Goal: Transaction & Acquisition: Purchase product/service

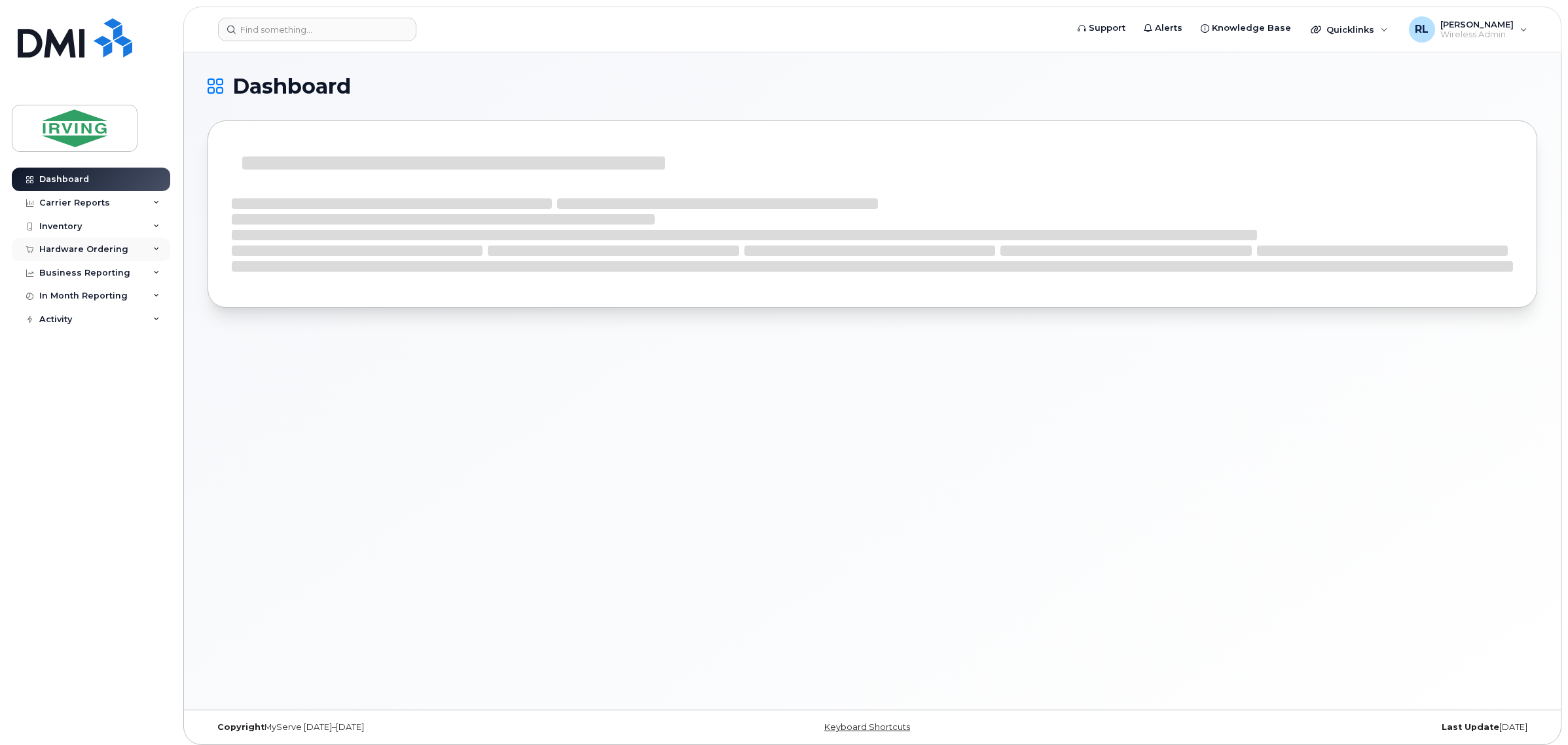
click at [123, 251] on div "Hardware Ordering" at bounding box center [90, 250] width 158 height 23
click at [92, 300] on link "Orders" at bounding box center [103, 299] width 136 height 25
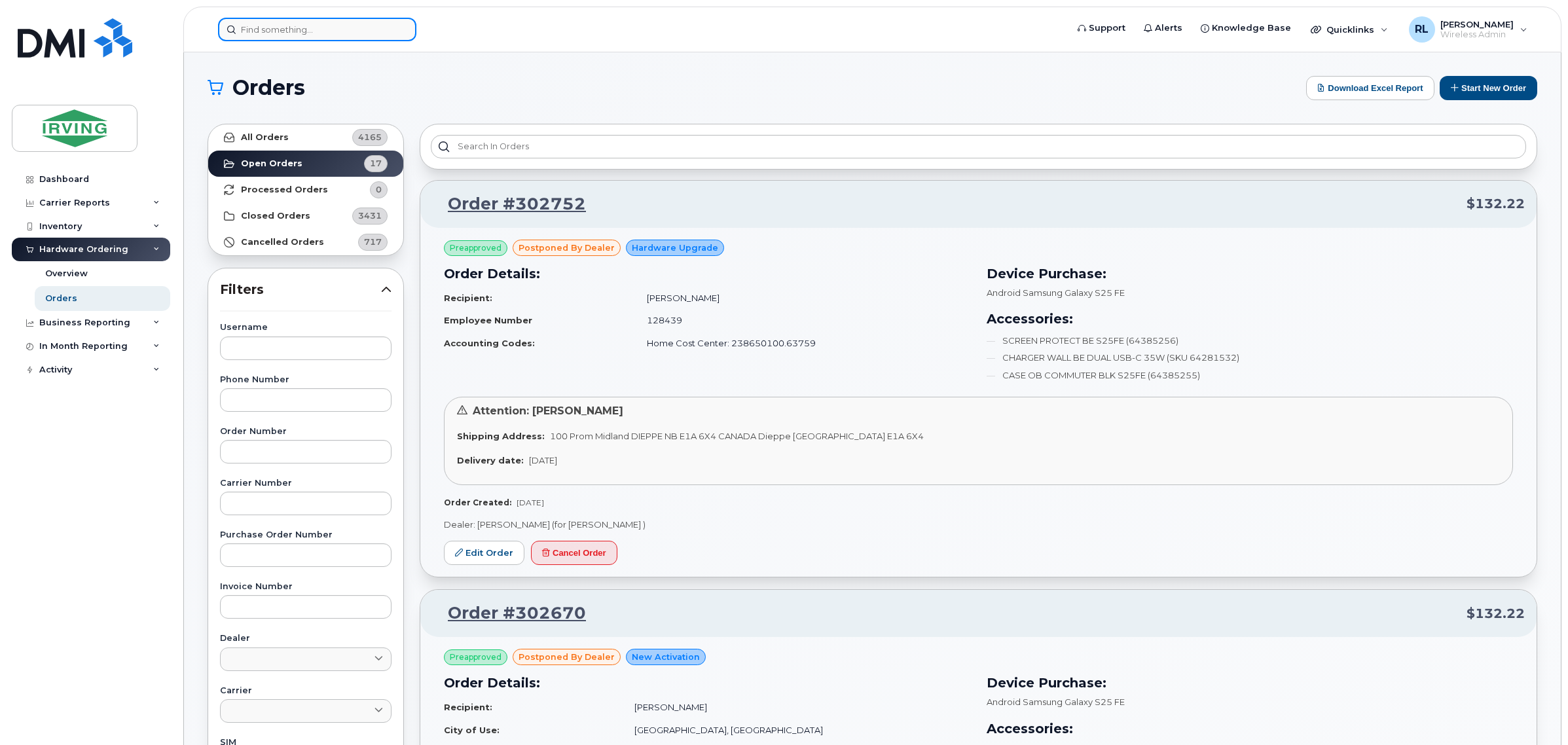
click at [256, 26] on input at bounding box center [317, 29] width 198 height 23
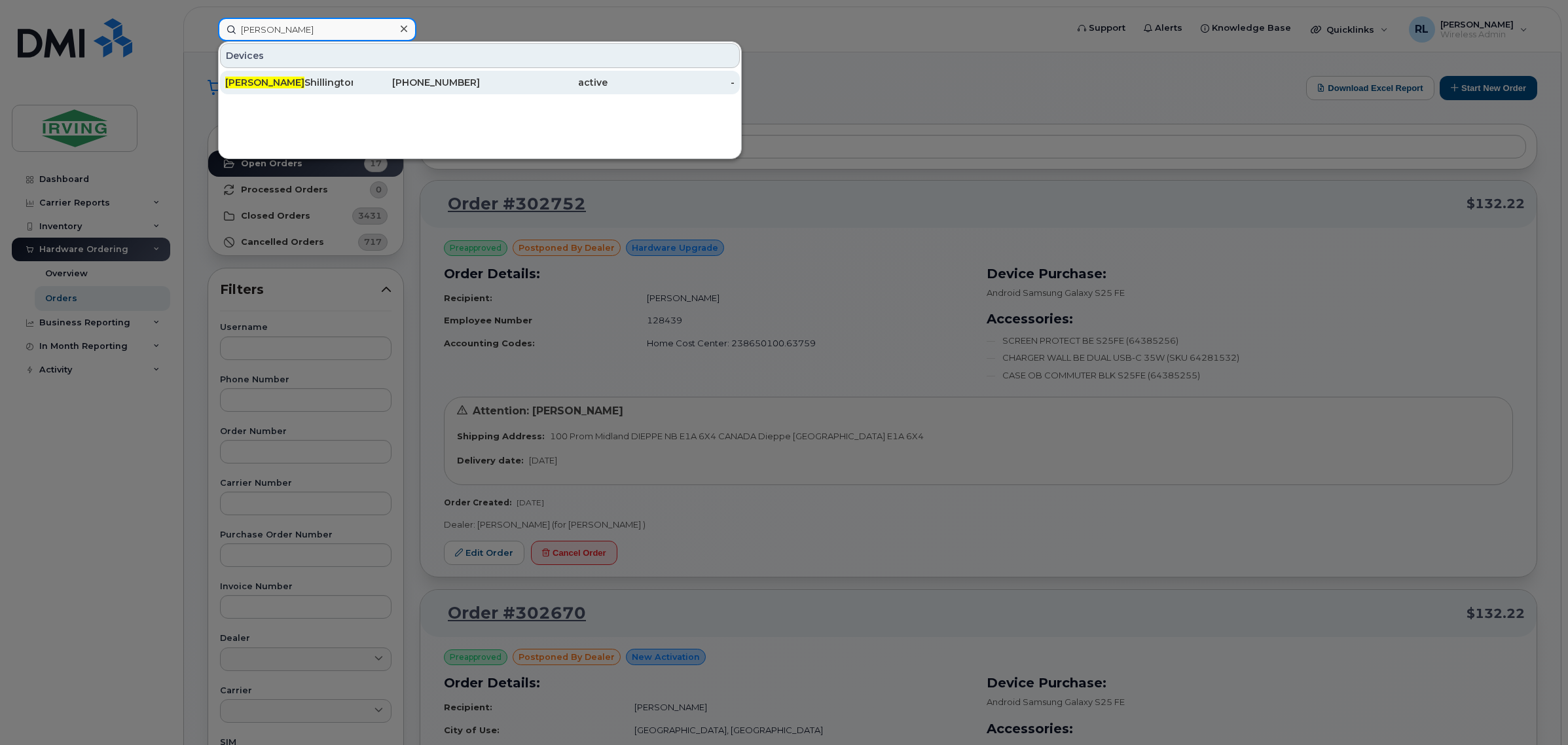
type input "JAY"
click at [318, 80] on div "Jay Shillington" at bounding box center [288, 82] width 127 height 13
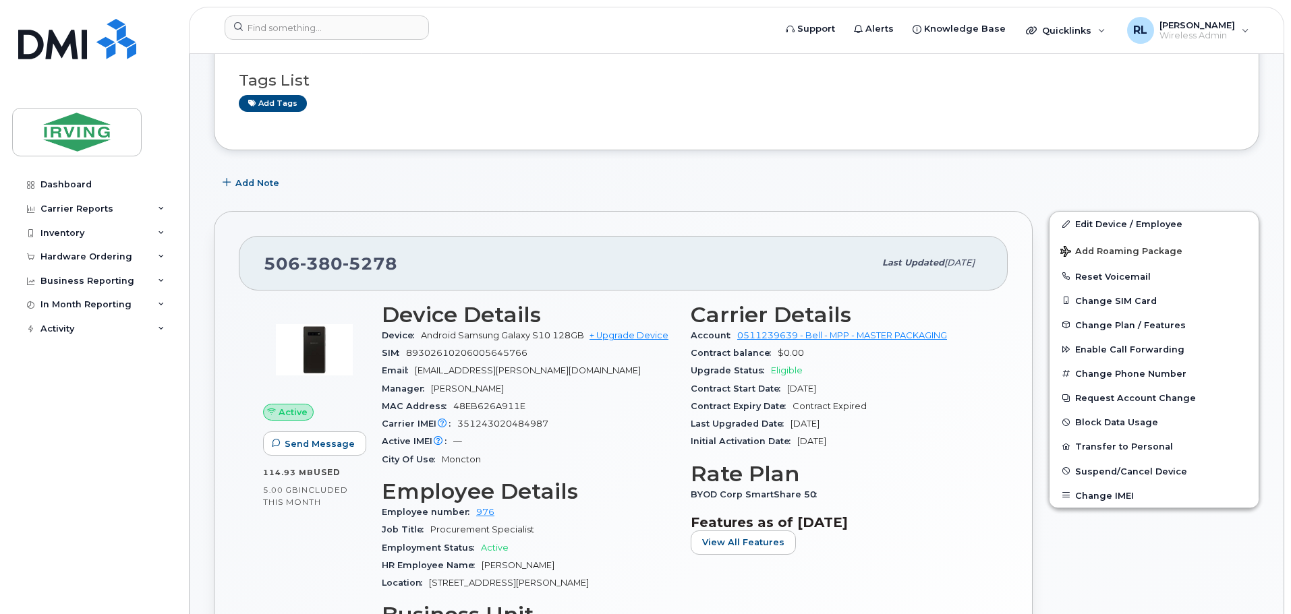
scroll to position [135, 0]
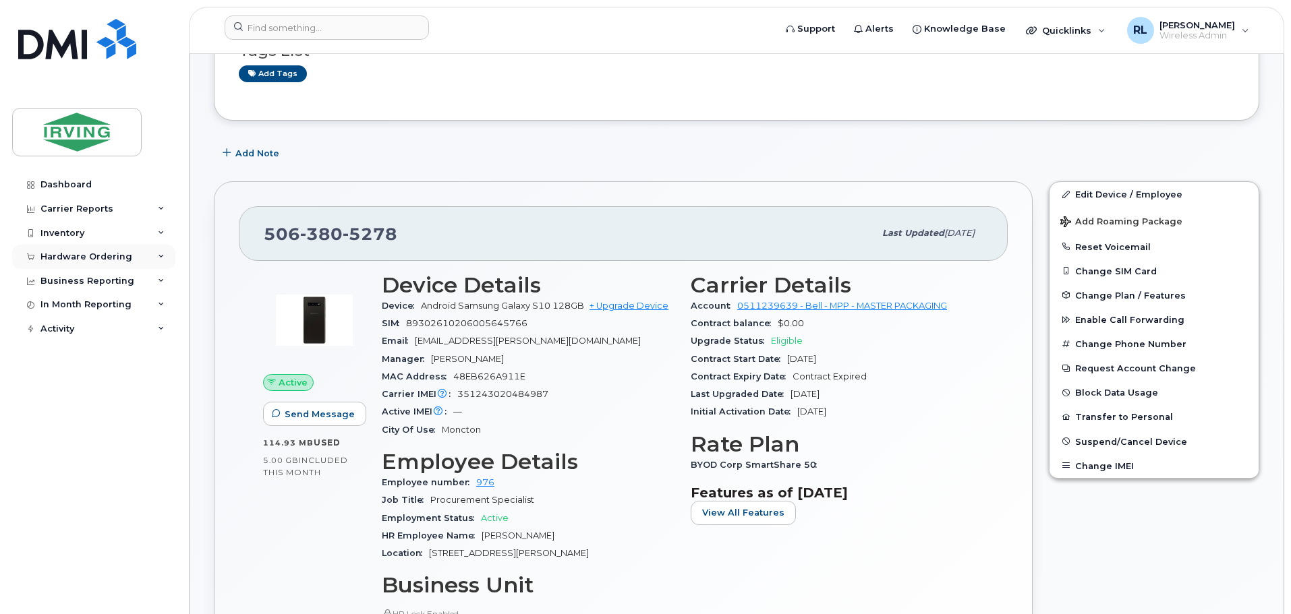
click at [121, 254] on div "Hardware Ordering" at bounding box center [86, 257] width 92 height 11
click at [84, 301] on link "Orders" at bounding box center [106, 308] width 140 height 26
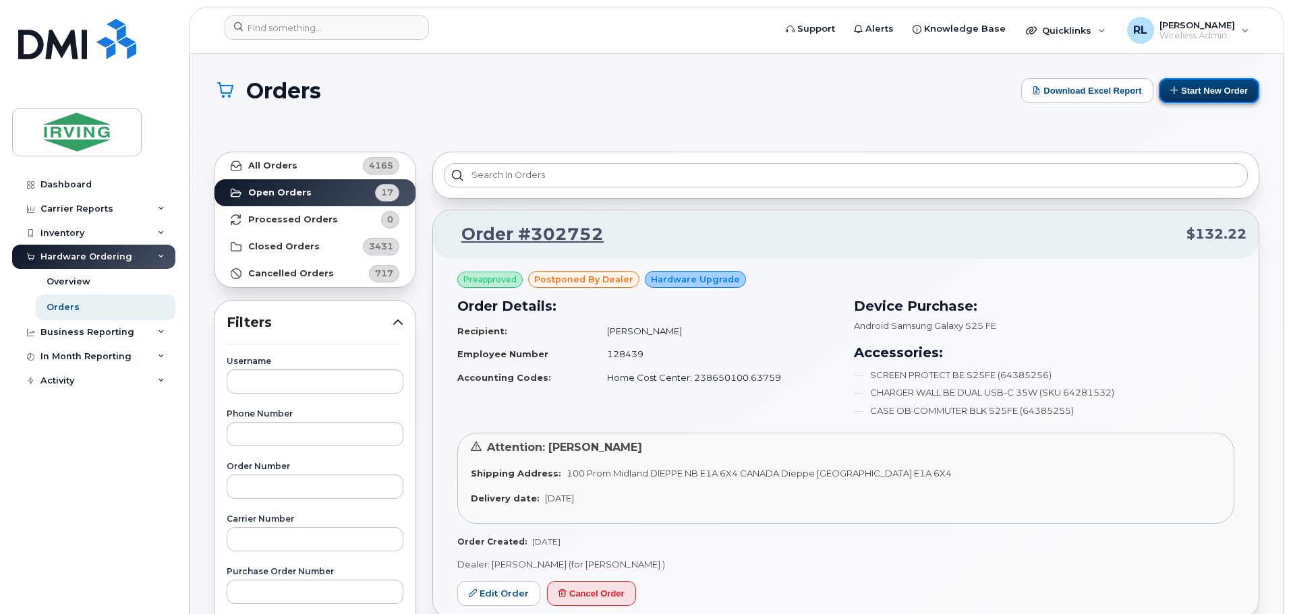
click at [1204, 86] on button "Start New Order" at bounding box center [1209, 90] width 100 height 25
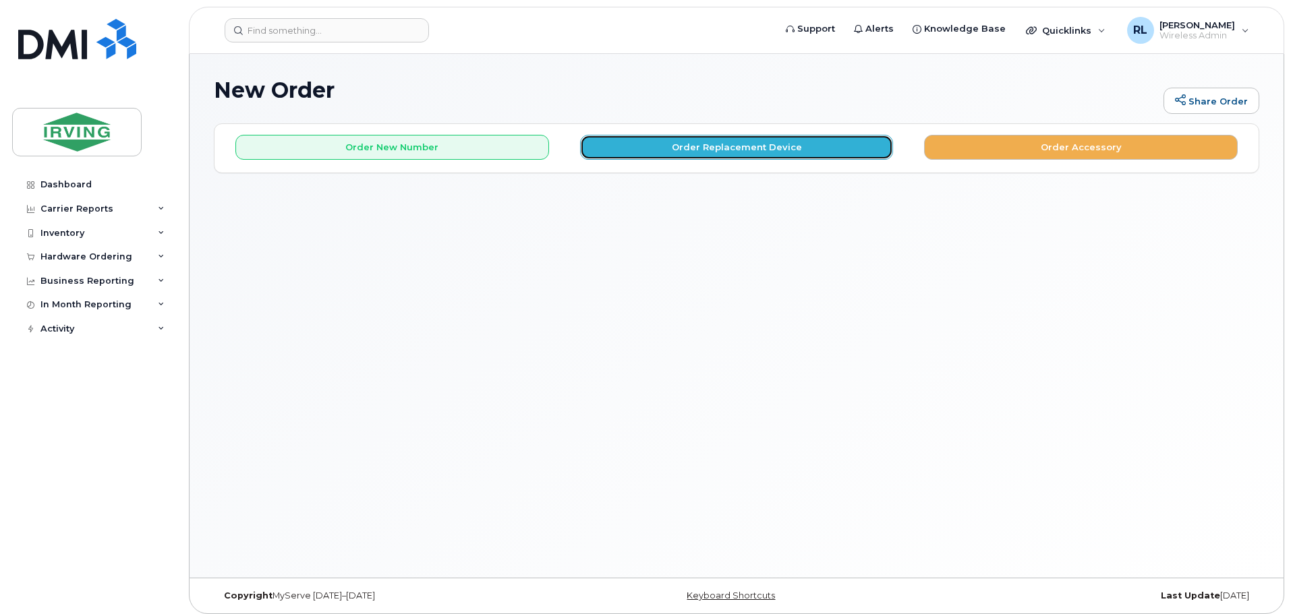
click at [701, 138] on button "Order Replacement Device" at bounding box center [737, 147] width 314 height 25
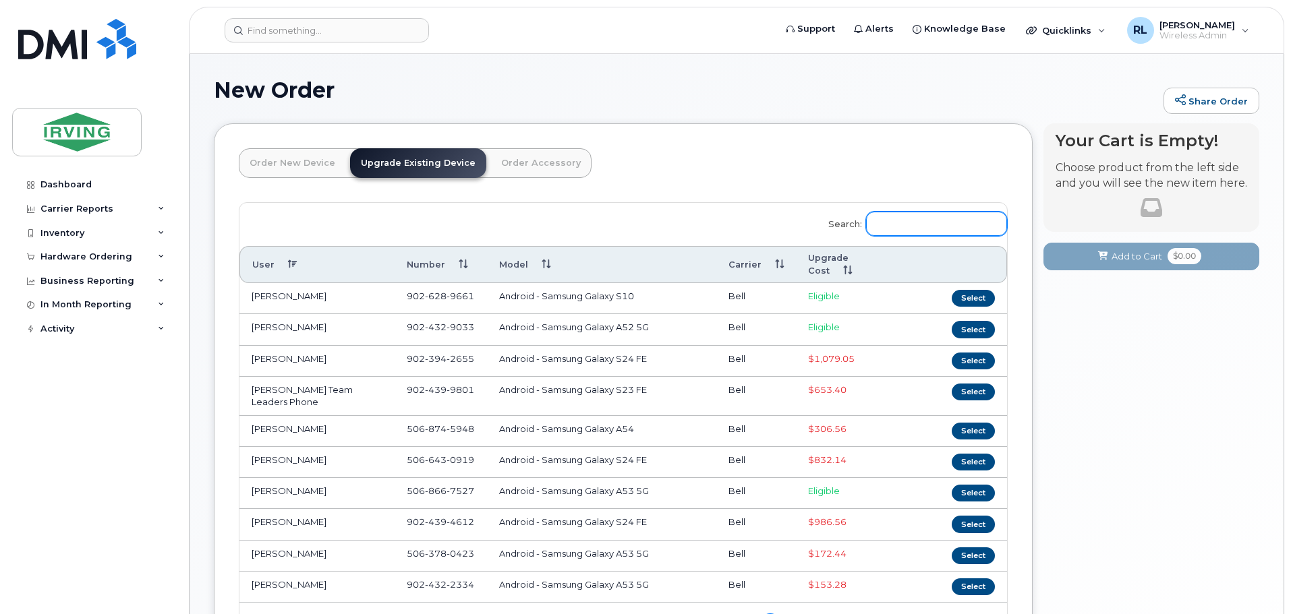
click at [912, 219] on input "Search:" at bounding box center [936, 224] width 141 height 24
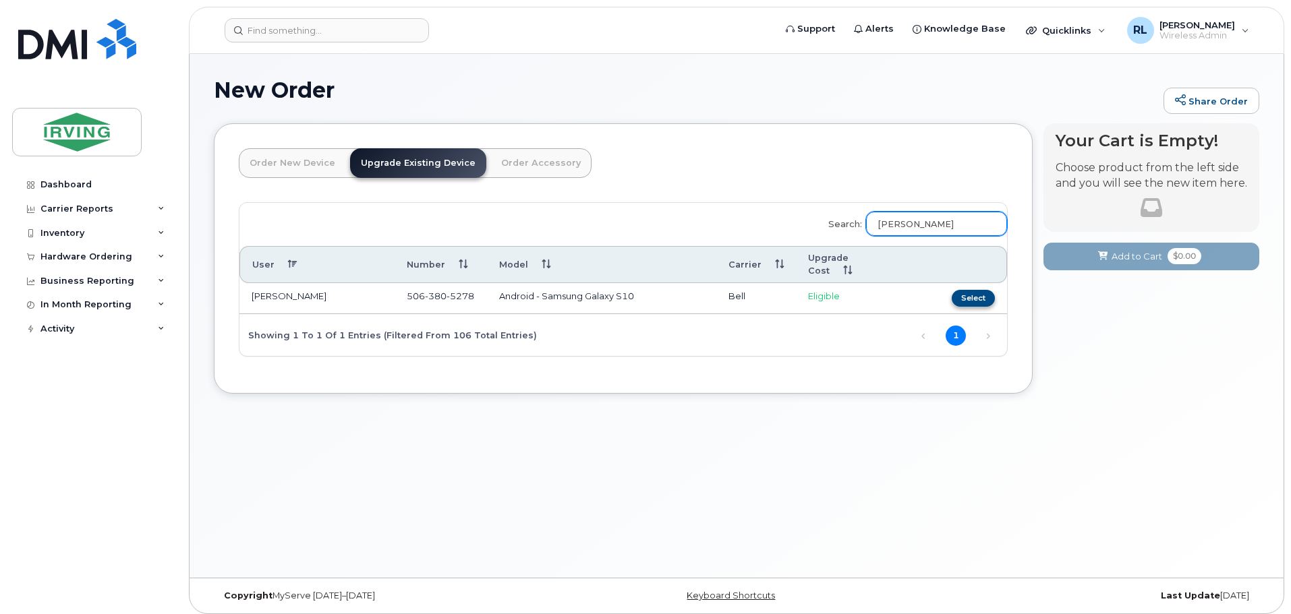
type input "jay"
click at [965, 298] on button "Select" at bounding box center [973, 298] width 43 height 17
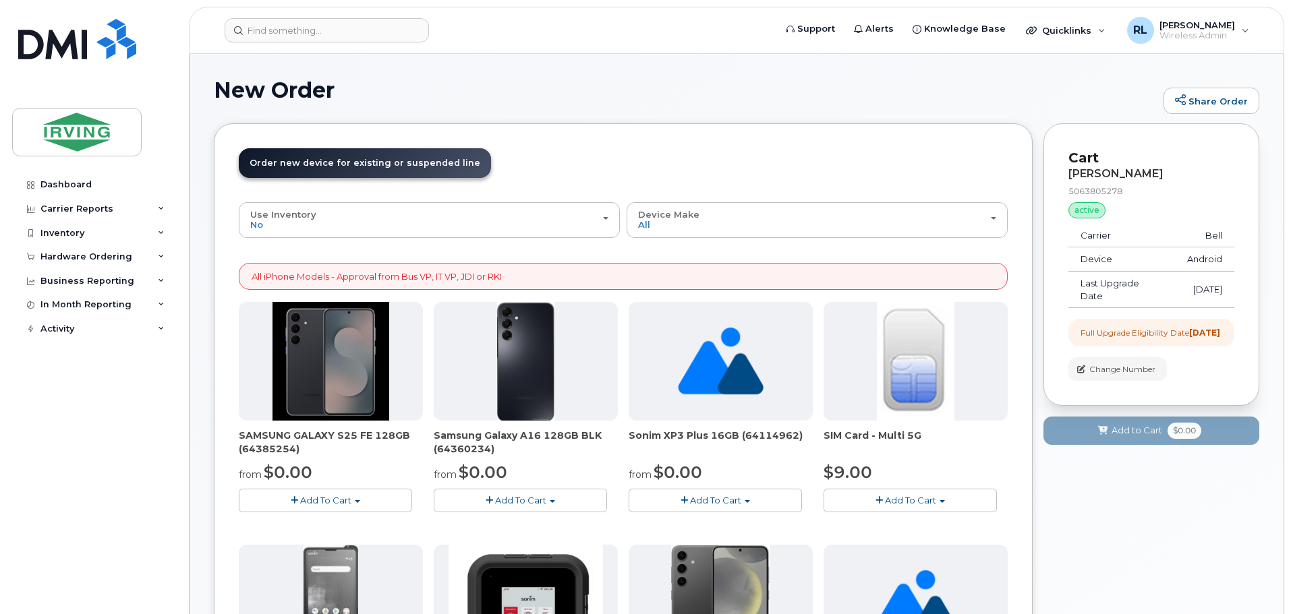
click at [302, 499] on span "Add To Cart" at bounding box center [325, 500] width 51 height 11
click at [320, 525] on link "$0.00 - 3 year term – Voice & Data(128gb)" at bounding box center [348, 525] width 213 height 17
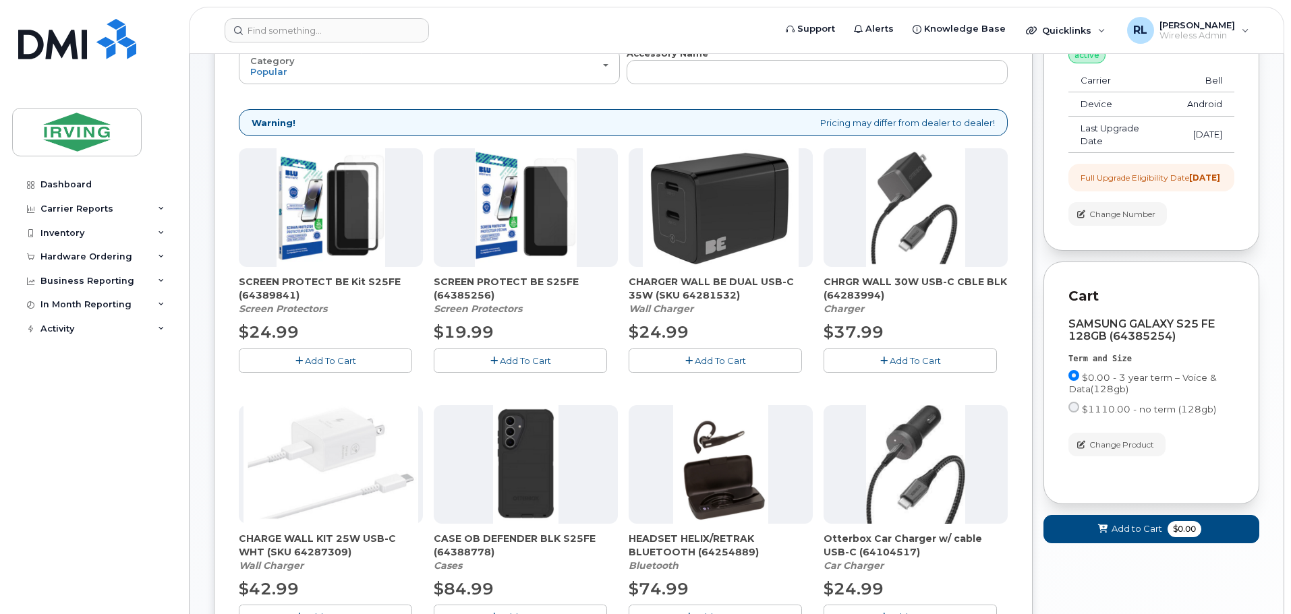
scroll to position [154, 0]
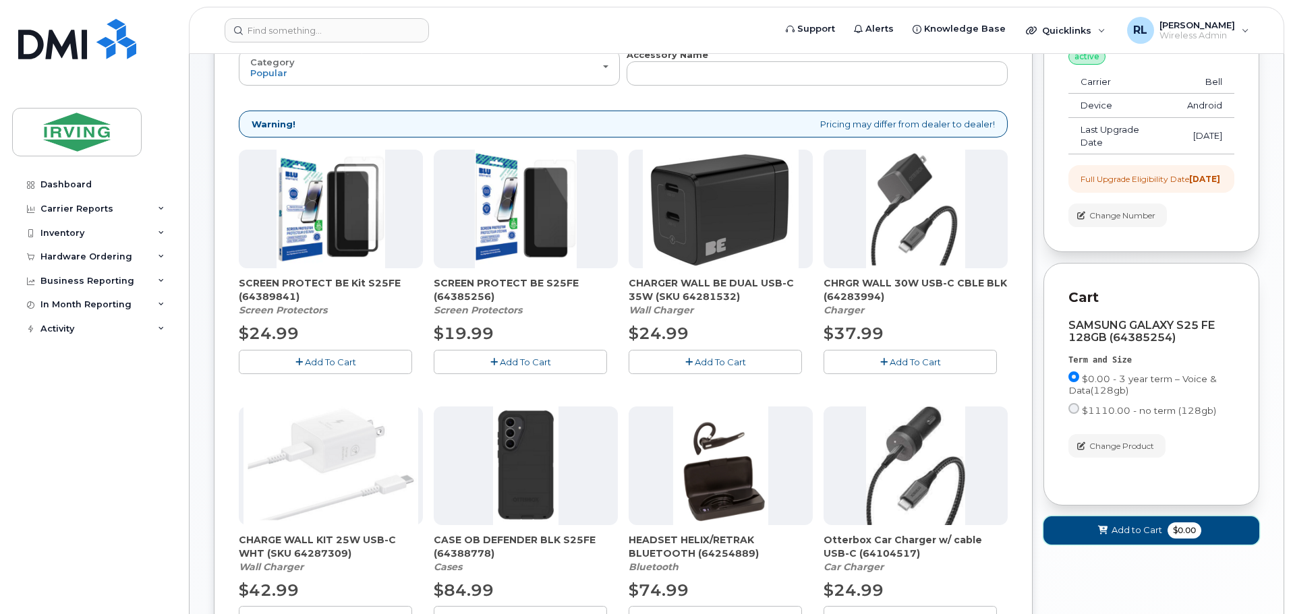
click at [1151, 537] on span "Add to Cart" at bounding box center [1136, 530] width 51 height 13
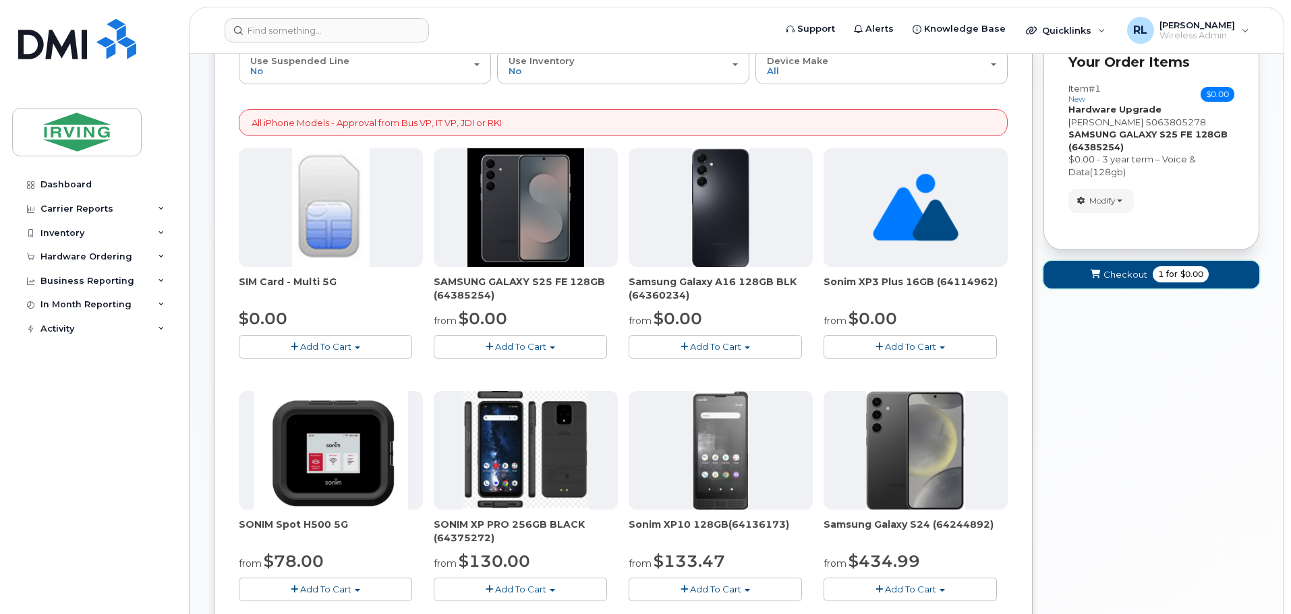
click at [1109, 273] on span "Checkout" at bounding box center [1125, 274] width 44 height 13
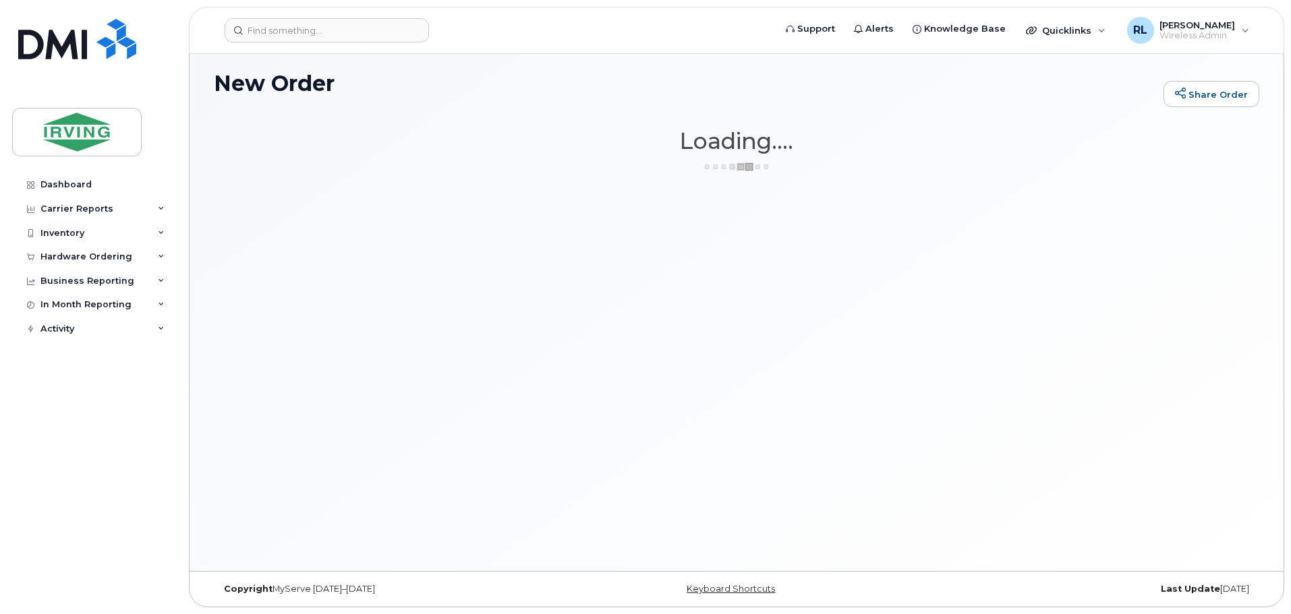
scroll to position [7, 0]
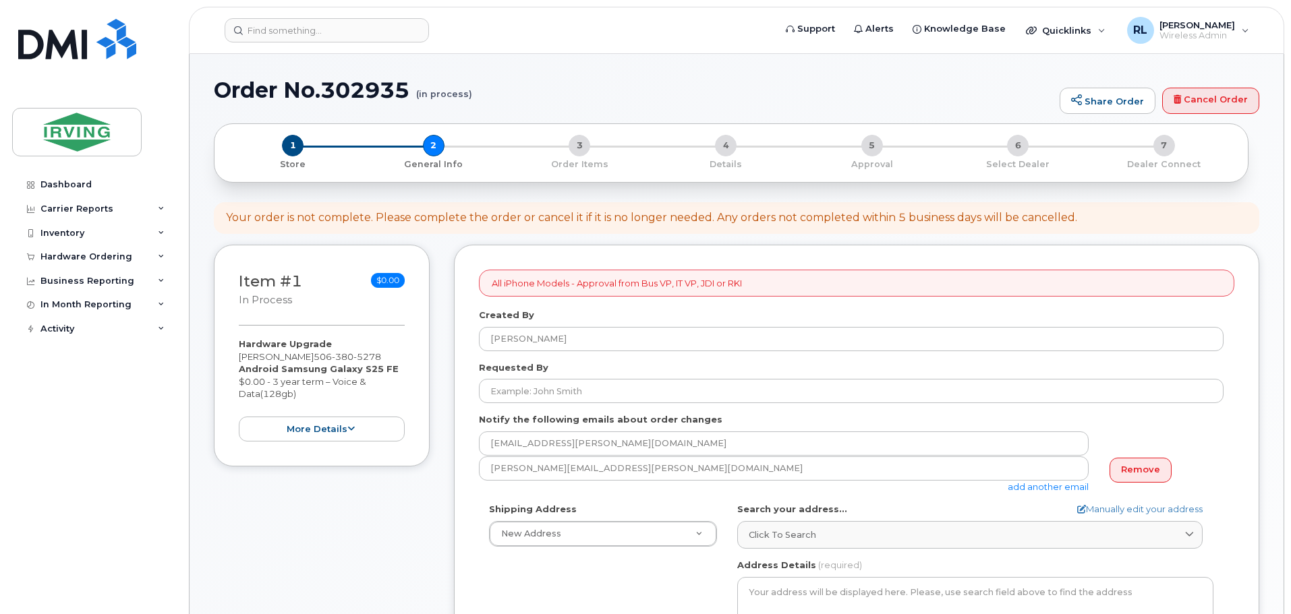
select select
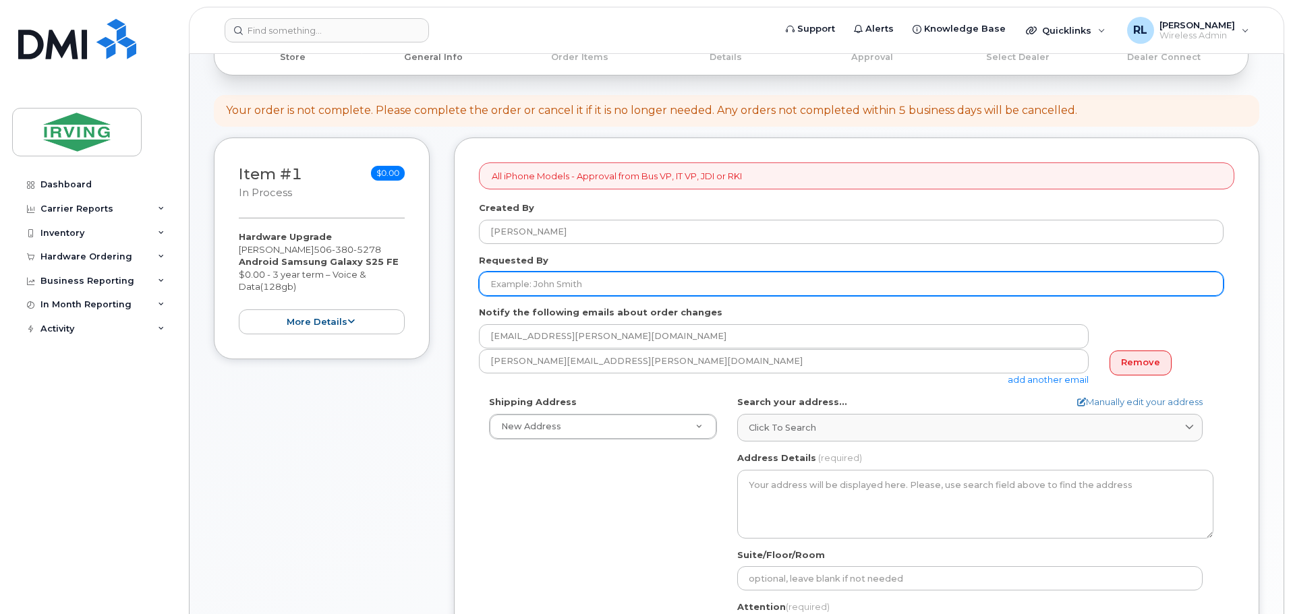
scroll to position [135, 0]
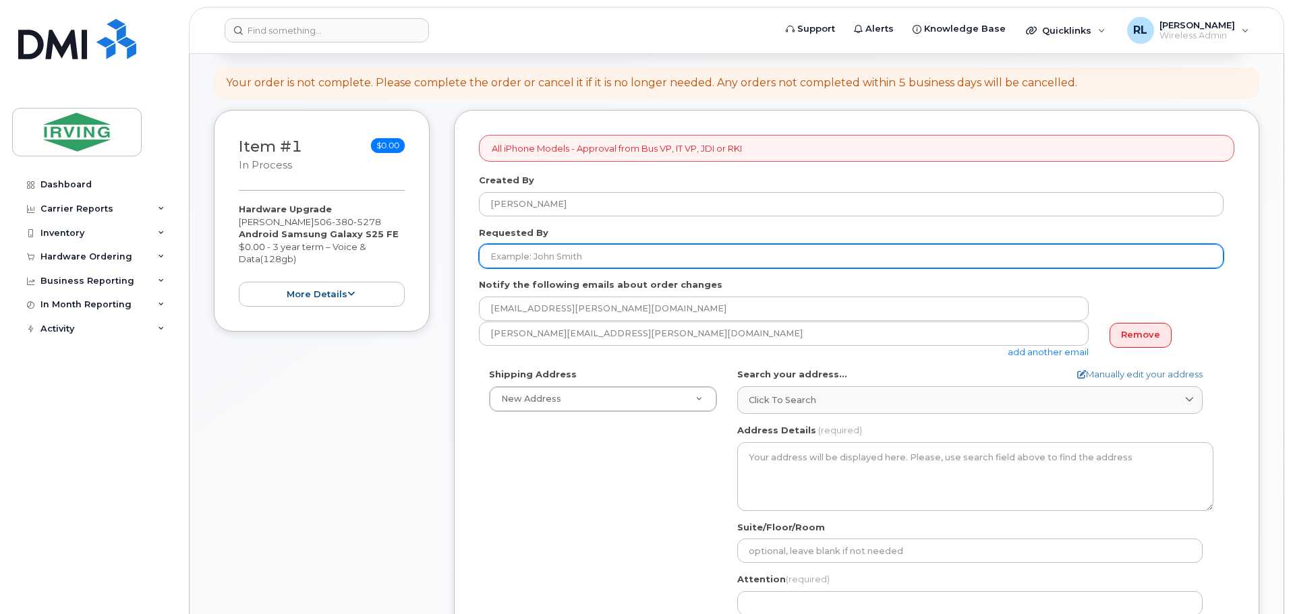
click at [575, 256] on input "Requested By" at bounding box center [851, 256] width 744 height 24
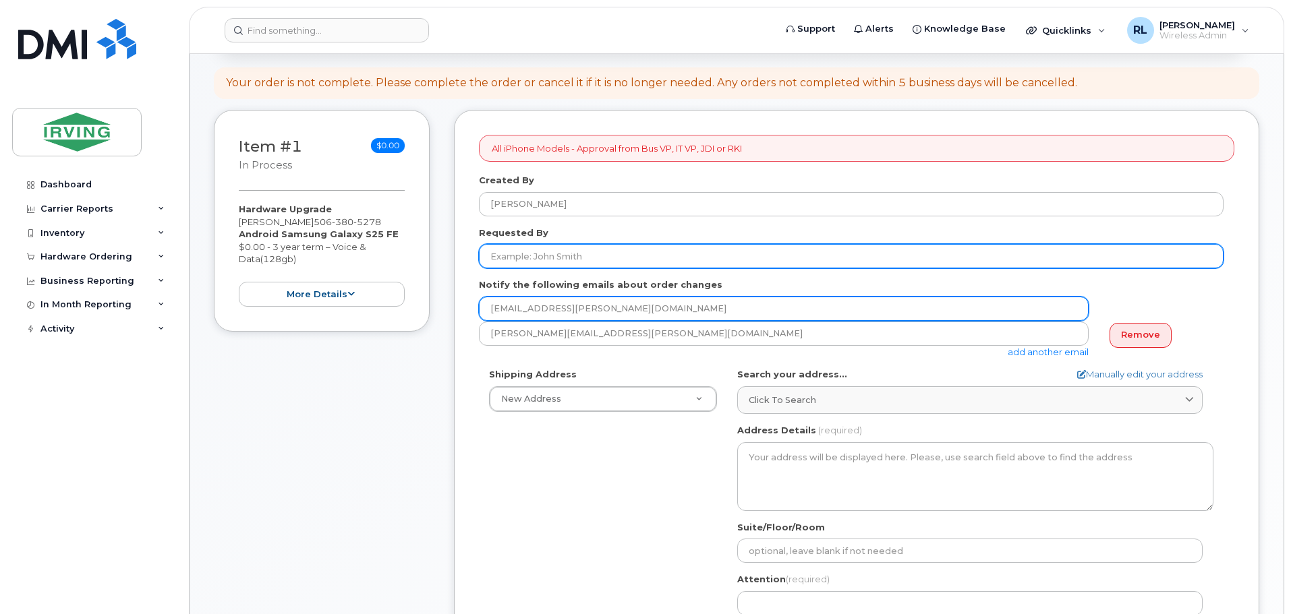
type input "[PERSON_NAME]"
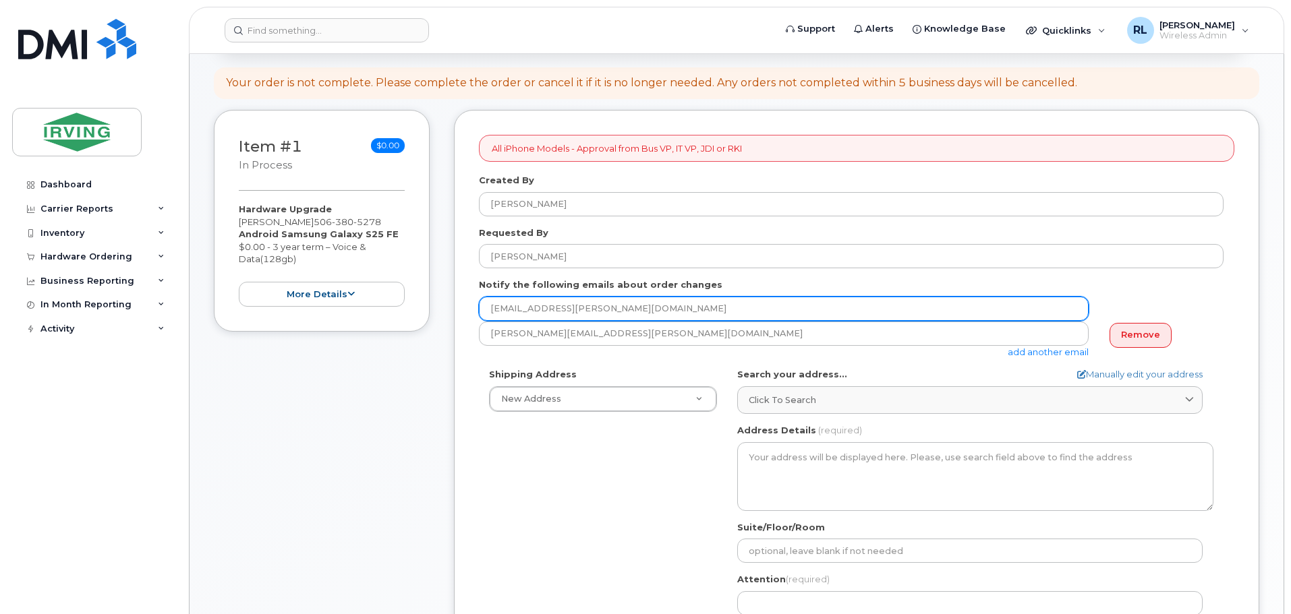
drag, startPoint x: 662, startPoint y: 310, endPoint x: 470, endPoint y: 316, distance: 192.3
click at [470, 316] on div "All iPhone Models - Approval from Bus VP, IT VP, JDI or RKI Created By Renelle …" at bounding box center [856, 496] width 805 height 773
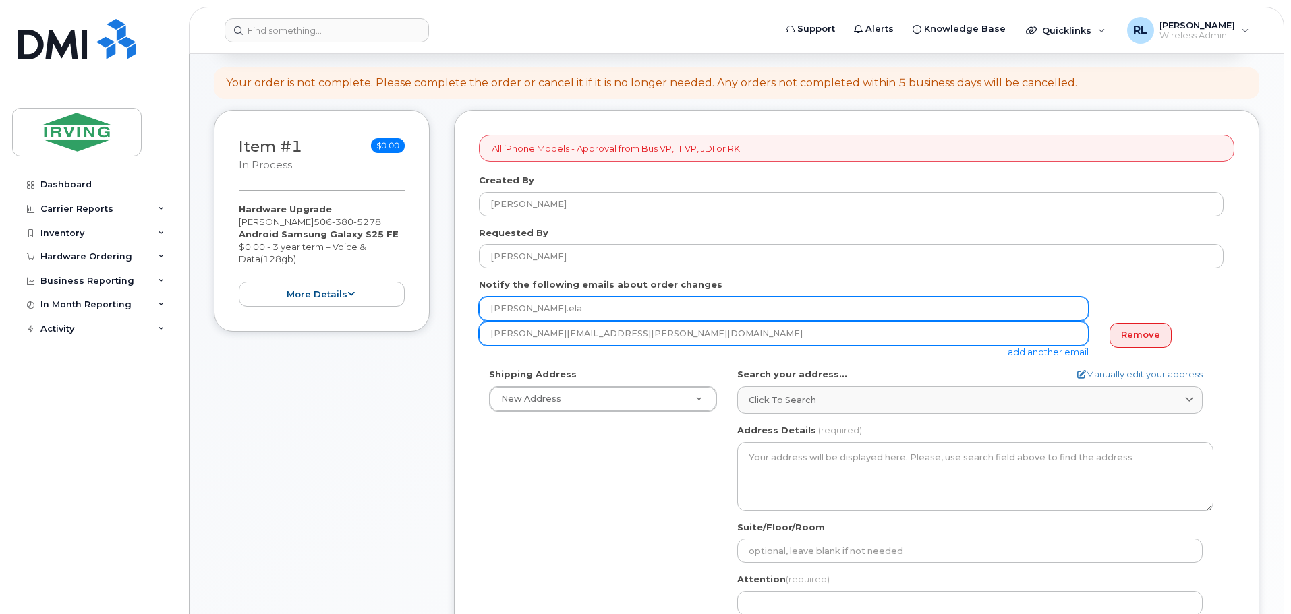
type input "doria.ela@masterpackaging.com"
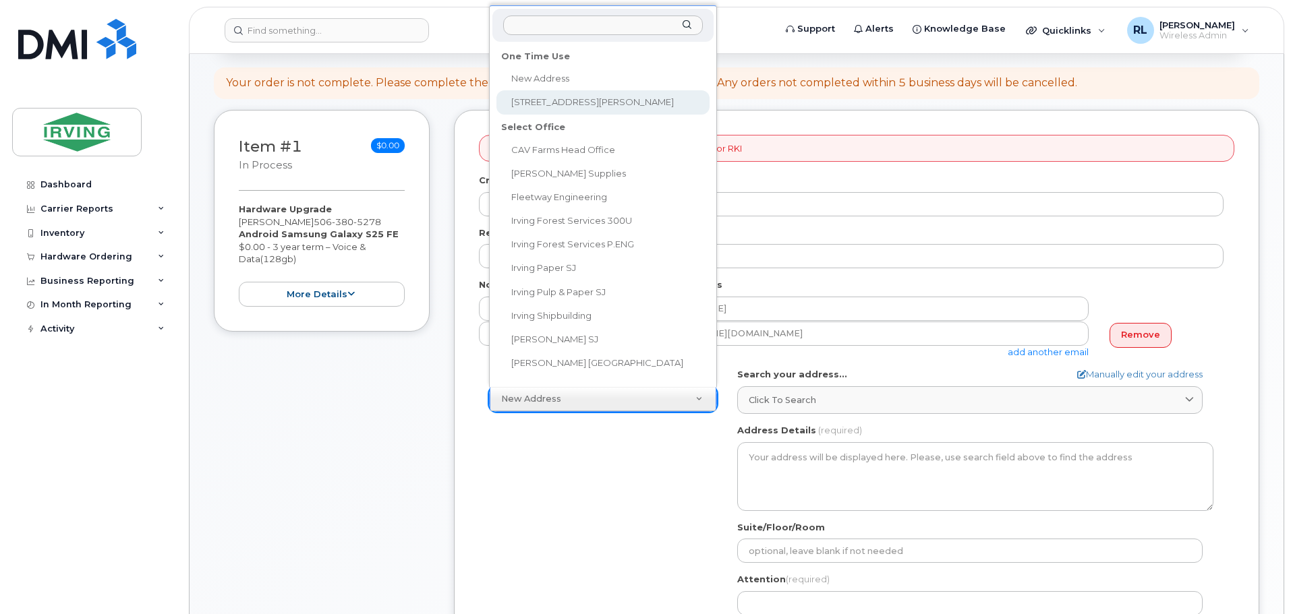
select select "333 Adélard-Savoie Blvd"
type textarea "333 Adélard-Savoie Blvd DIEPPE NB E1A 7G9 CANADA"
type input "reception"
type input "[PERSON_NAME]"
type input "5068595694"
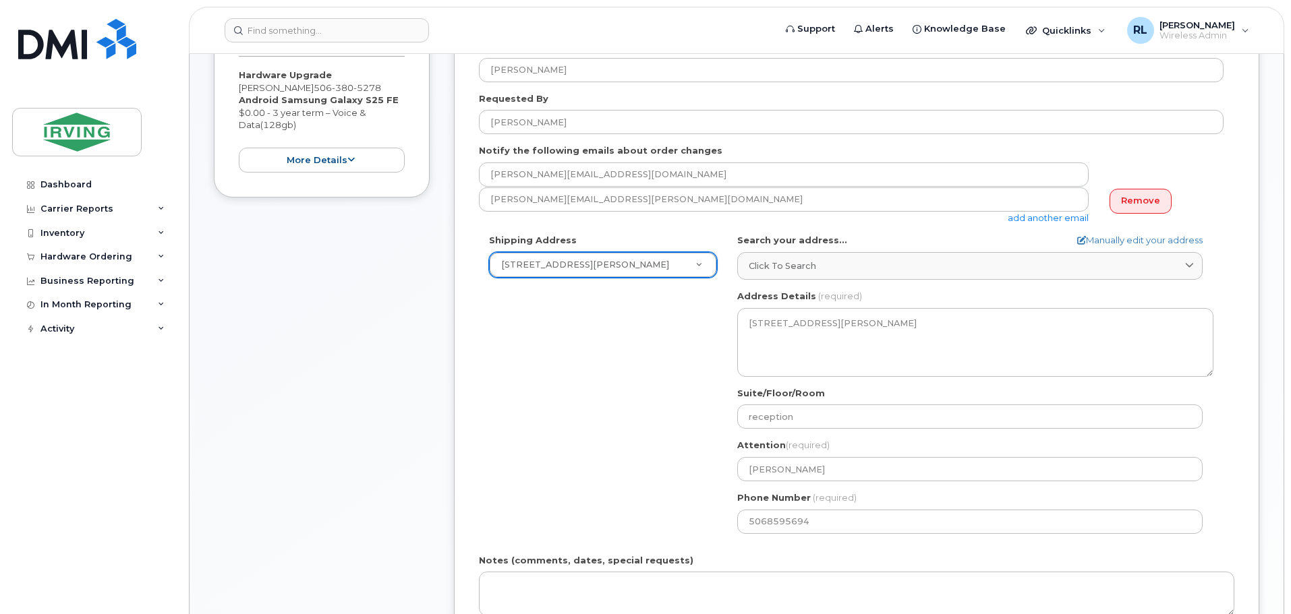
scroll to position [270, 0]
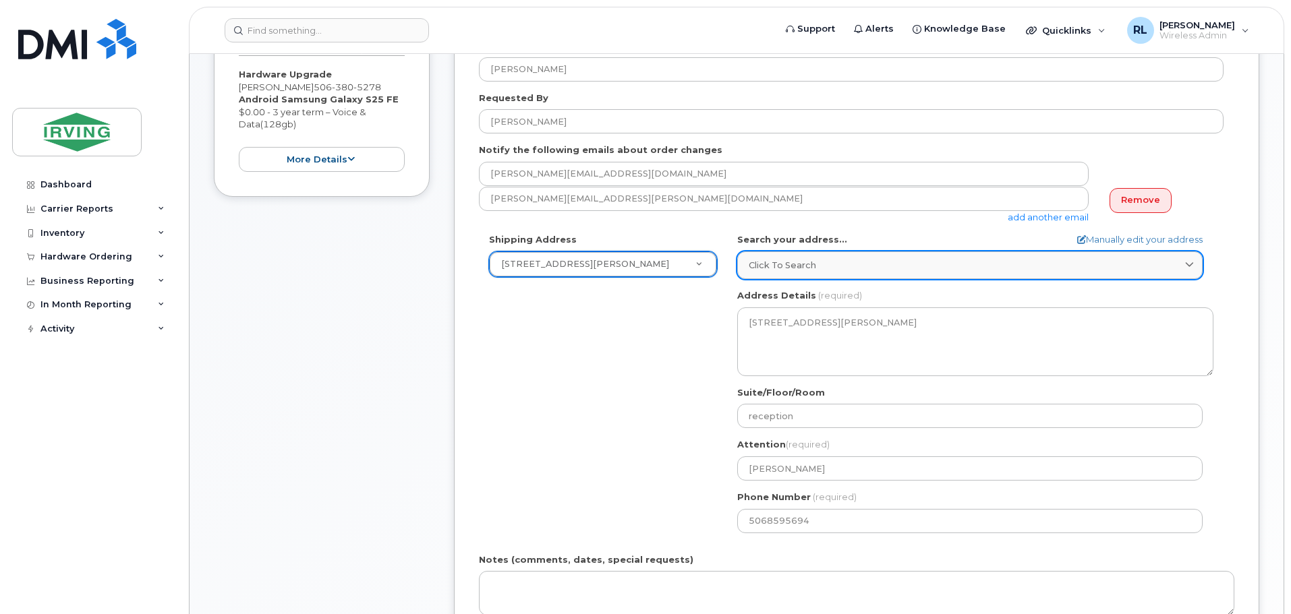
click at [801, 264] on span "Click to search" at bounding box center [782, 265] width 67 height 13
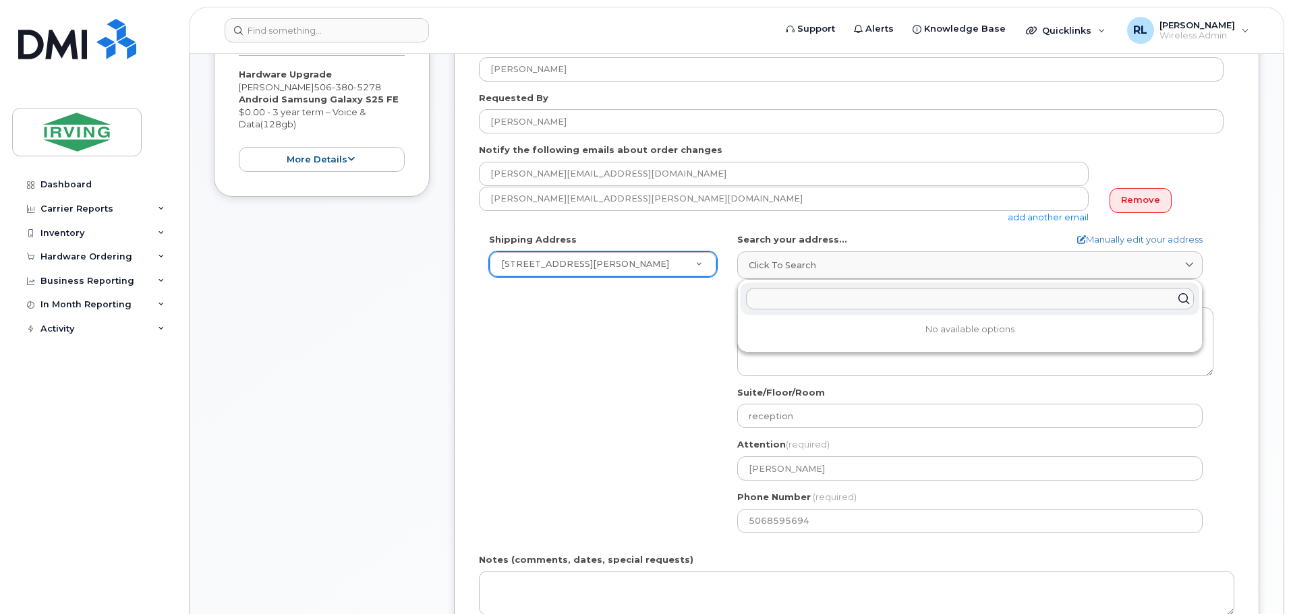
click at [639, 317] on div "Shipping Address 333 Adélard-Savoie Blvd New Address 333 Adélard-Savoie Blvd CA…" at bounding box center [851, 388] width 744 height 310
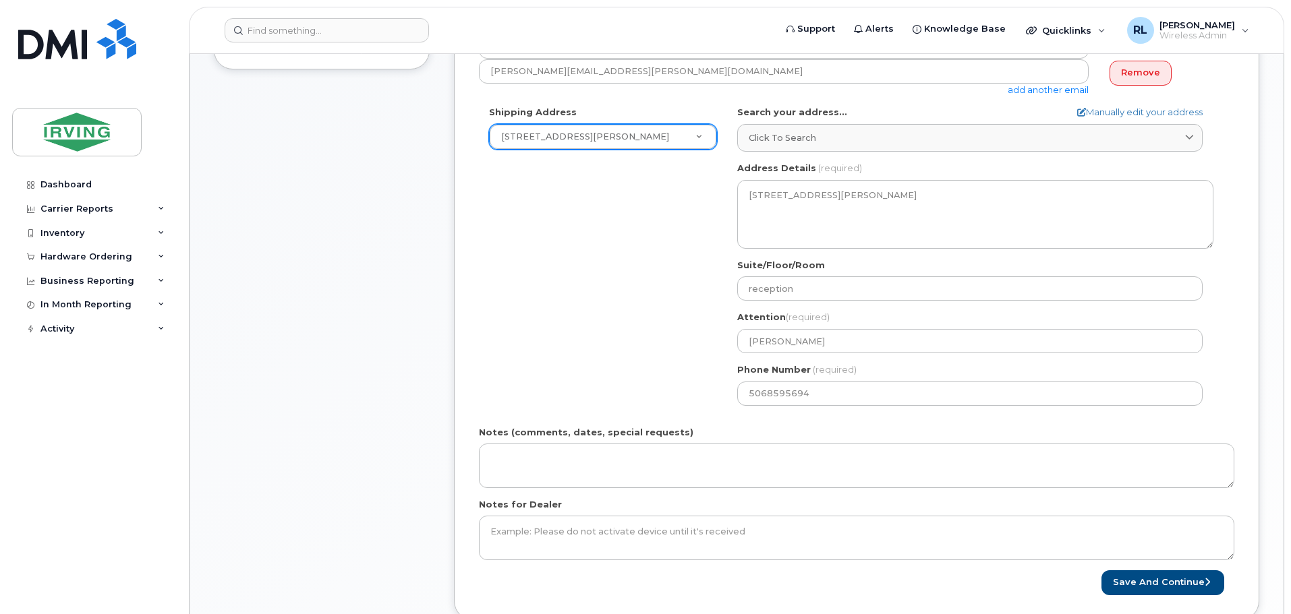
scroll to position [405, 0]
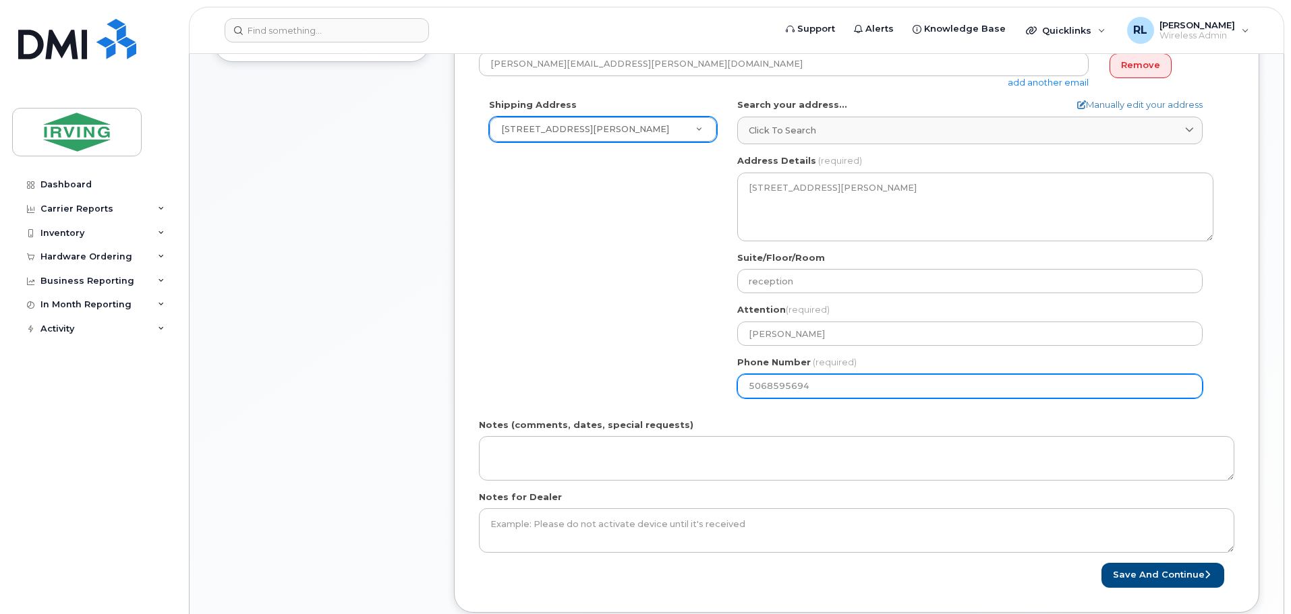
click at [827, 387] on input "5068595694" at bounding box center [969, 386] width 465 height 24
select select
type input "506389373"
click at [1101, 563] on button "Save and Continue" at bounding box center [1162, 575] width 123 height 25
select select
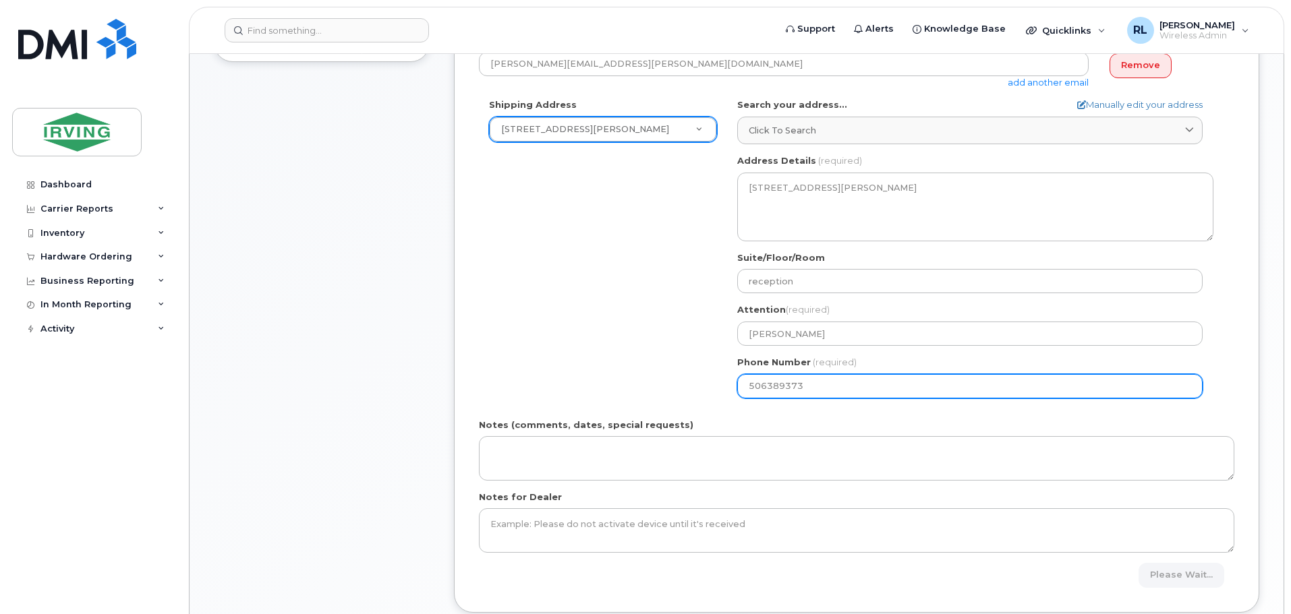
type input "5063893737"
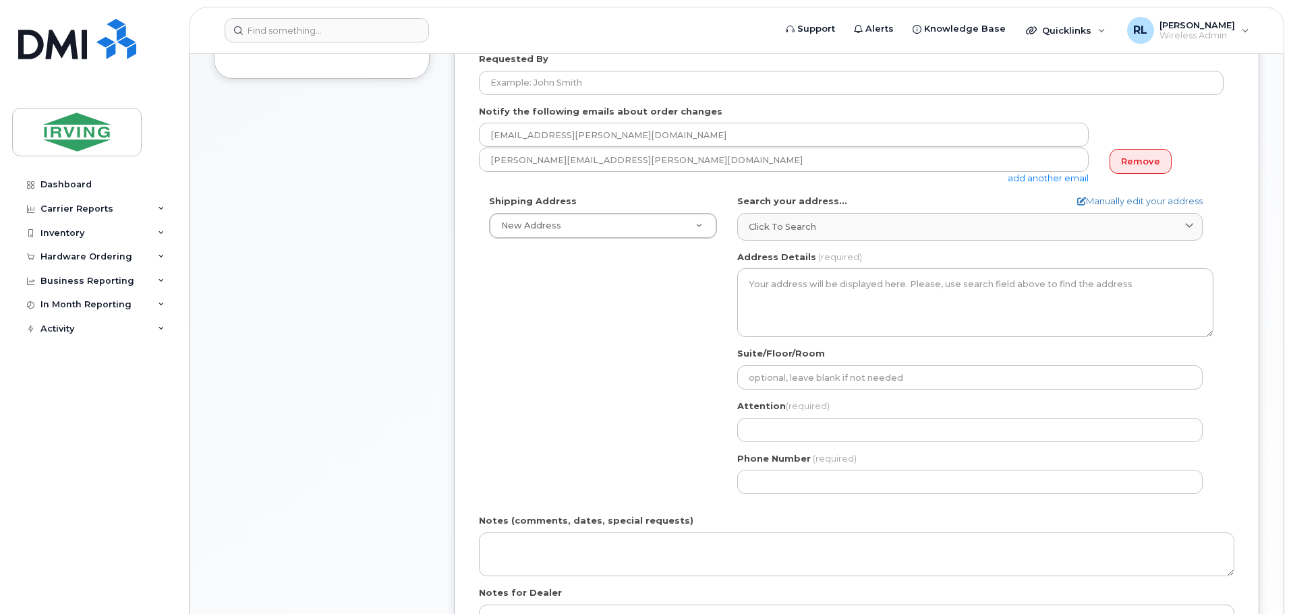
scroll to position [405, 0]
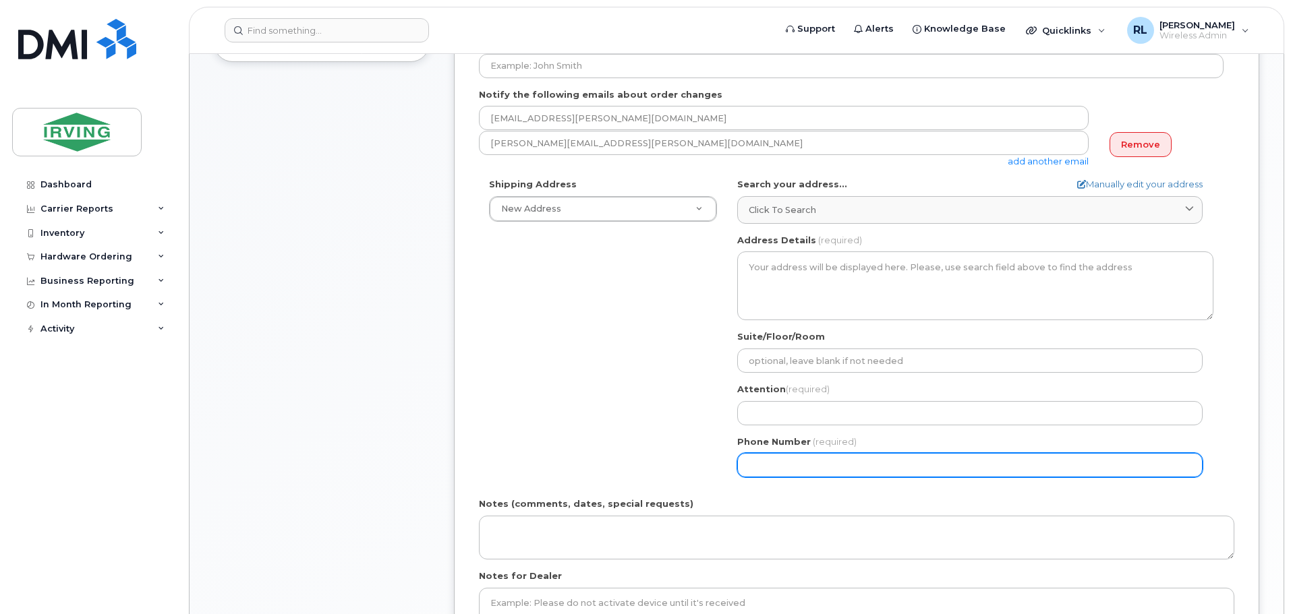
click at [806, 459] on input "Phone Number" at bounding box center [969, 465] width 465 height 24
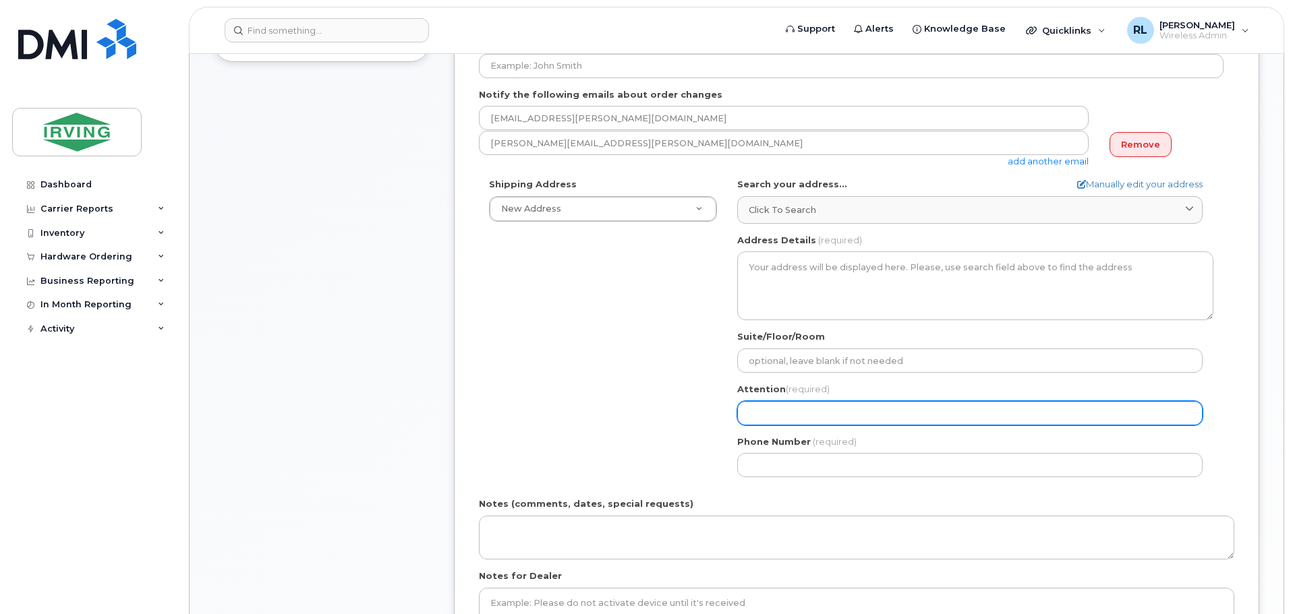
click at [809, 413] on input "Attention (required)" at bounding box center [969, 413] width 465 height 24
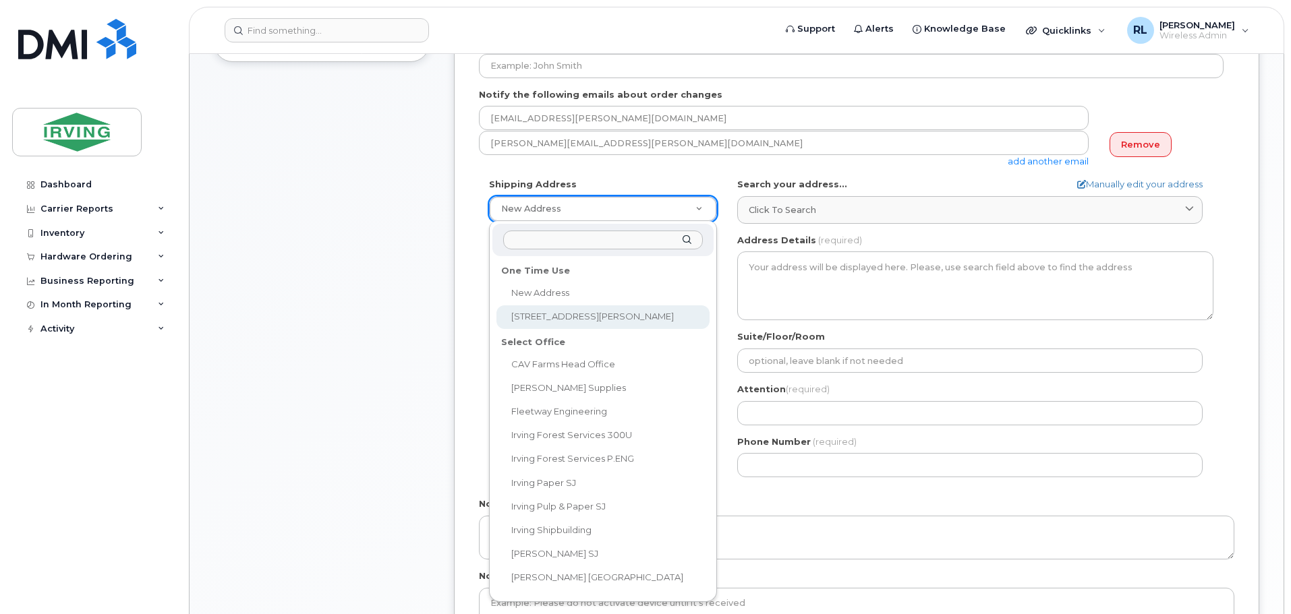
select select "333 Adélard-Savoie Blvd"
type textarea "333 Adélard-Savoie Blvd DIEPPE NB E1A 7G9 CANADA"
type input "reception"
type input "[PERSON_NAME]"
type input "5068595694"
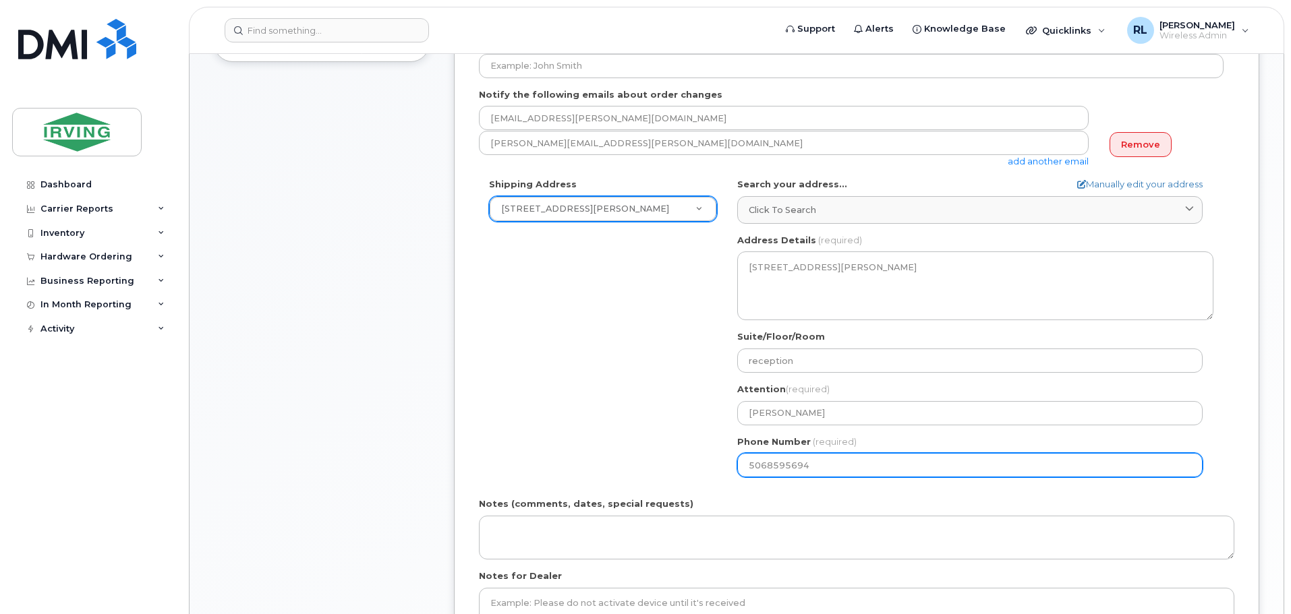
click at [835, 467] on input "5068595694" at bounding box center [969, 465] width 465 height 24
select select
type input "506389373"
select select
click at [844, 467] on input "5063893737" at bounding box center [969, 465] width 465 height 24
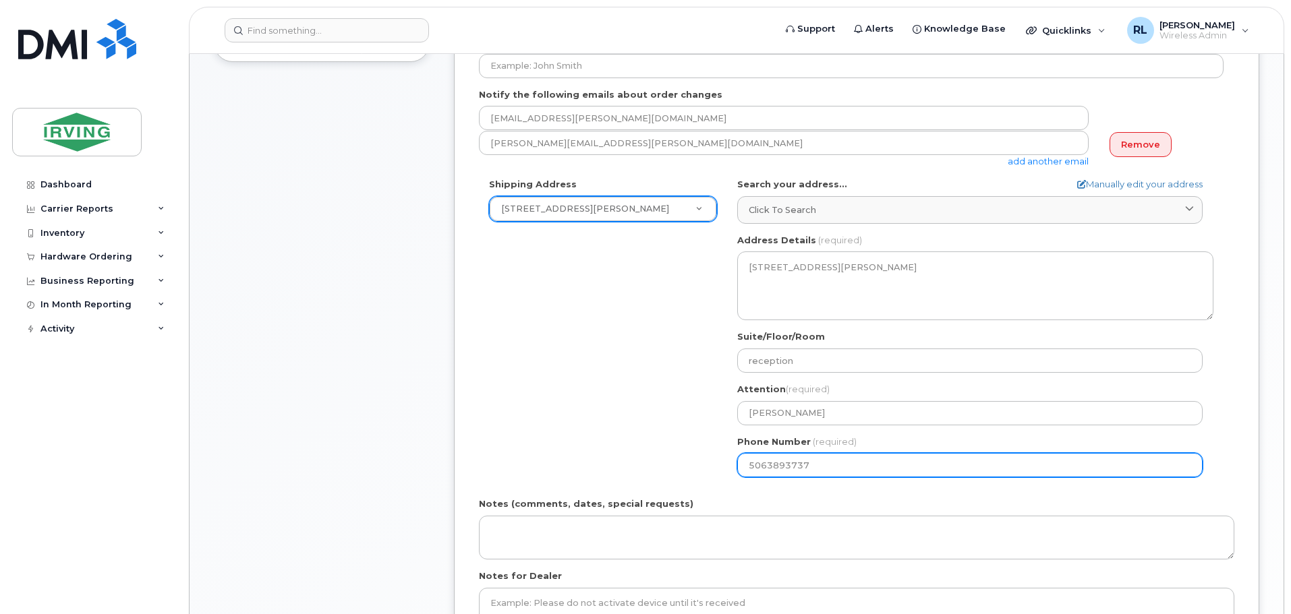
type input "5063893737"
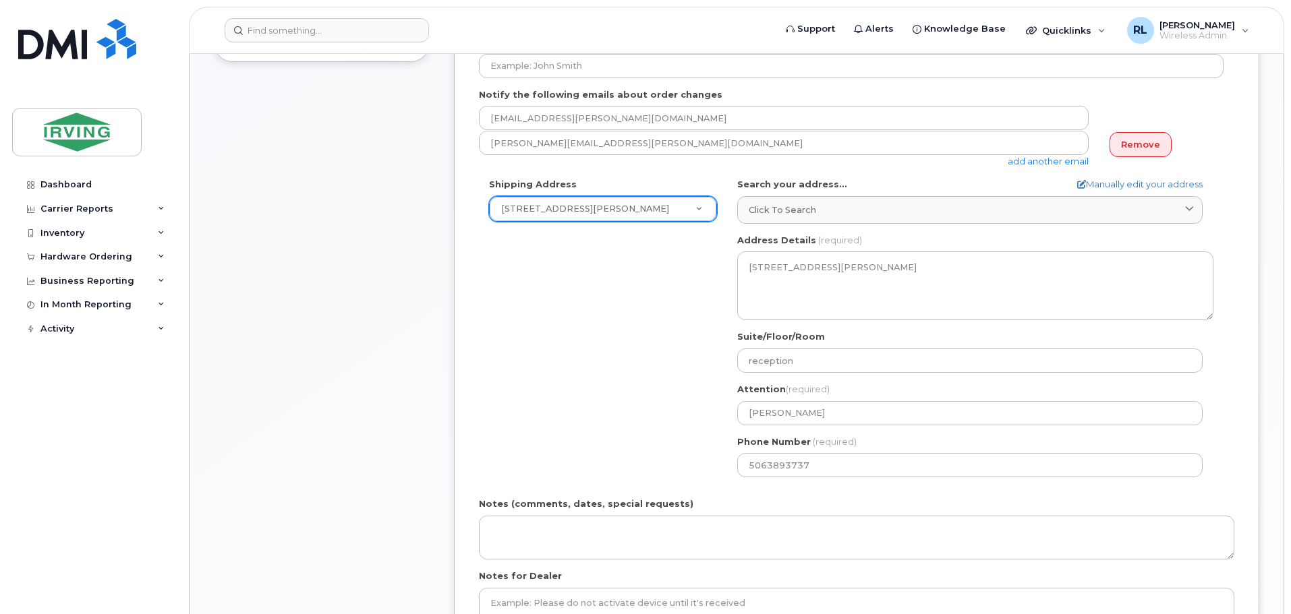
click at [879, 488] on div "NB Dieppe Search your address... Manually edit your address Click to search No …" at bounding box center [975, 333] width 496 height 310
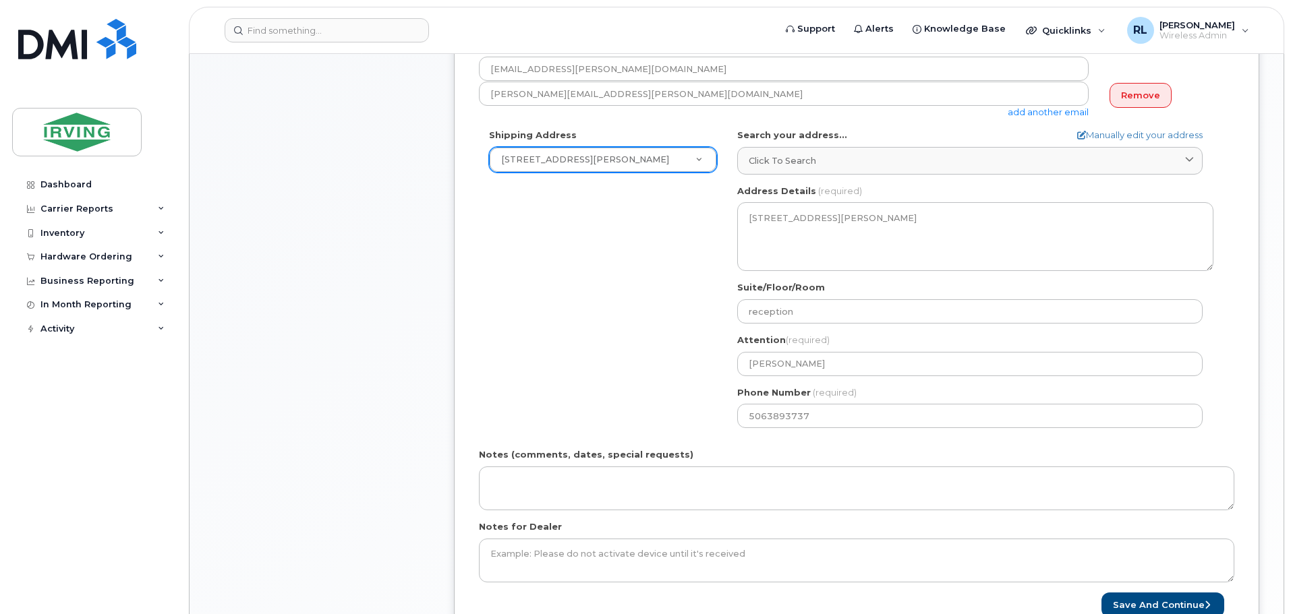
scroll to position [472, 0]
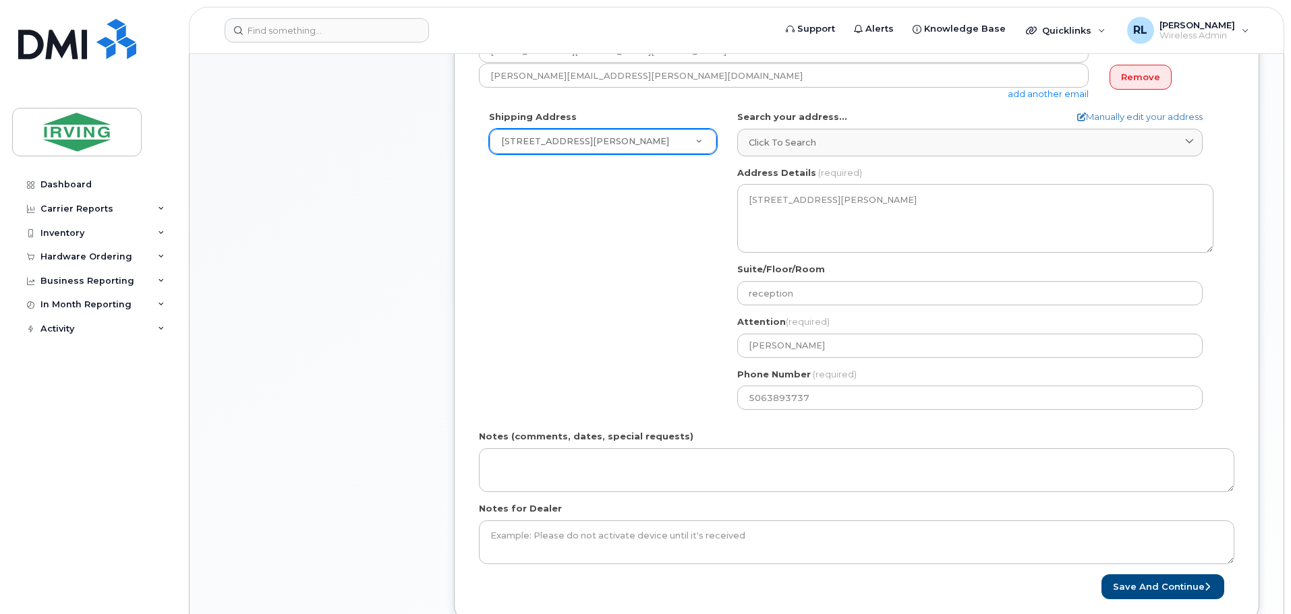
click at [656, 357] on div "Shipping Address 333 Adélard-Savoie Blvd New Address 333 Adélard-Savoie Blvd CA…" at bounding box center [851, 266] width 744 height 310
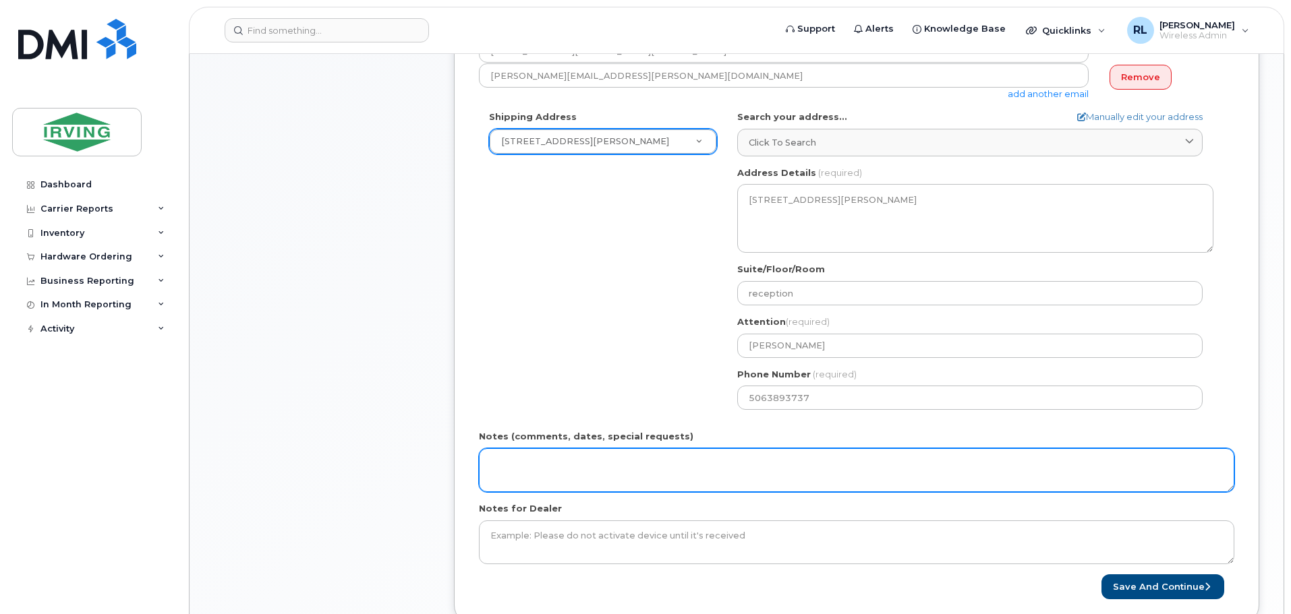
click at [596, 465] on textarea "Notes (comments, dates, special requests)" at bounding box center [856, 470] width 755 height 45
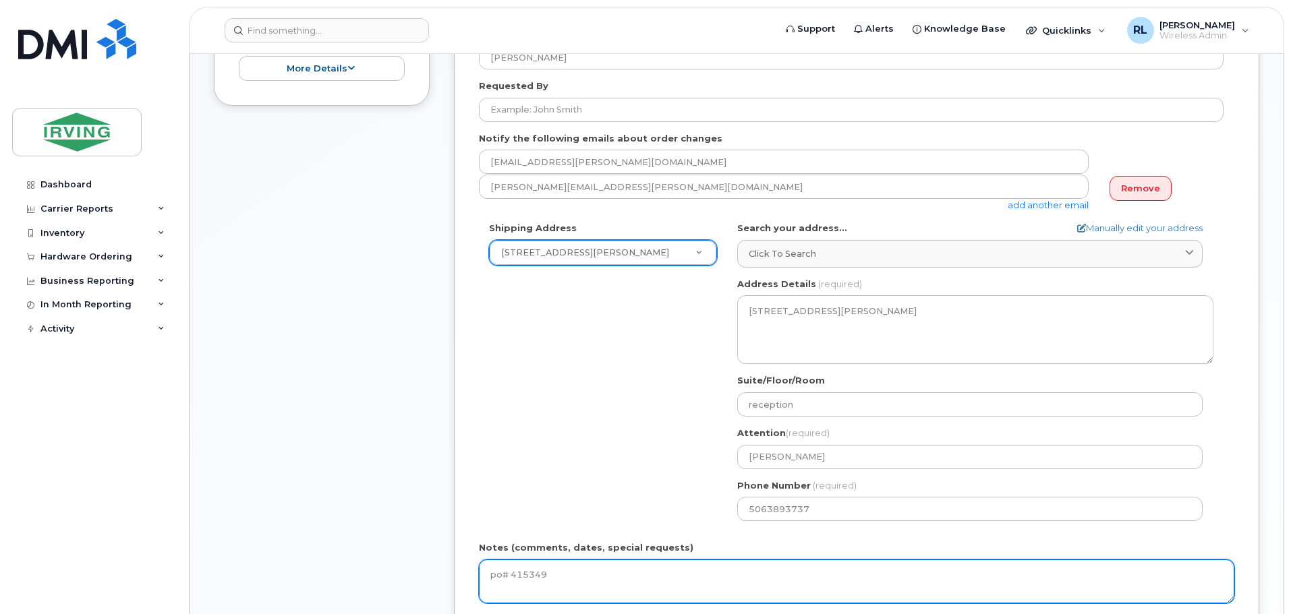
scroll to position [337, 0]
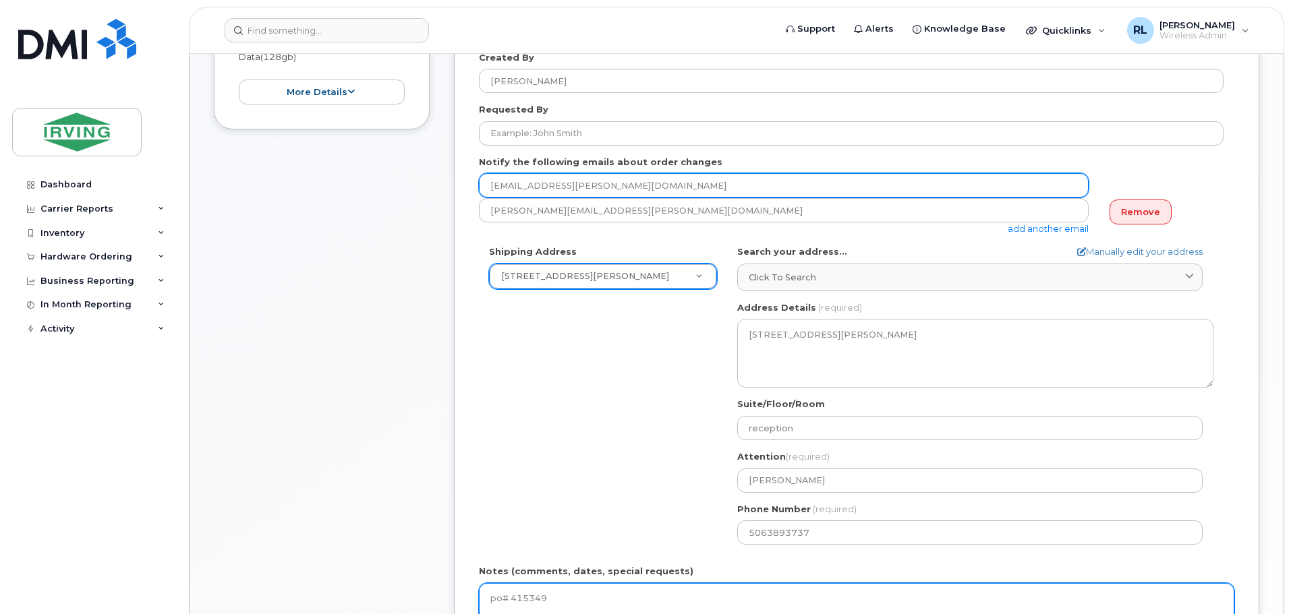
type textarea "po# 415349"
click at [667, 185] on input "shillington.jay@masterpackaging.com" at bounding box center [784, 185] width 610 height 24
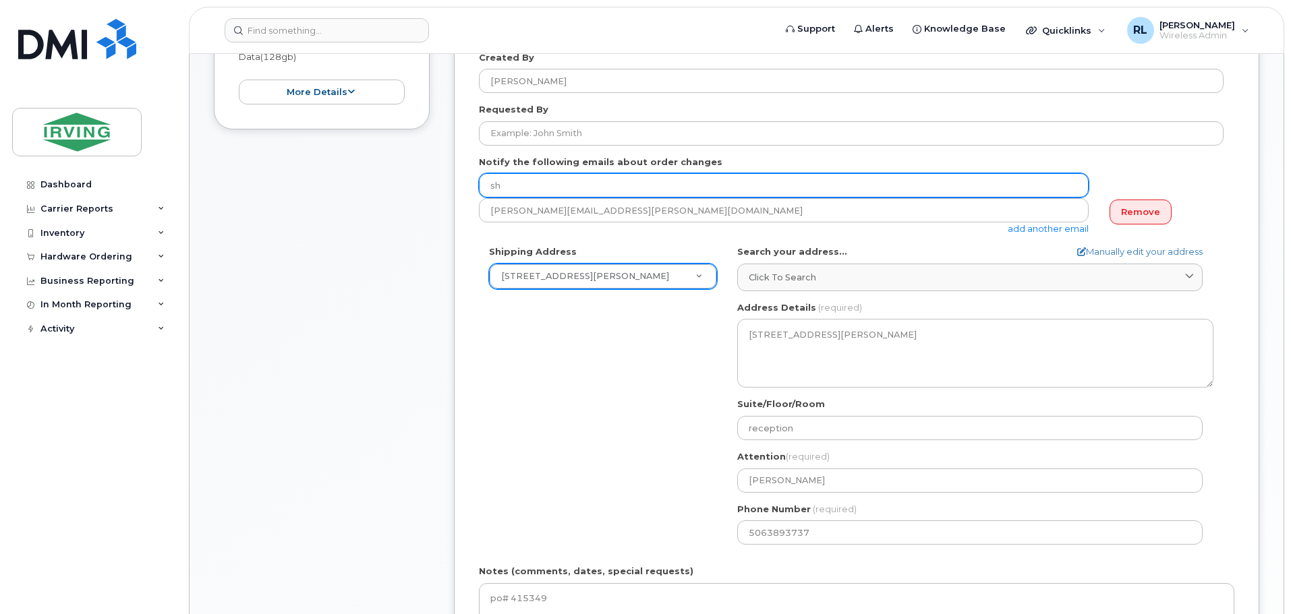
type input "s"
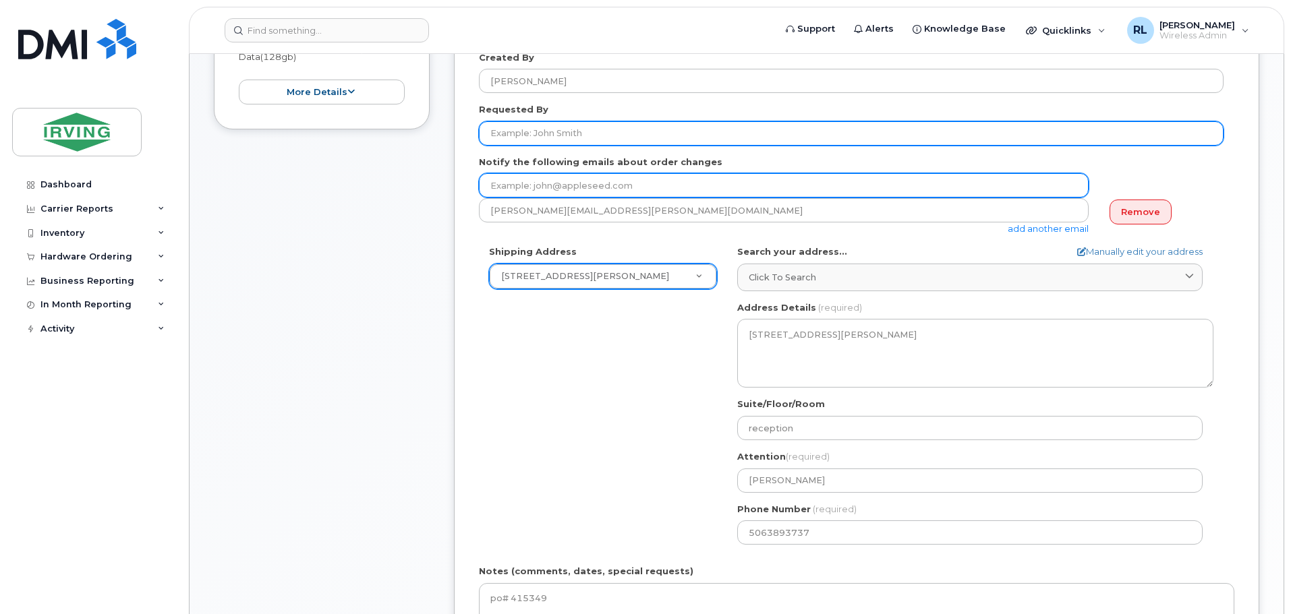
scroll to position [270, 0]
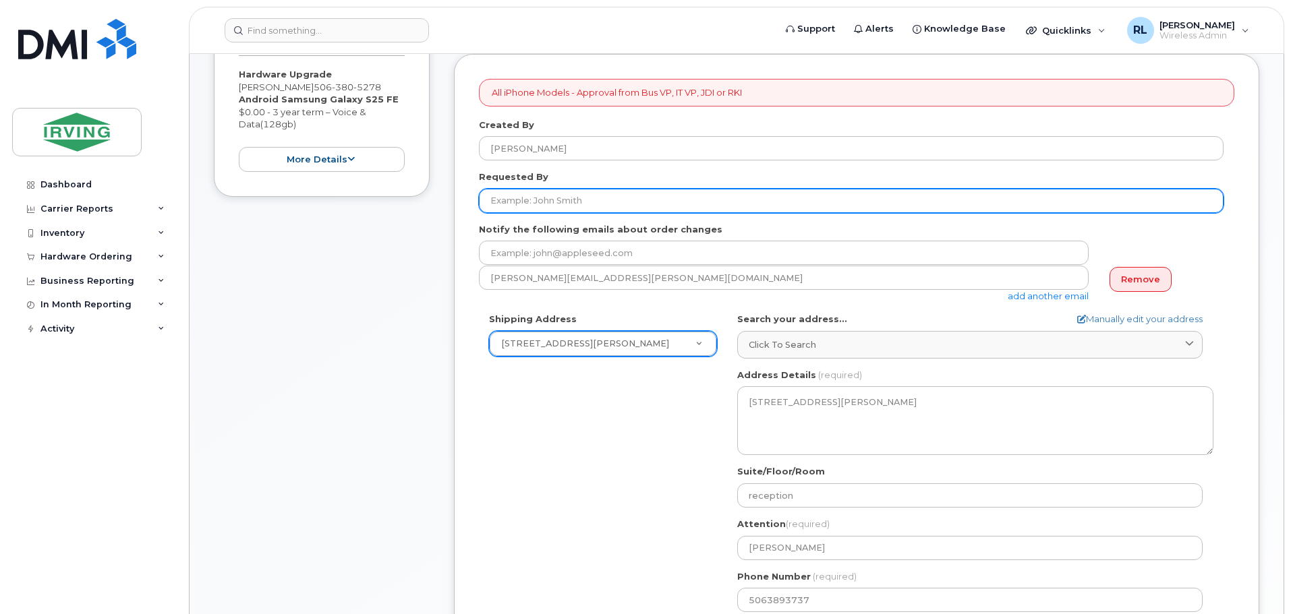
click at [684, 200] on input "Requested By" at bounding box center [851, 201] width 744 height 24
type input "[PERSON_NAME]"
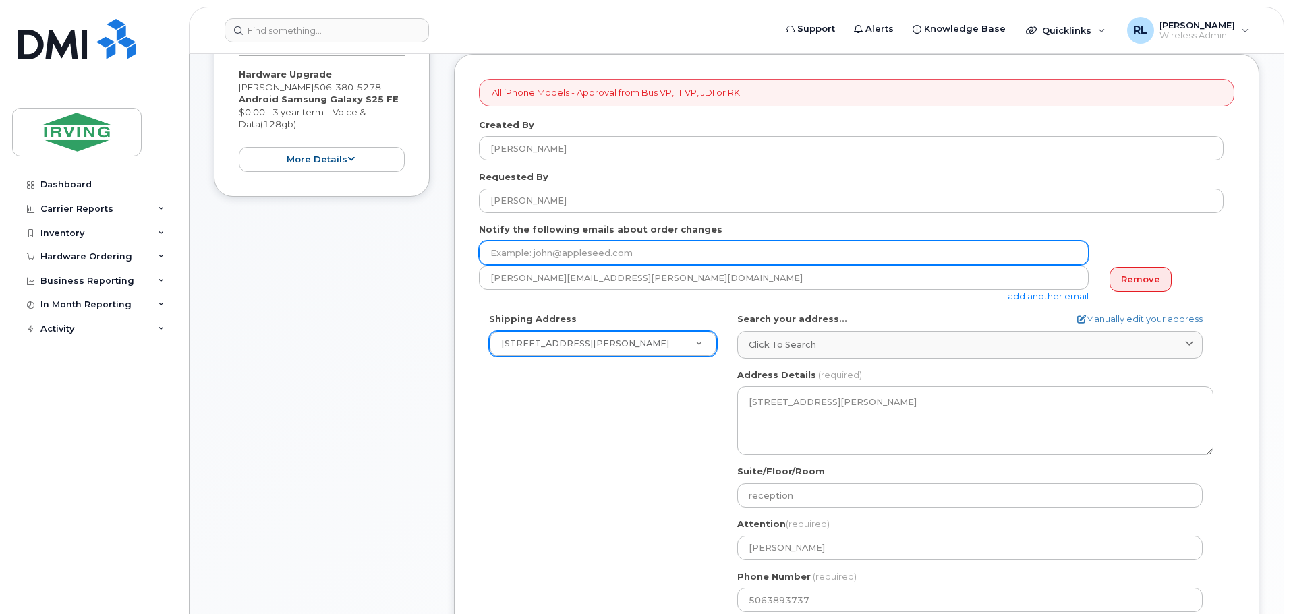
click at [635, 262] on input "email" at bounding box center [784, 253] width 610 height 24
type input "[PERSON_NAME][EMAIL_ADDRESS][DOMAIN_NAME]"
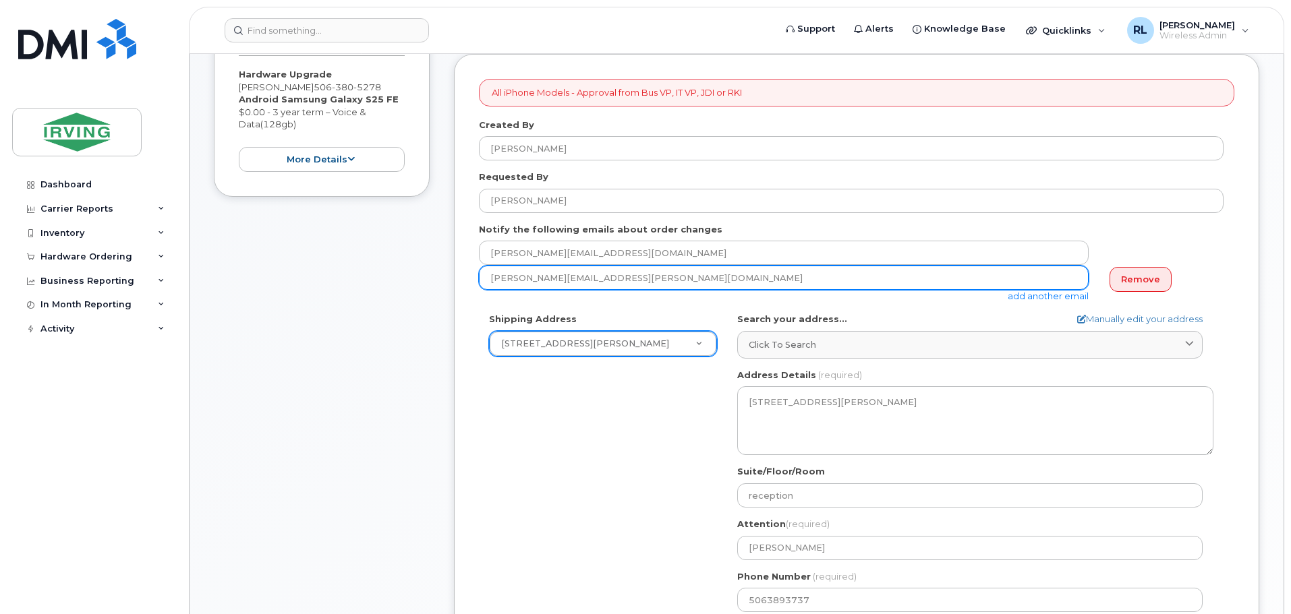
click at [679, 286] on input "[PERSON_NAME][EMAIL_ADDRESS][PERSON_NAME][DOMAIN_NAME]" at bounding box center [784, 278] width 610 height 24
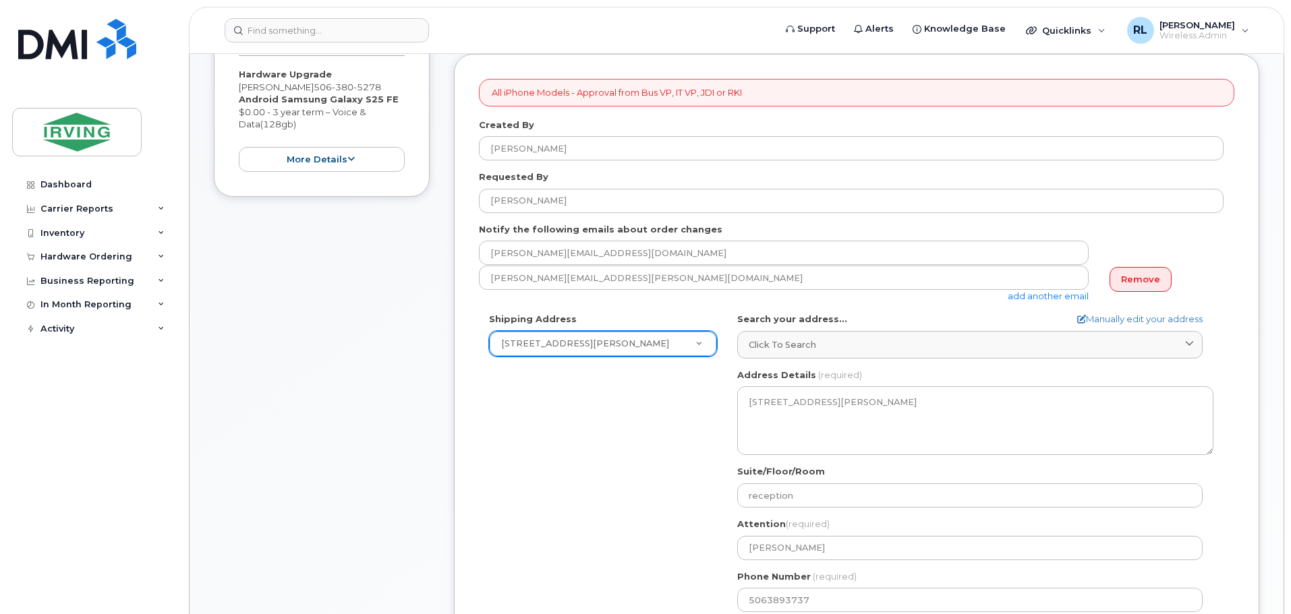
click at [606, 415] on div "Shipping Address 333 Adélard-Savoie Blvd New Address 333 Adélard-Savoie Blvd CA…" at bounding box center [851, 468] width 744 height 310
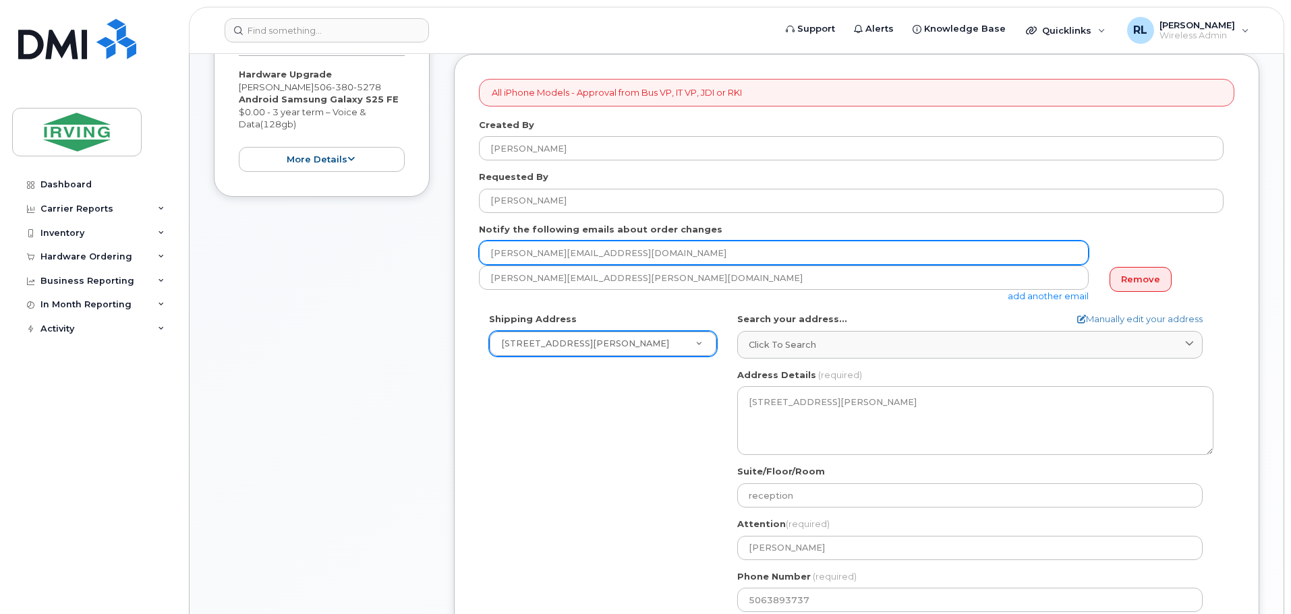
drag, startPoint x: 657, startPoint y: 260, endPoint x: 463, endPoint y: 252, distance: 194.4
click at [463, 252] on div "All iPhone Models - Approval from Bus VP, IT VP, JDI or RKI Created By Renelle …" at bounding box center [856, 440] width 805 height 773
click at [521, 247] on input "email" at bounding box center [784, 253] width 610 height 24
type input "doria.ela@masterpackaging.com"
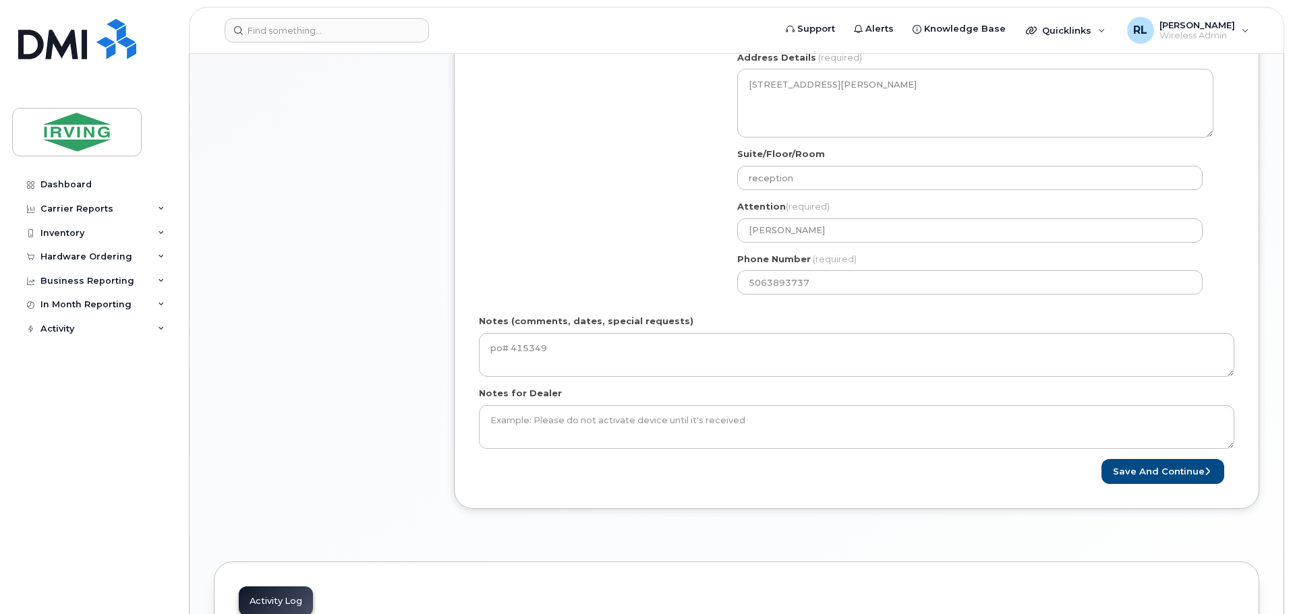
scroll to position [607, 0]
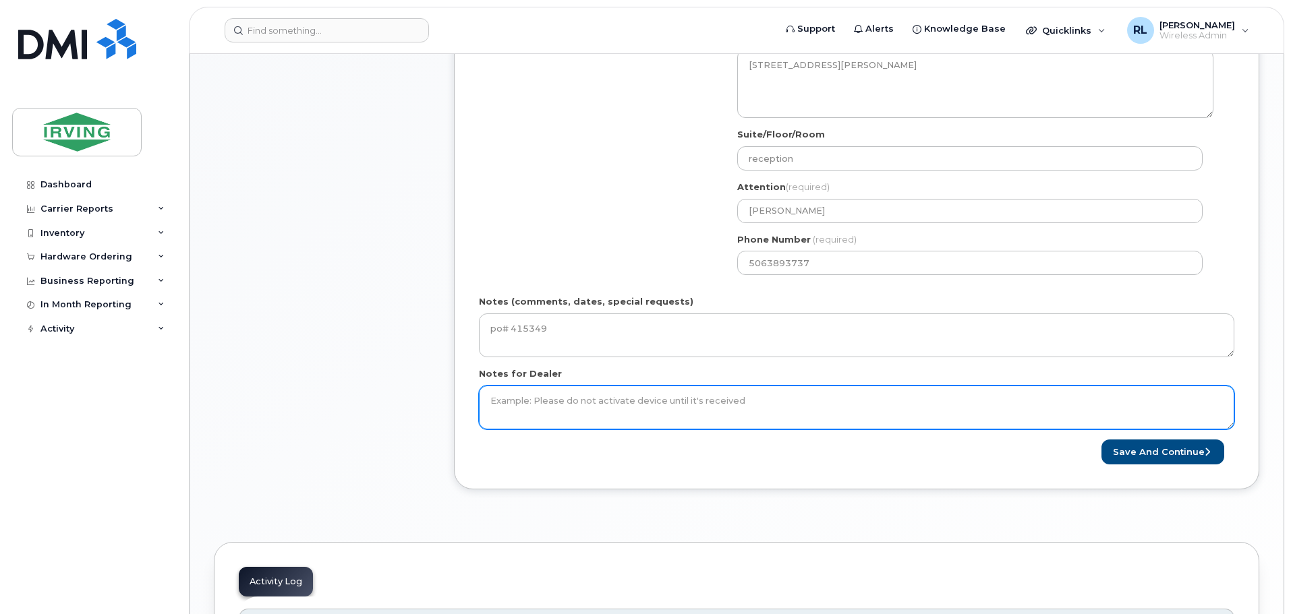
click at [575, 403] on textarea "Notes for Dealer" at bounding box center [856, 408] width 755 height 45
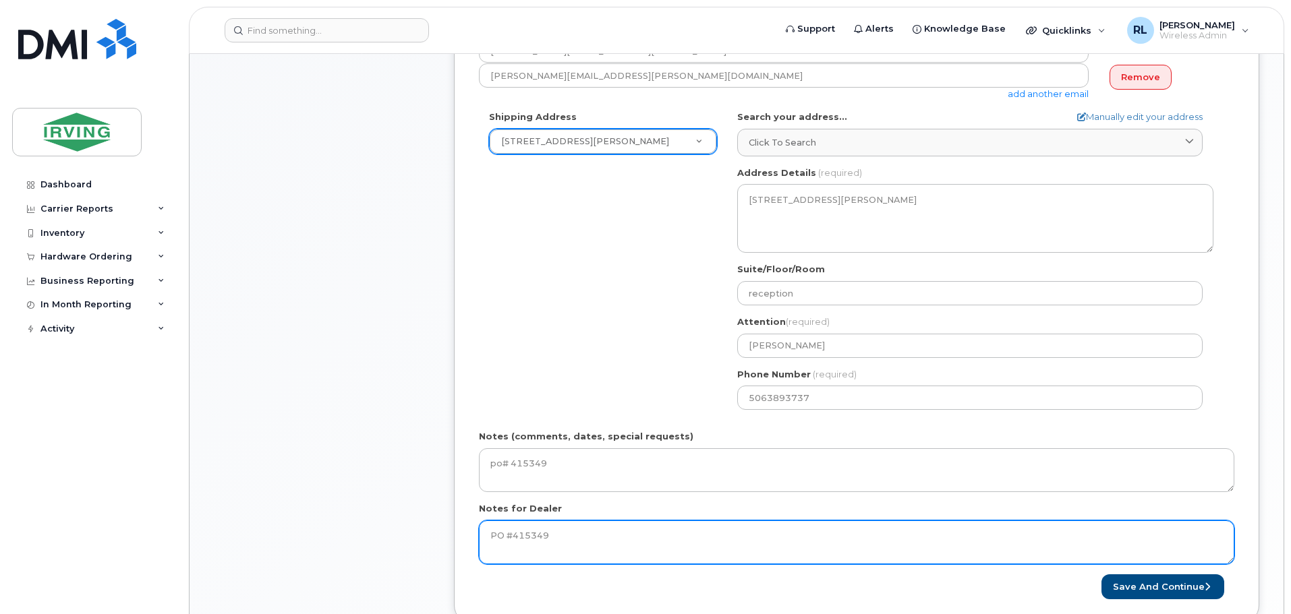
scroll to position [539, 0]
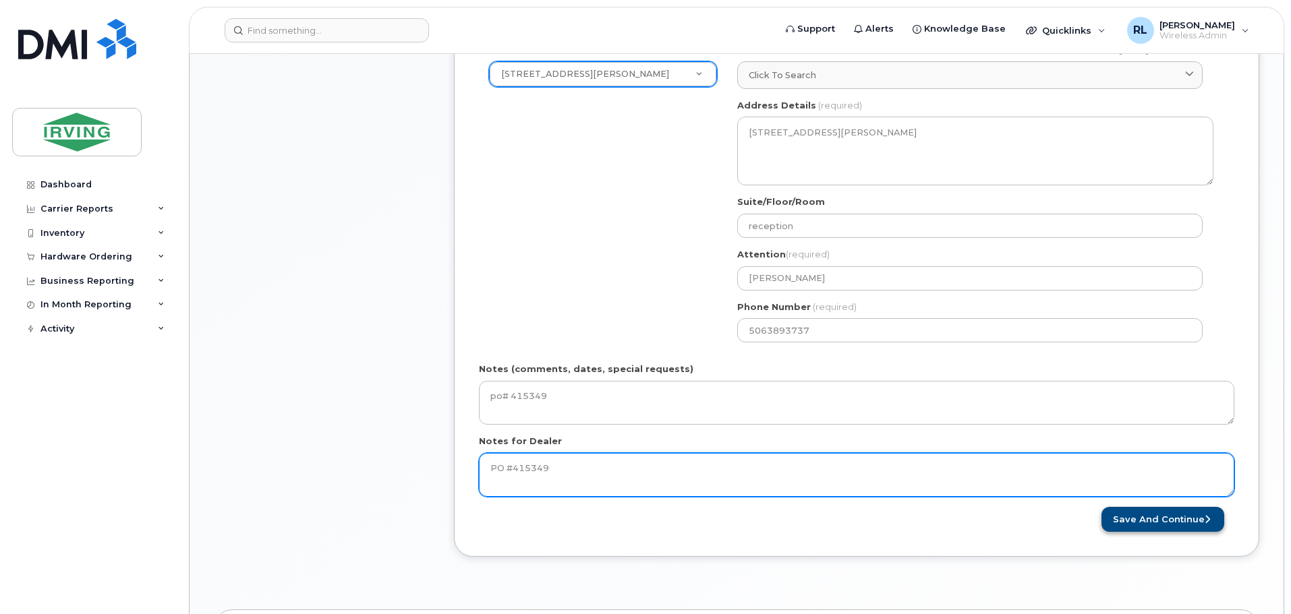
type textarea "PO #415349"
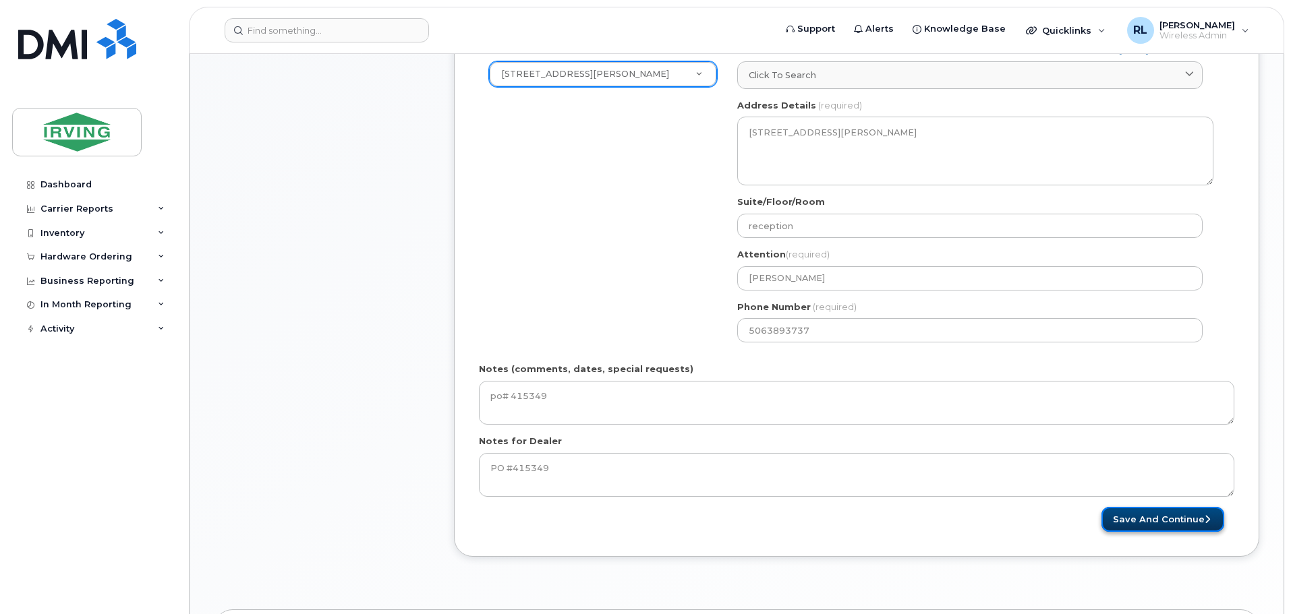
click at [1143, 514] on button "Save and Continue" at bounding box center [1162, 519] width 123 height 25
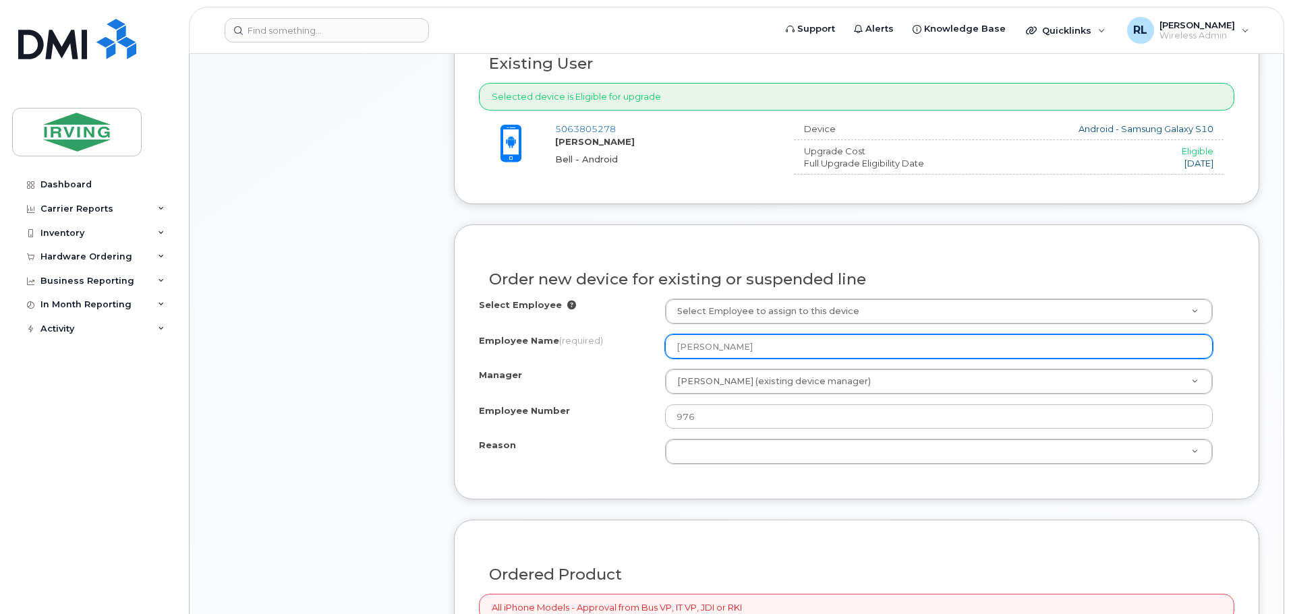
scroll to position [607, 0]
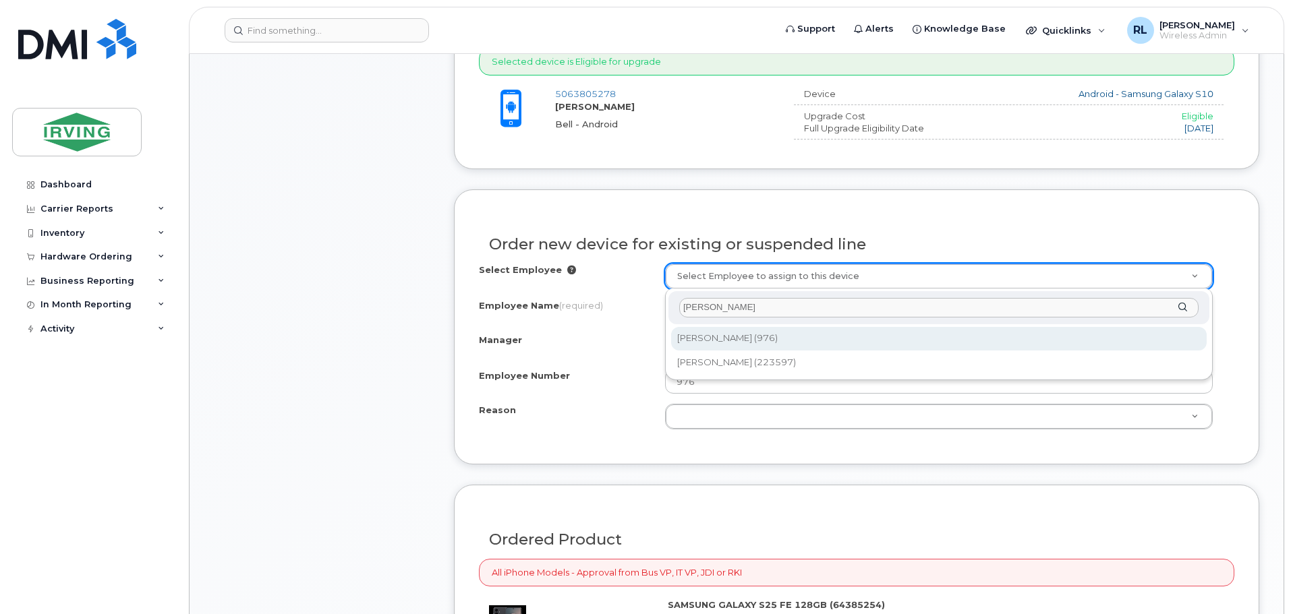
type input "[PERSON_NAME]"
type input "1541101"
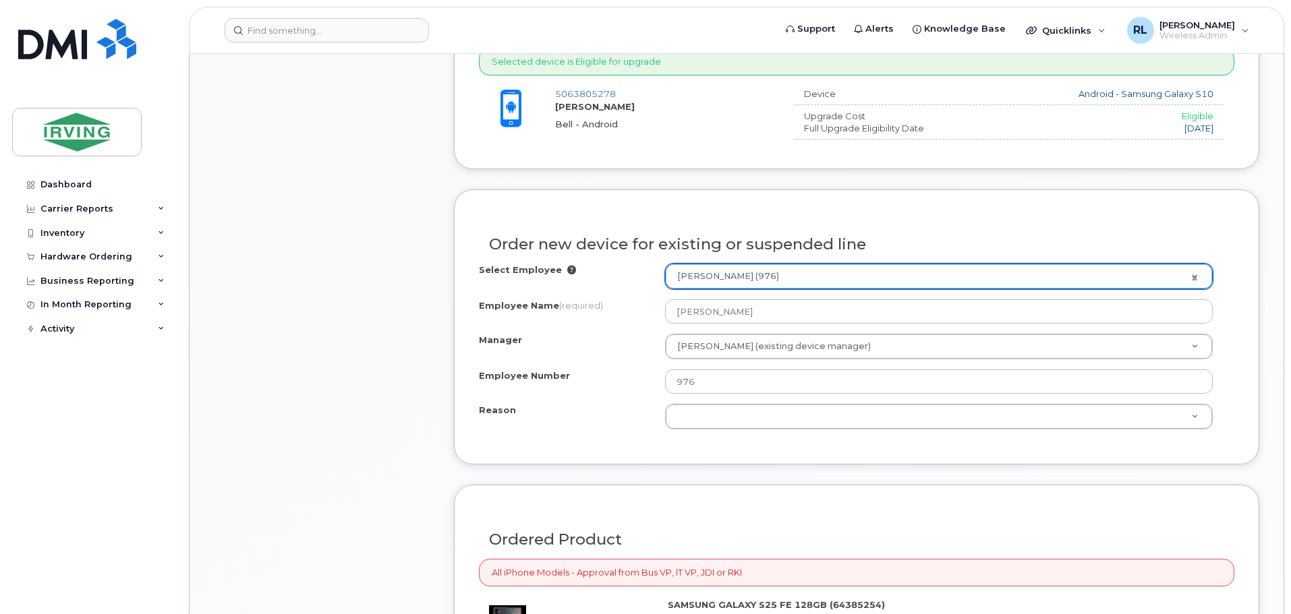
select select "1761931"
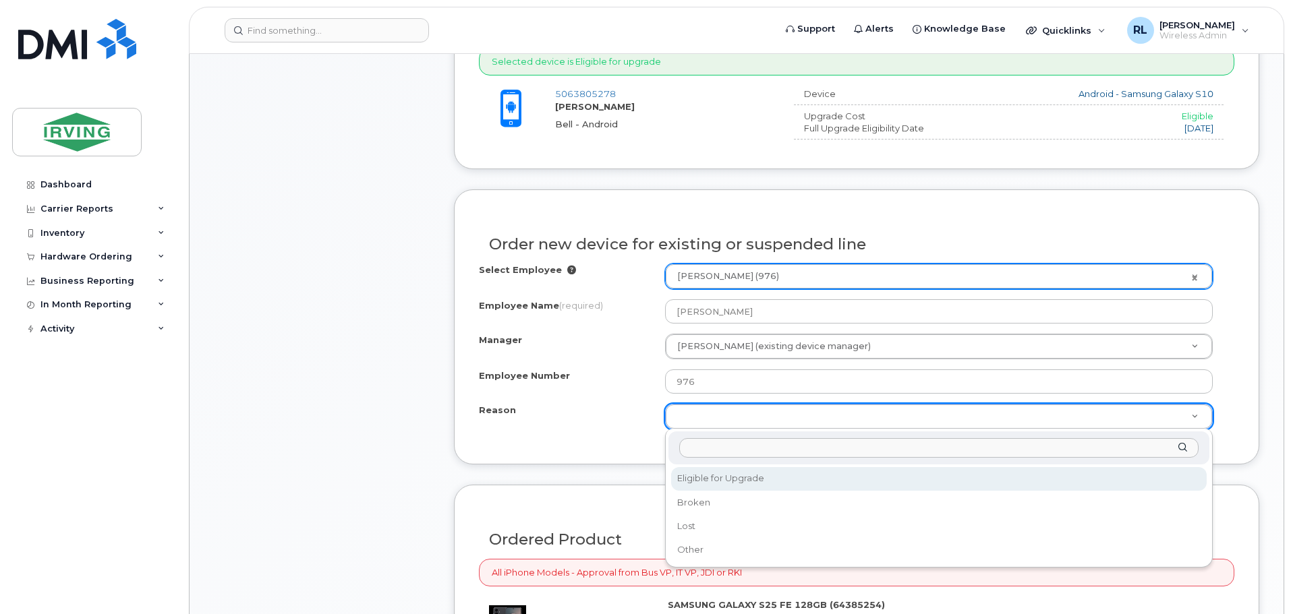
select select "eligible_for_upgrade"
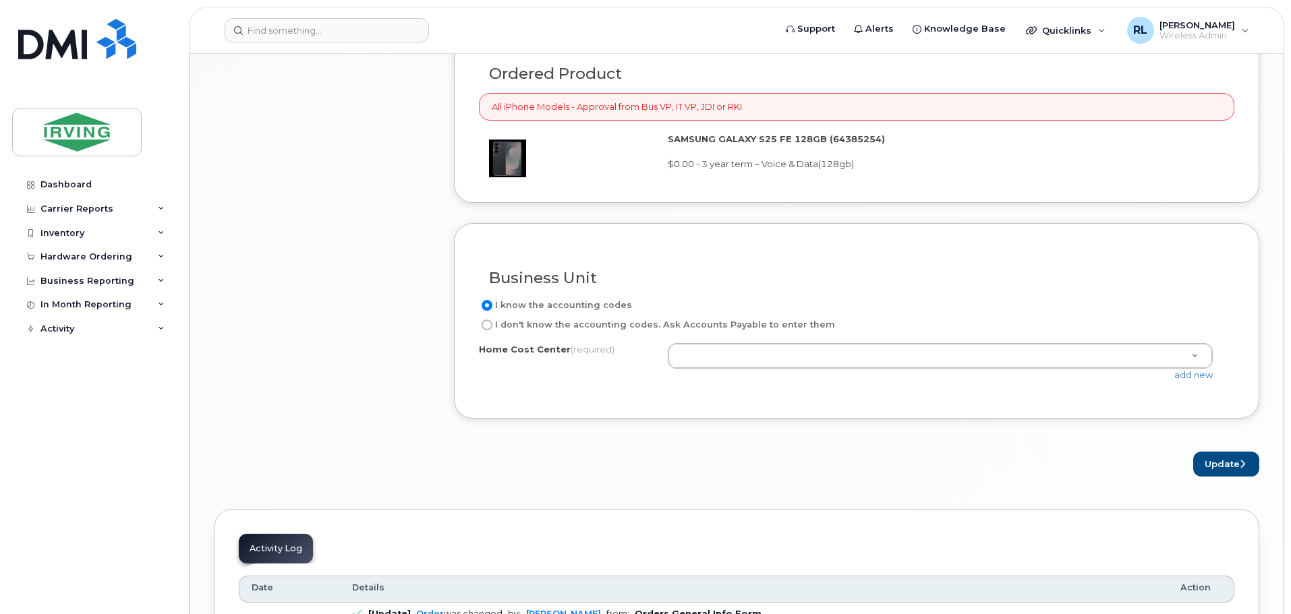
scroll to position [1079, 0]
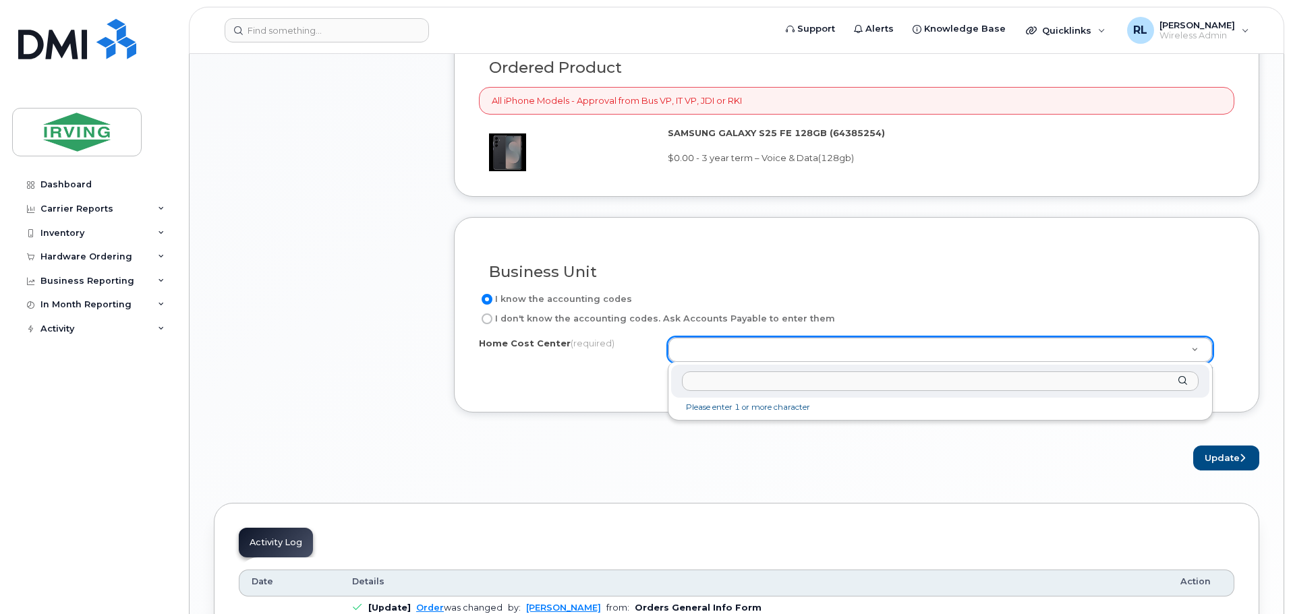
paste input "310901.46519"
type input "310901.46519"
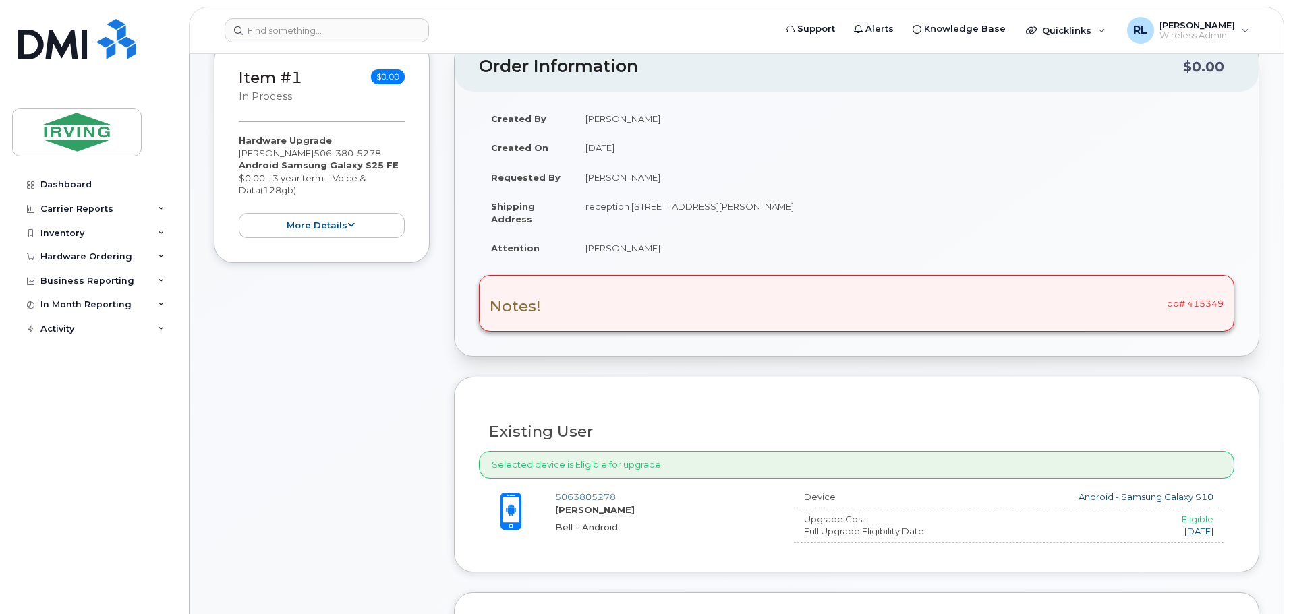
scroll to position [202, 0]
click at [1189, 300] on div "Notes! po# 415349" at bounding box center [856, 304] width 755 height 57
drag, startPoint x: 1197, startPoint y: 316, endPoint x: 1078, endPoint y: 318, distance: 119.4
click at [1173, 318] on div "Notes! po# 415349" at bounding box center [856, 304] width 755 height 57
click at [1215, 301] on div "Notes! po# 415349" at bounding box center [856, 304] width 755 height 57
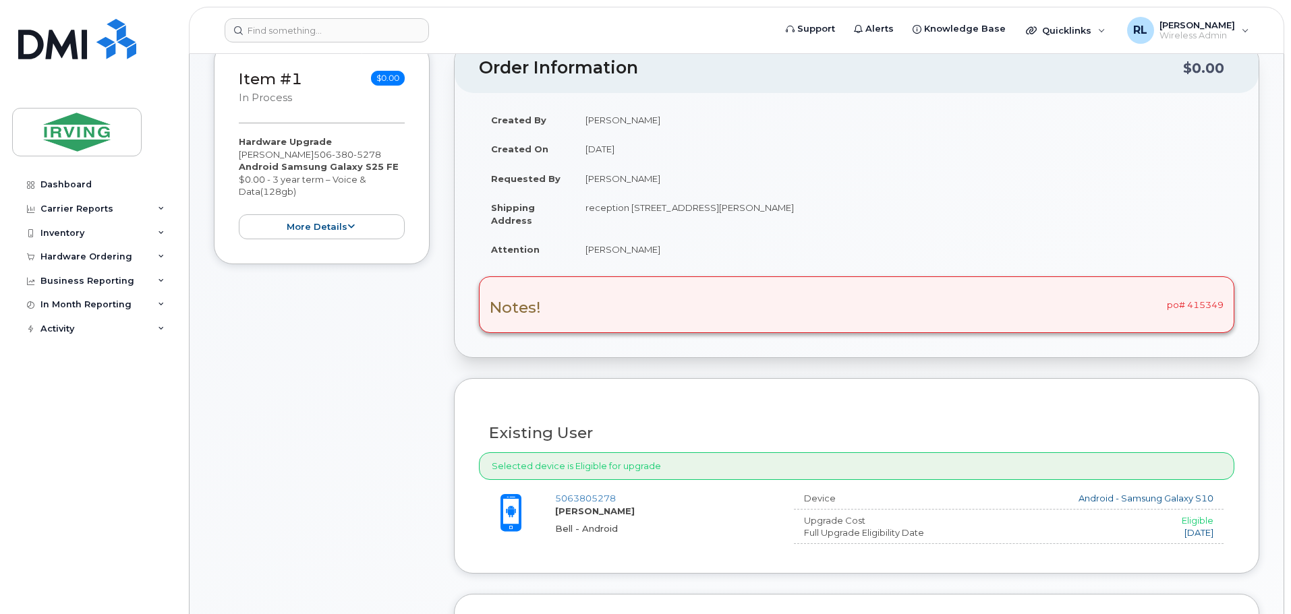
click at [1215, 301] on div "Notes! po# 415349" at bounding box center [856, 304] width 755 height 57
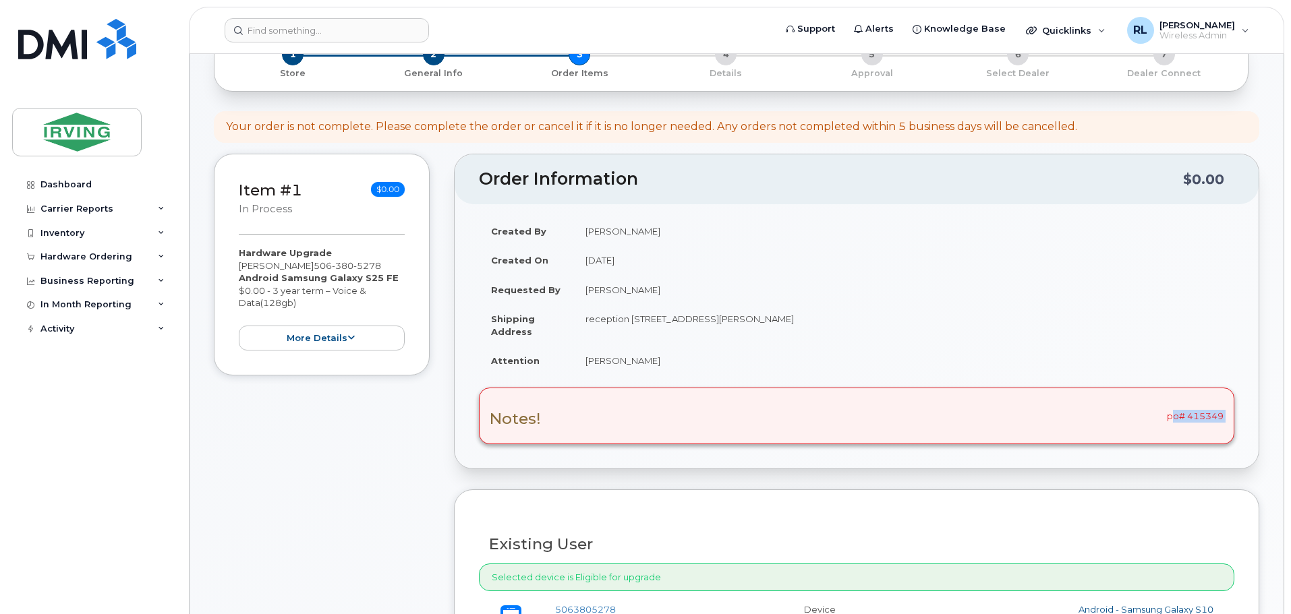
scroll to position [67, 0]
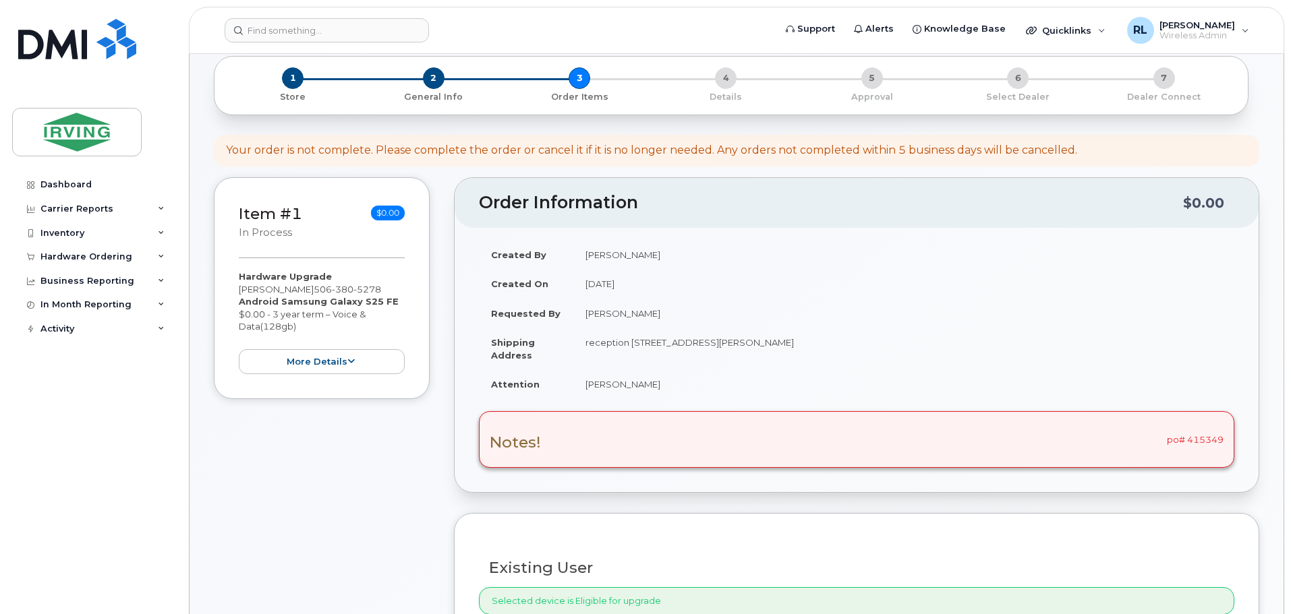
click at [890, 289] on td "October 9, 2025" at bounding box center [903, 284] width 661 height 30
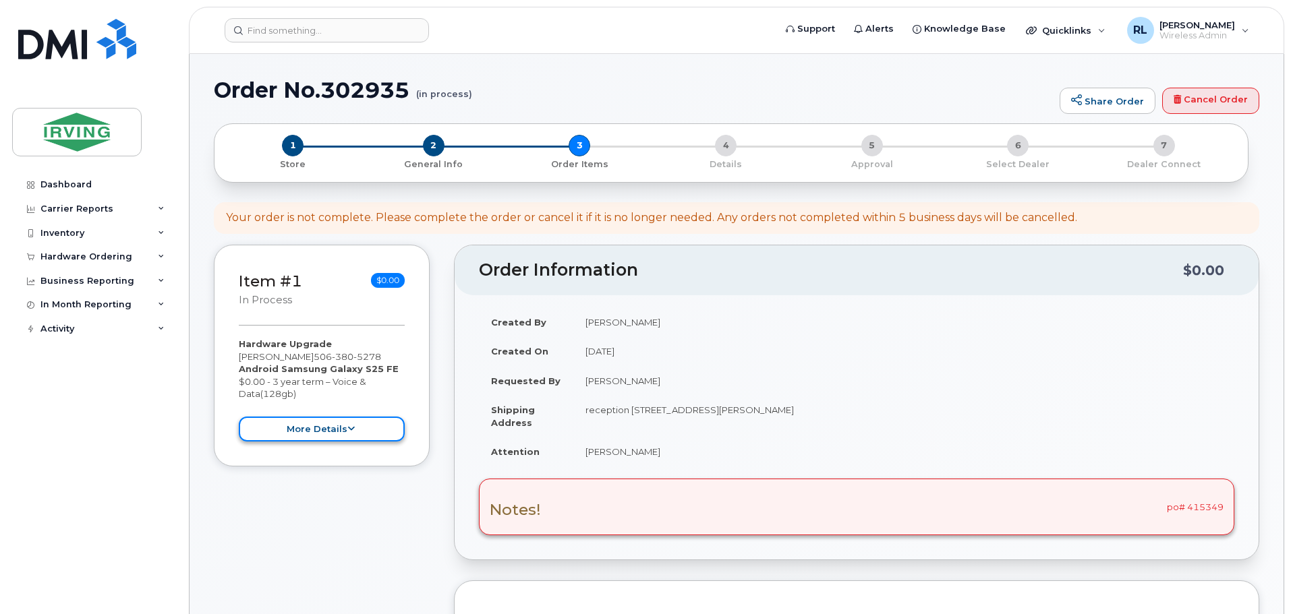
click at [355, 425] on button "more details" at bounding box center [322, 429] width 166 height 25
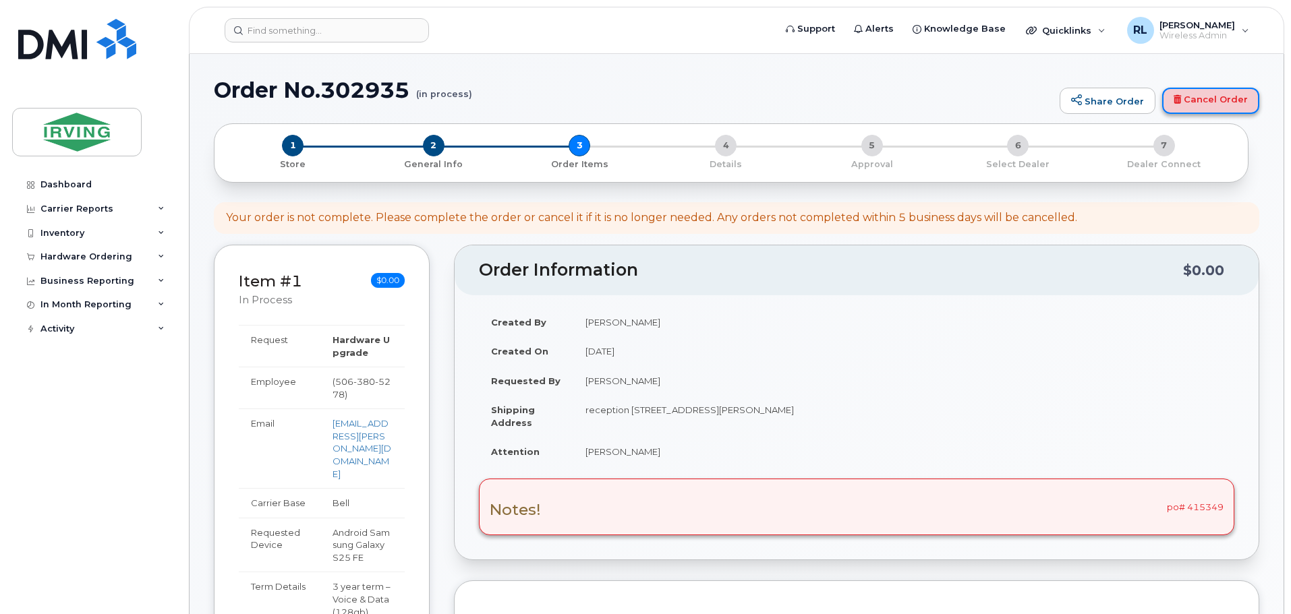
click at [1173, 104] on link "Cancel Order" at bounding box center [1210, 101] width 97 height 27
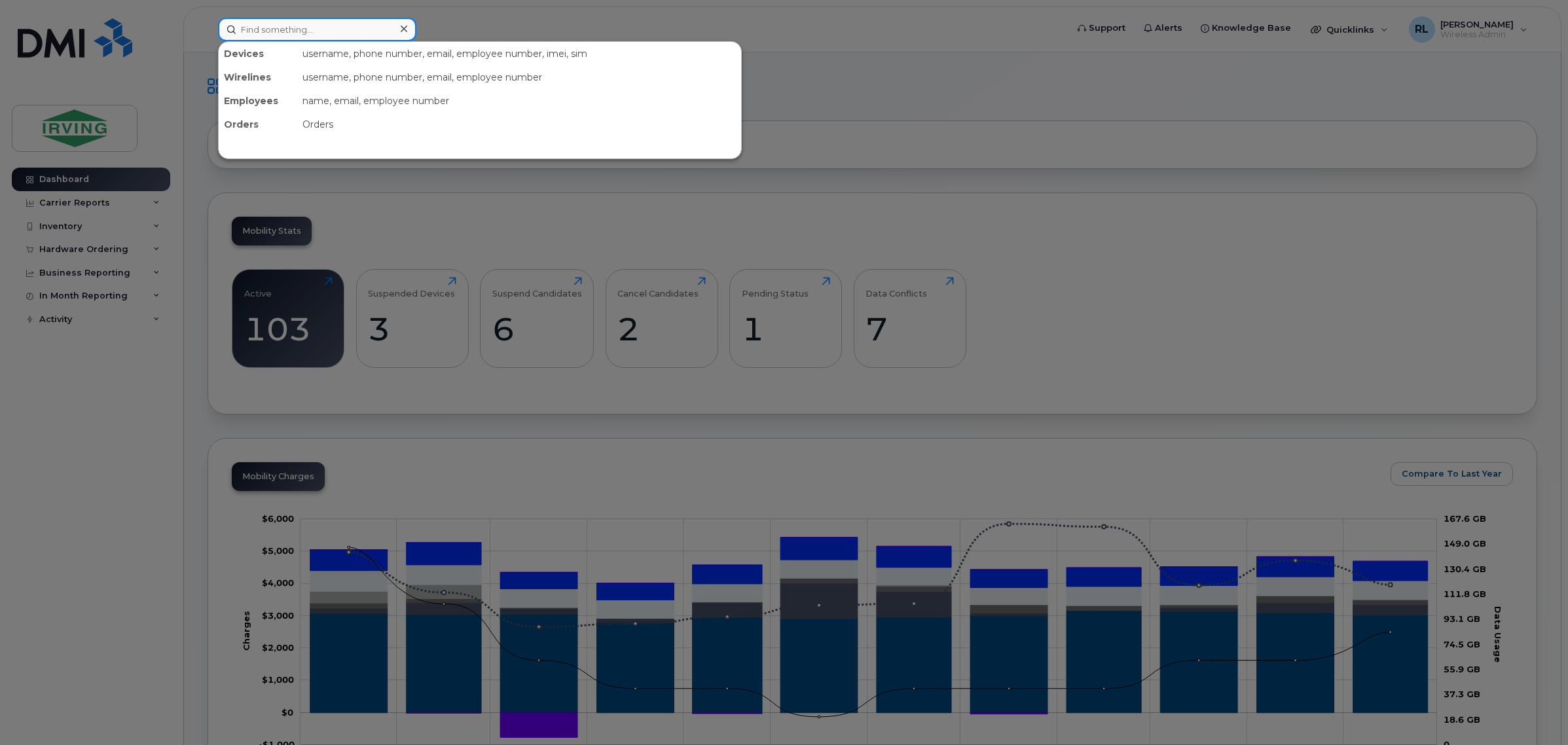
click at [315, 28] on input at bounding box center [317, 29] width 198 height 23
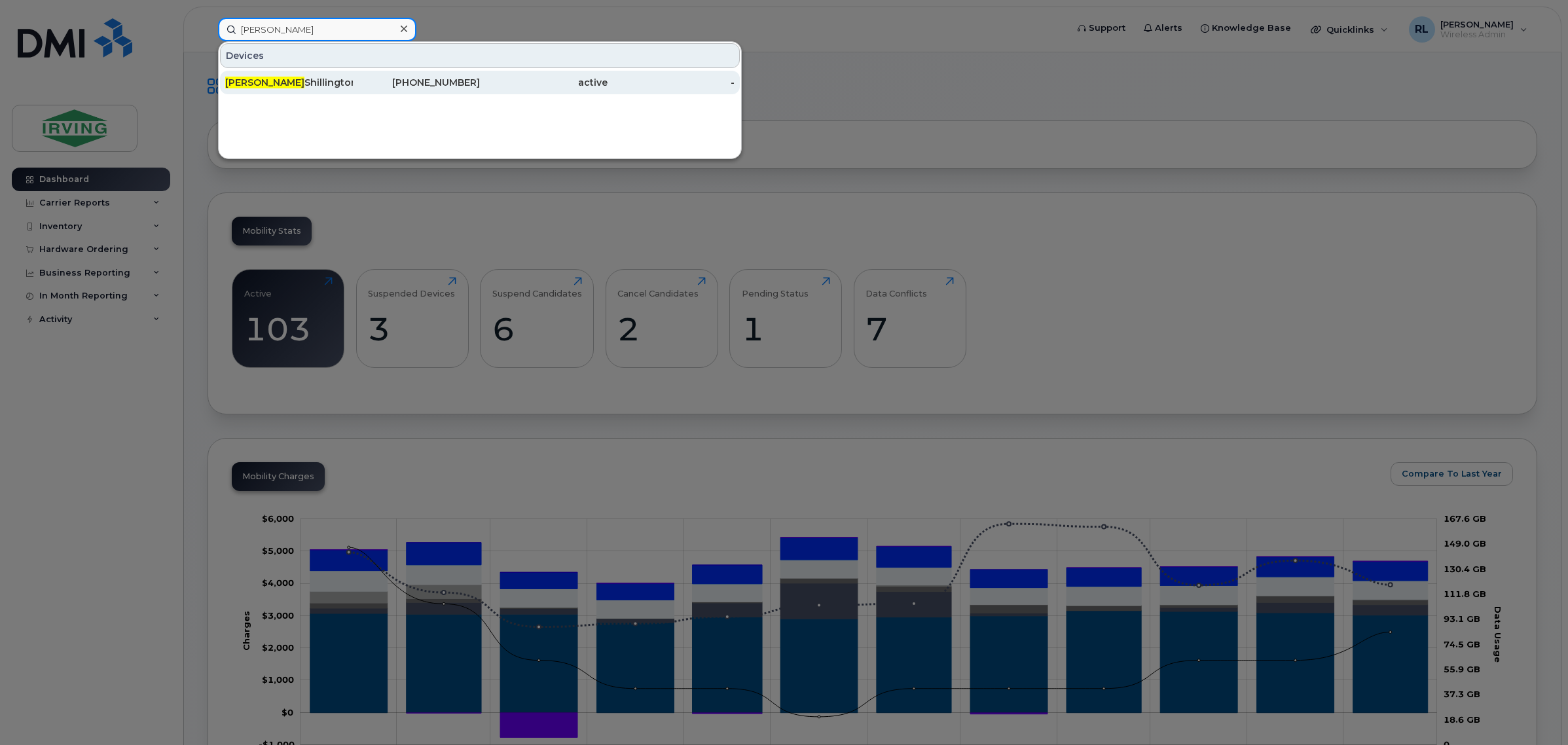
type input "[PERSON_NAME]"
click at [316, 83] on div "Jay Shillington" at bounding box center [288, 82] width 127 height 13
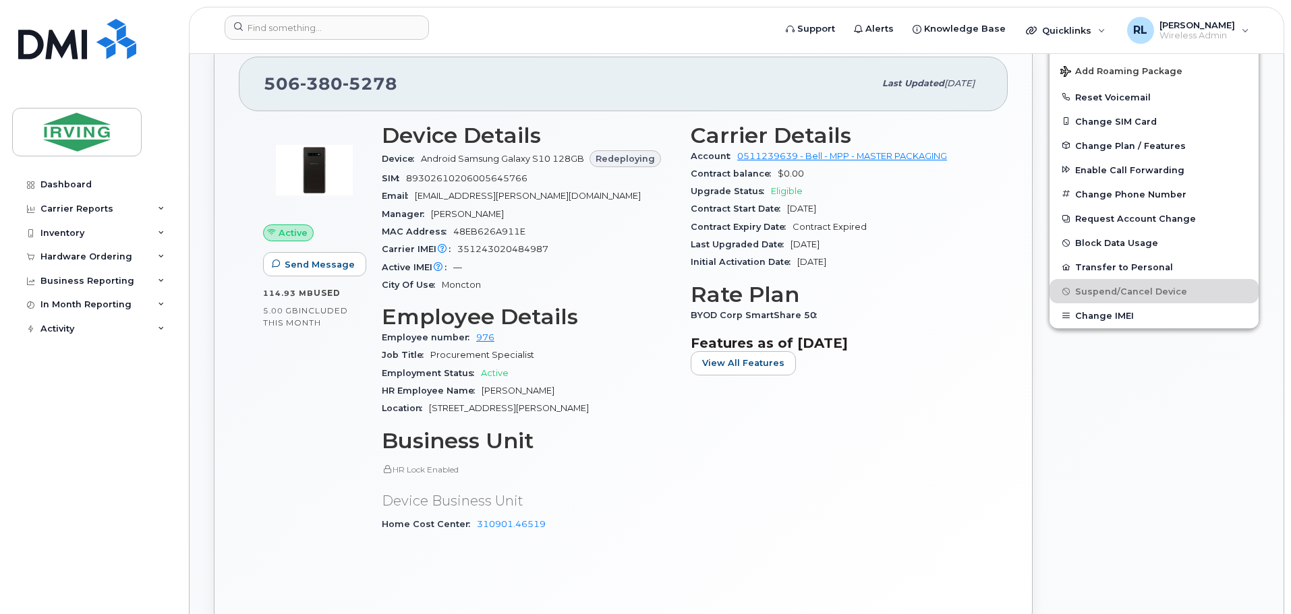
scroll to position [337, 0]
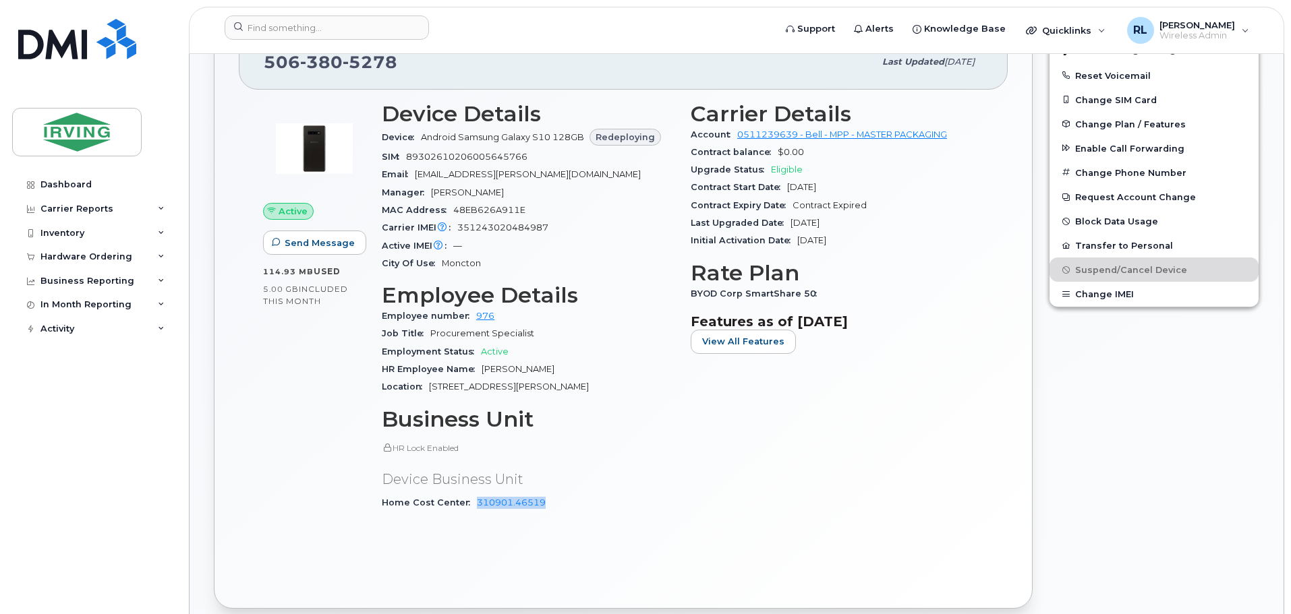
drag, startPoint x: 546, startPoint y: 505, endPoint x: 470, endPoint y: 512, distance: 76.5
click at [470, 512] on div "Home Cost Center 310901.46519" at bounding box center [528, 503] width 293 height 18
copy link "310901.46519"
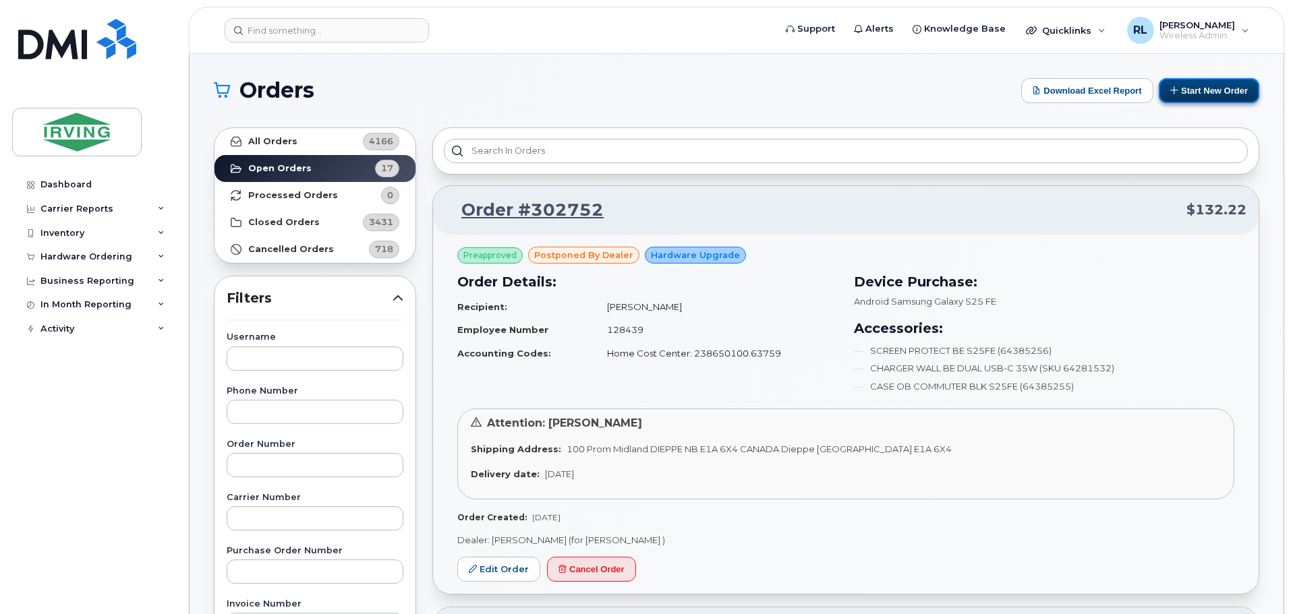
click at [1179, 86] on button "Start New Order" at bounding box center [1209, 90] width 100 height 25
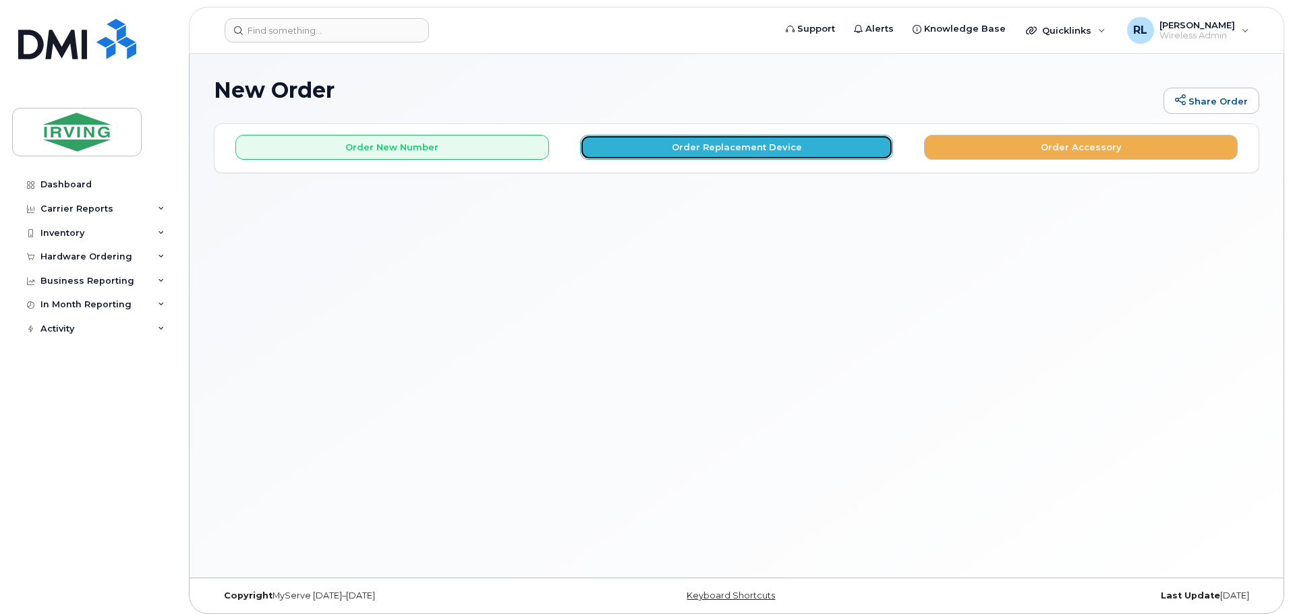
click at [681, 147] on button "Order Replacement Device" at bounding box center [737, 147] width 314 height 25
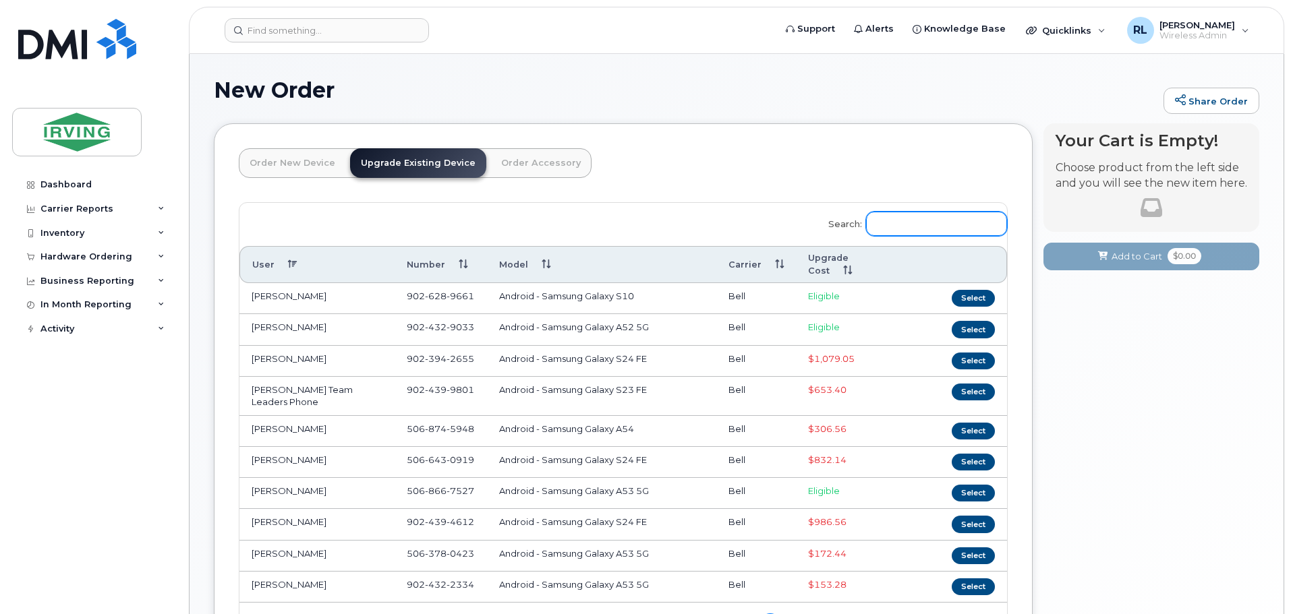
click at [907, 217] on input "Search:" at bounding box center [936, 224] width 141 height 24
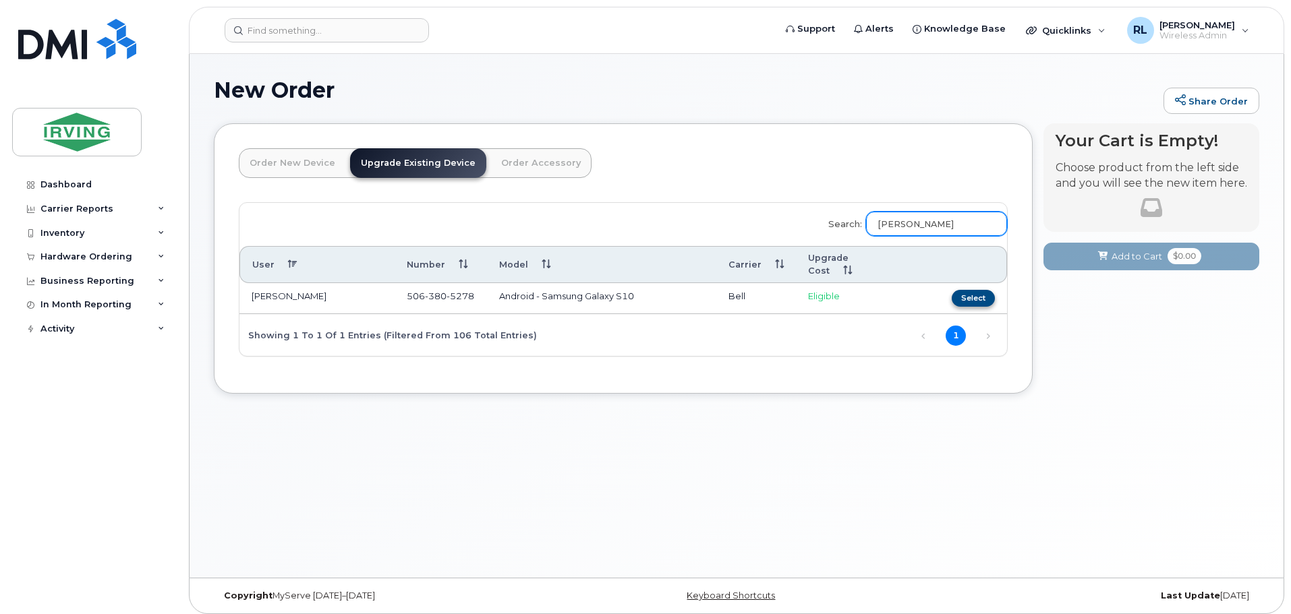
type input "[PERSON_NAME]"
click at [964, 298] on button "Select" at bounding box center [973, 298] width 43 height 17
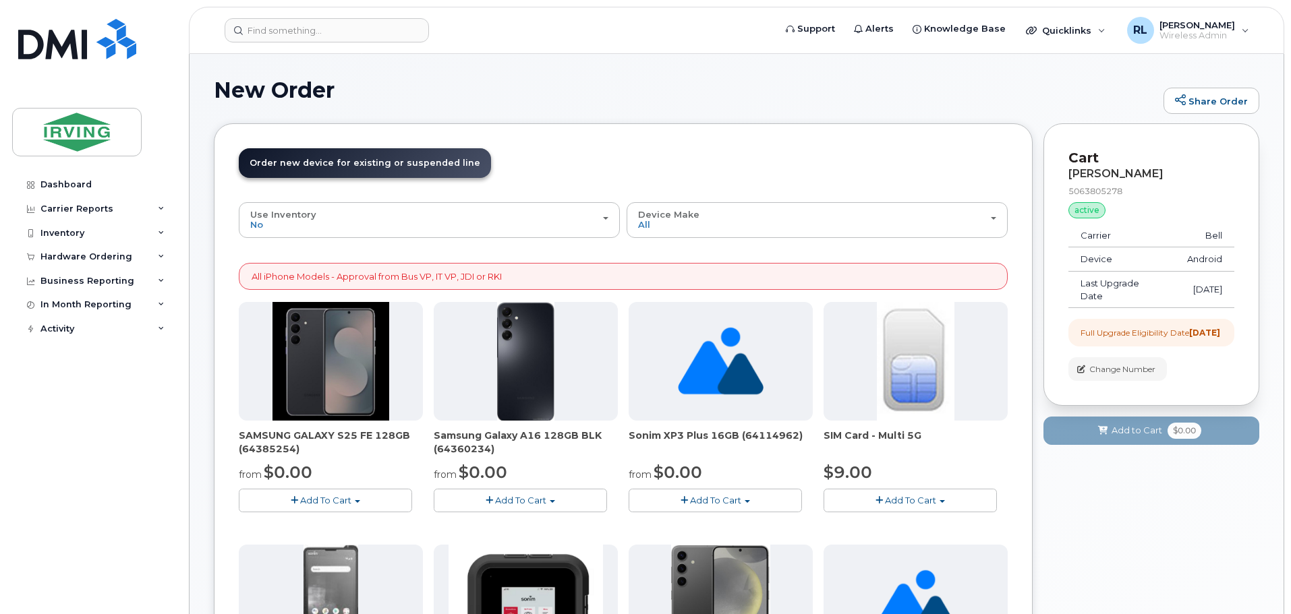
click at [340, 494] on button "Add To Cart" at bounding box center [325, 501] width 173 height 24
click at [343, 523] on link "$0.00 - 3 year term – Voice & Data(128gb)" at bounding box center [348, 525] width 213 height 17
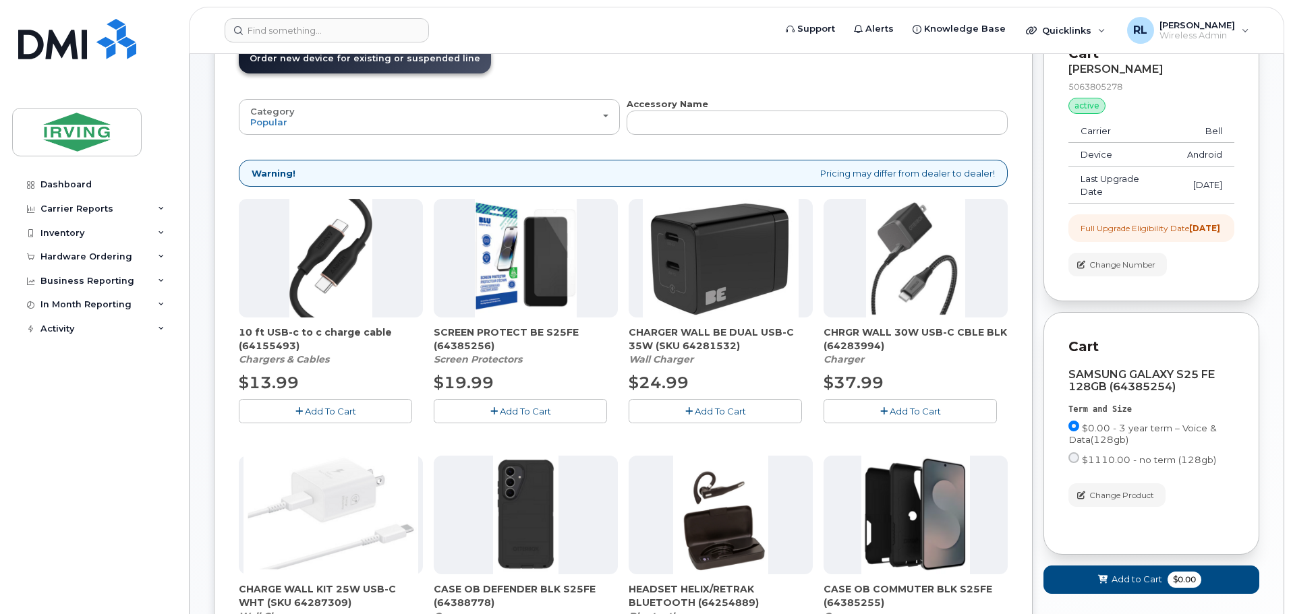
scroll to position [135, 0]
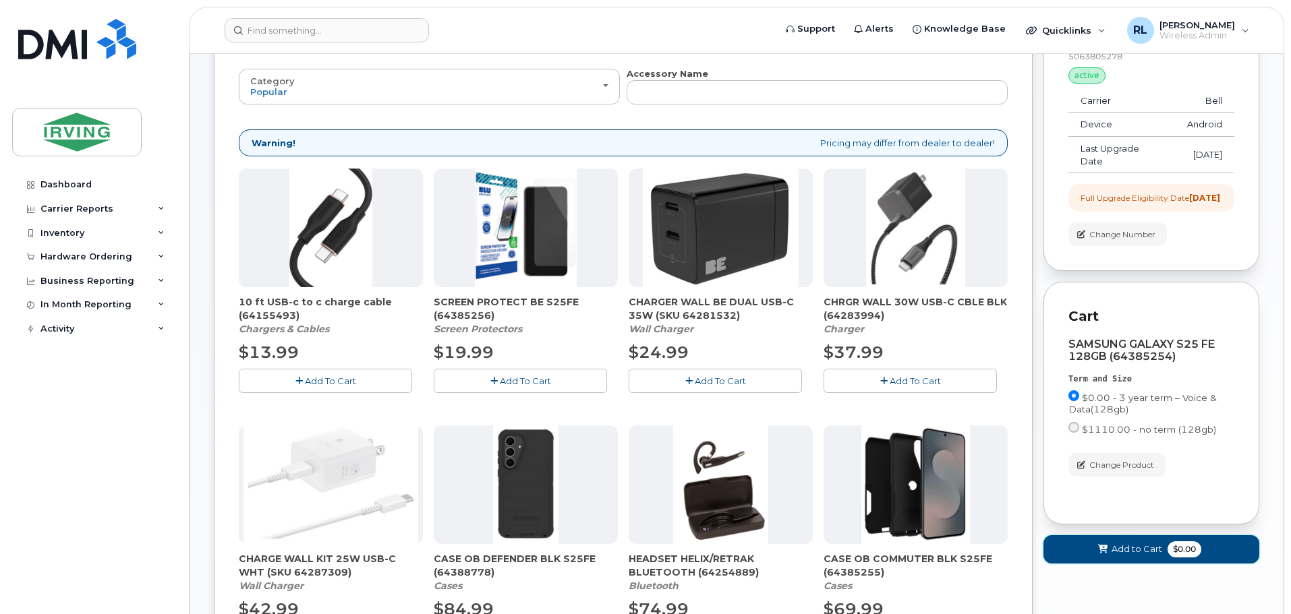
click at [1140, 556] on span "Add to Cart" at bounding box center [1136, 549] width 51 height 13
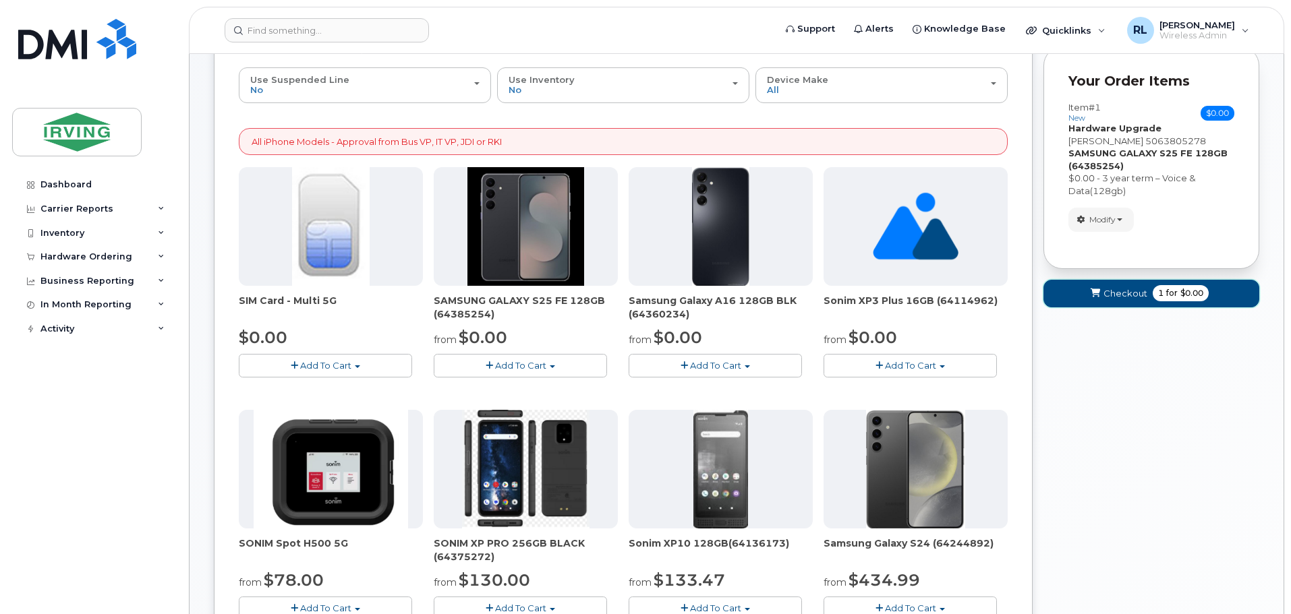
click at [1115, 288] on span "Checkout" at bounding box center [1125, 293] width 44 height 13
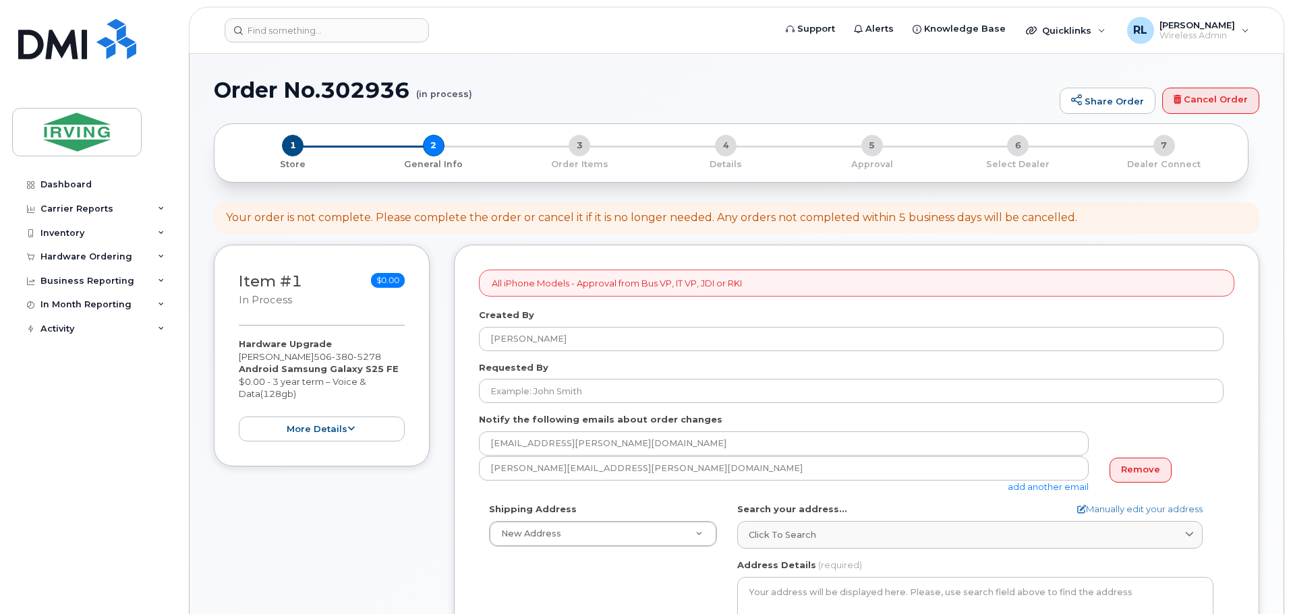
select select
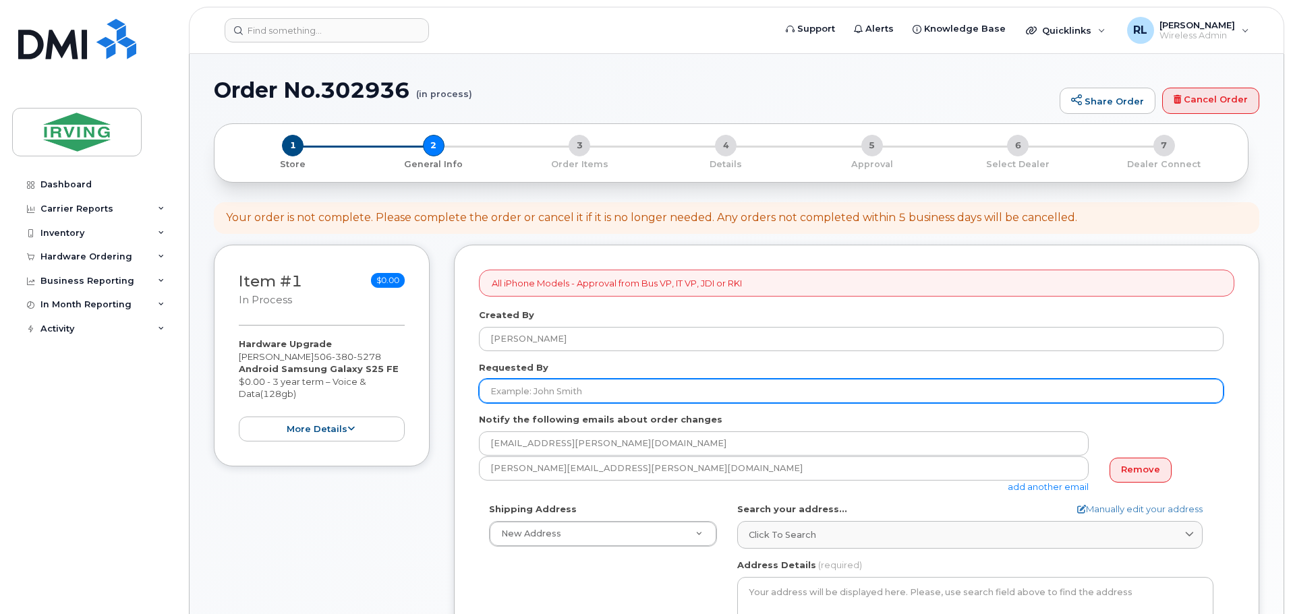
click at [577, 392] on input "Requested By" at bounding box center [851, 391] width 744 height 24
type input "[PERSON_NAME]"
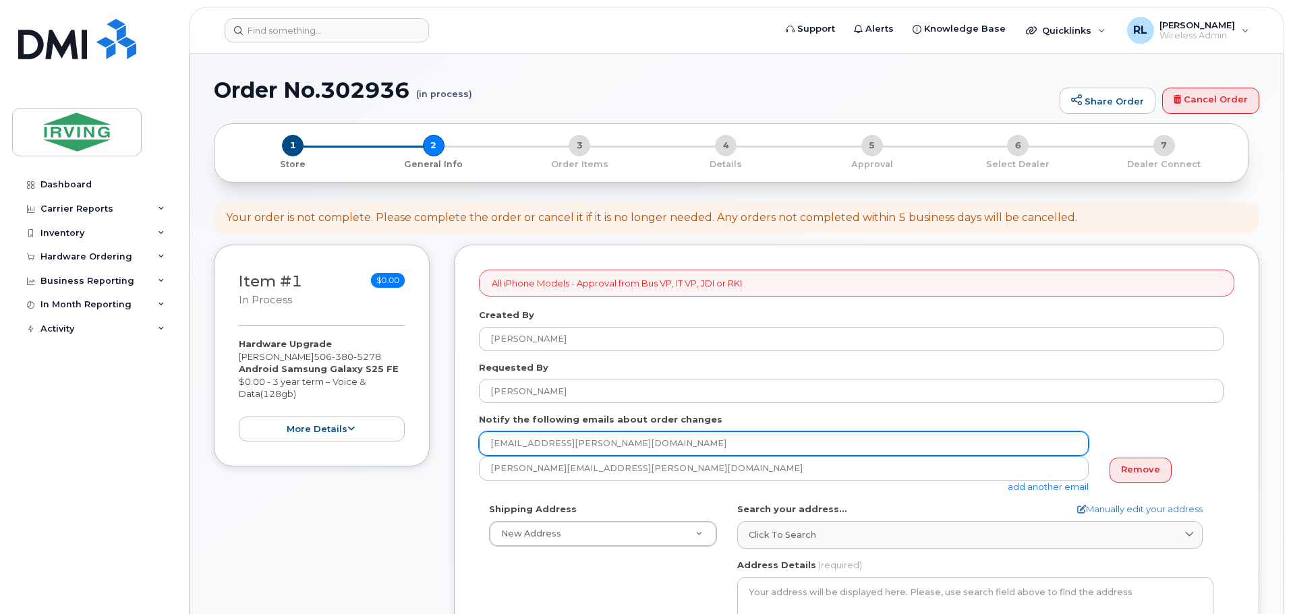
drag, startPoint x: 684, startPoint y: 446, endPoint x: 488, endPoint y: 437, distance: 197.1
click at [488, 437] on input "[EMAIL_ADDRESS][PERSON_NAME][DOMAIN_NAME]" at bounding box center [784, 444] width 610 height 24
type input "doria.ela@masterpackaging.com"
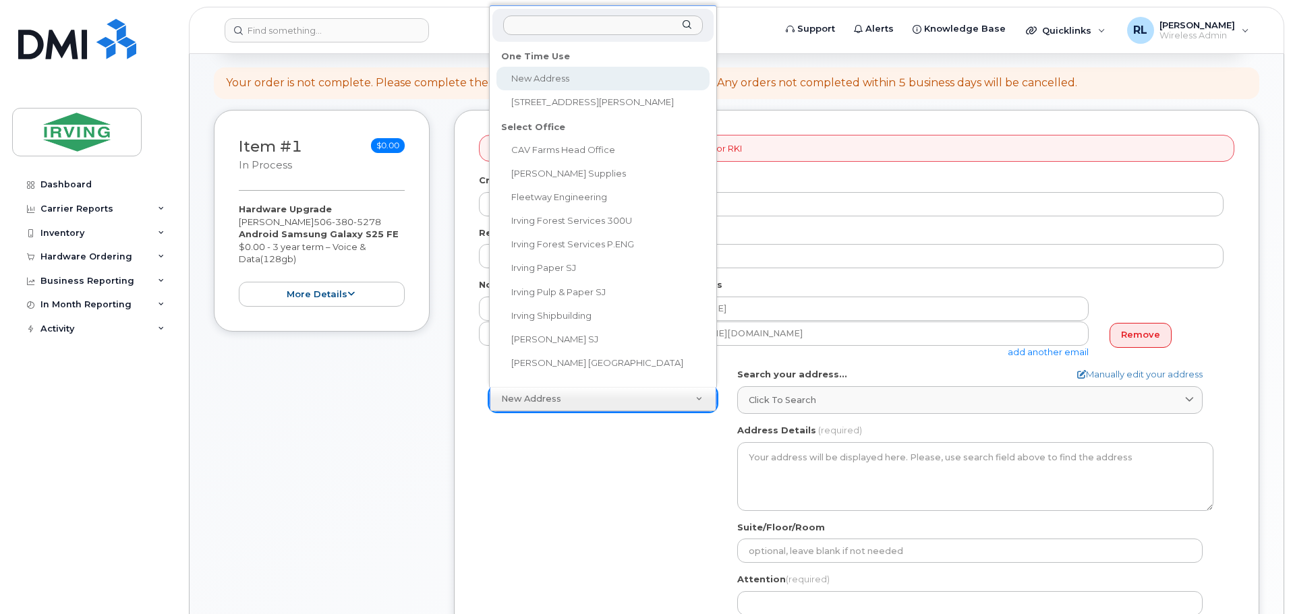
scroll to position [11, 0]
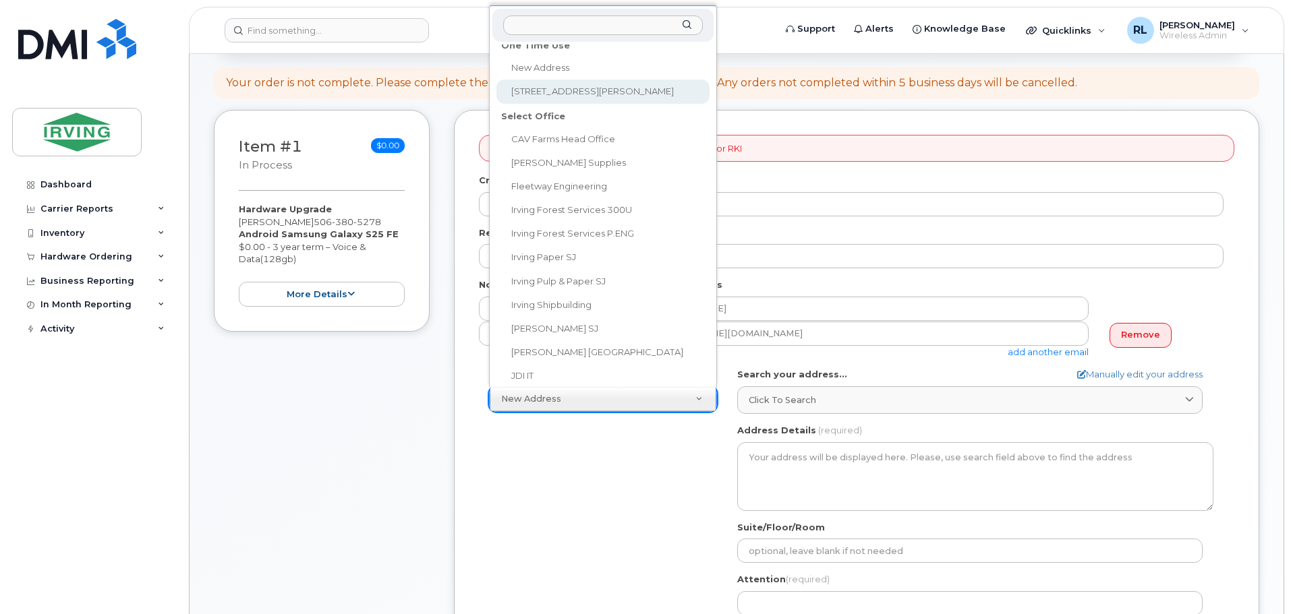
select select "333 Adélard-Savoie Blvd"
type textarea "333 Adélard-Savoie Blvd DIEPPE NB E1A 7G9 CANADA"
type input "reception"
type input "[PERSON_NAME]"
type input "5068595694"
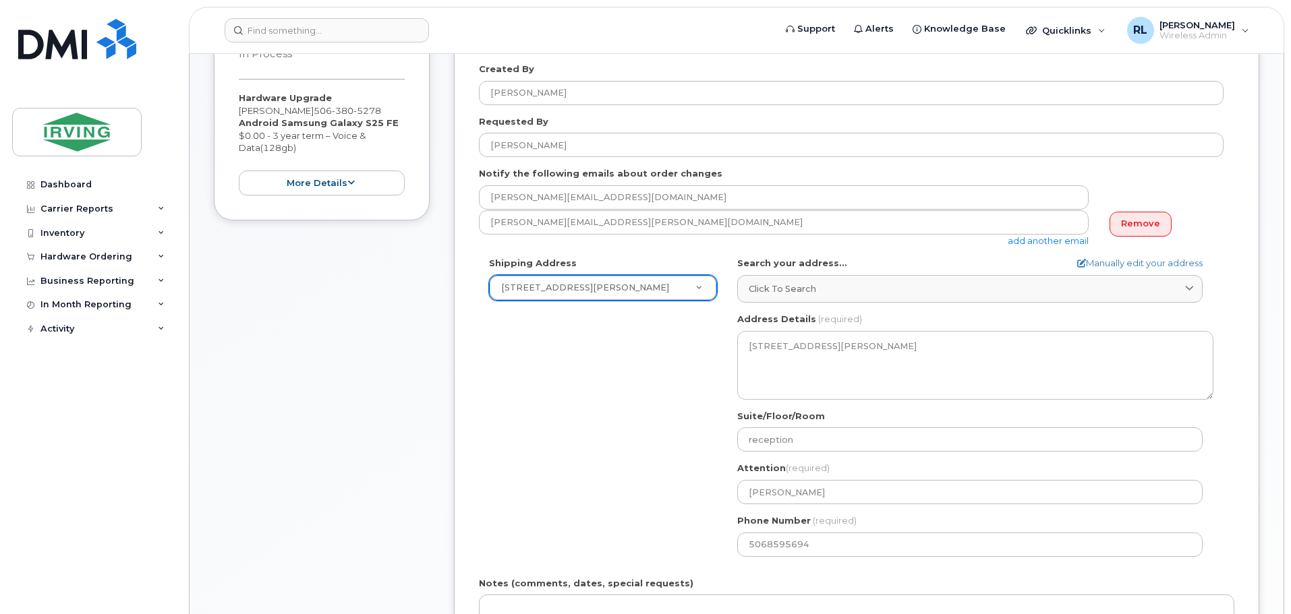
scroll to position [270, 0]
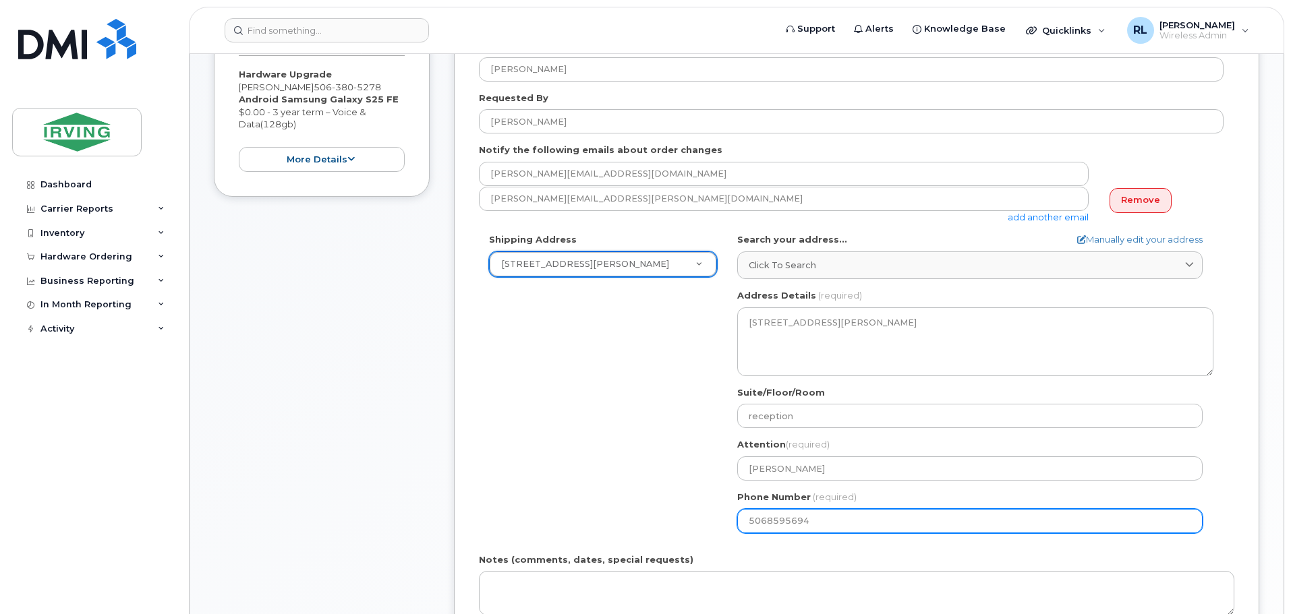
click at [833, 517] on input "5068595694" at bounding box center [969, 521] width 465 height 24
select select
type input "506389373"
select select
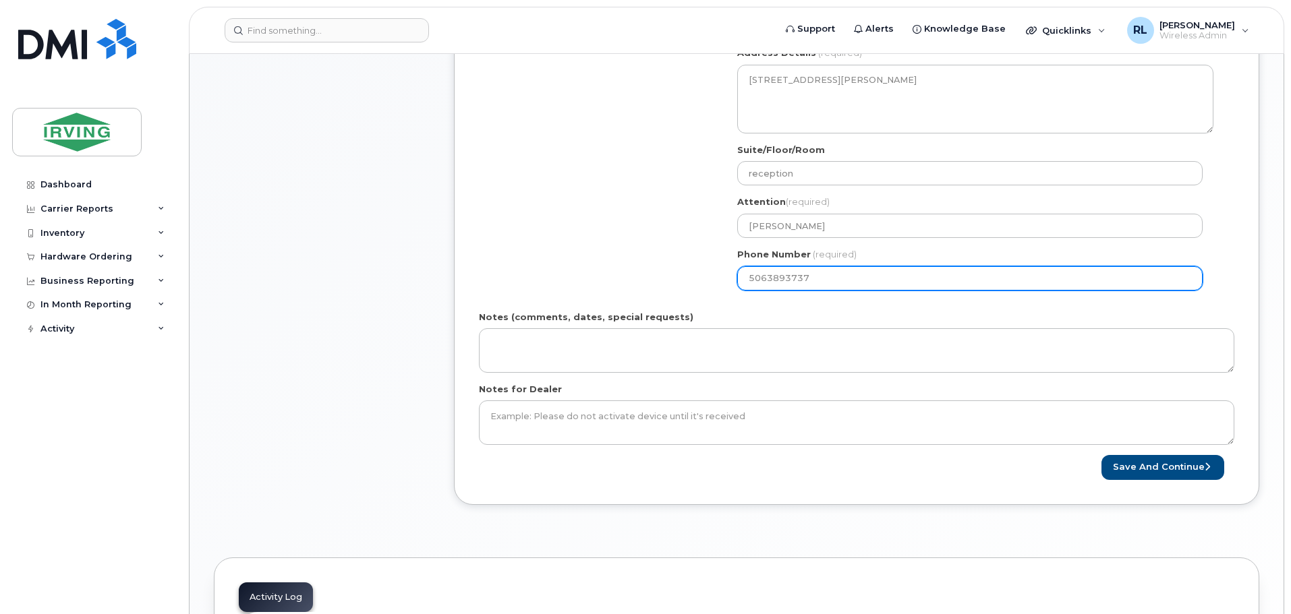
scroll to position [539, 0]
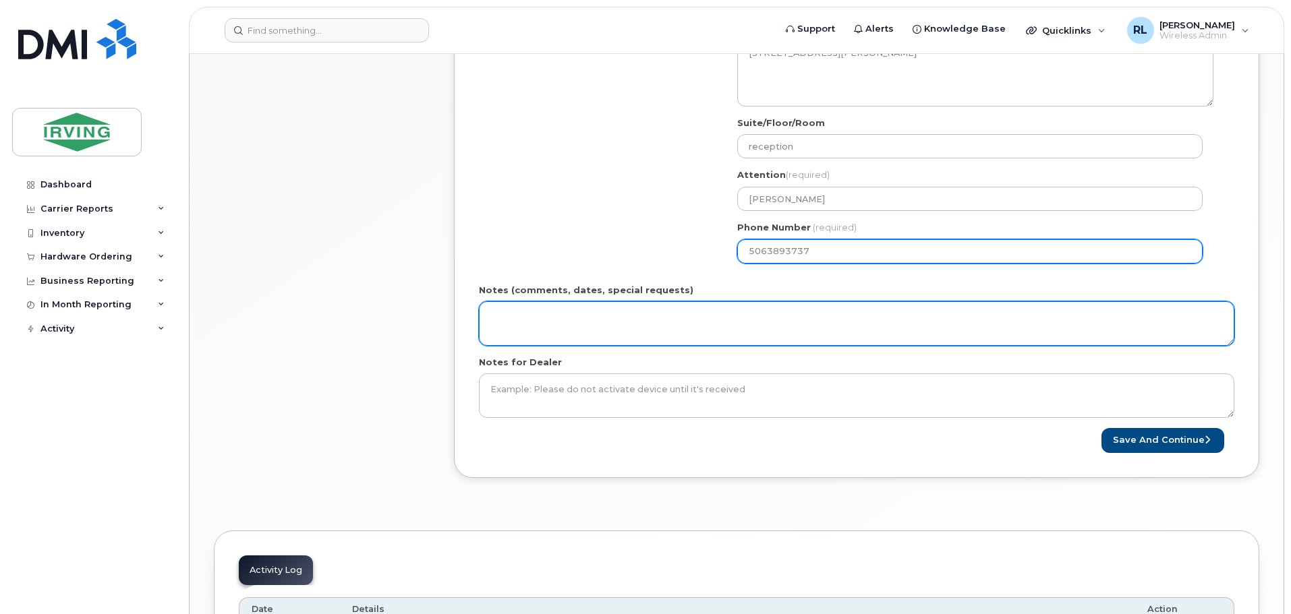
type input "5063893737"
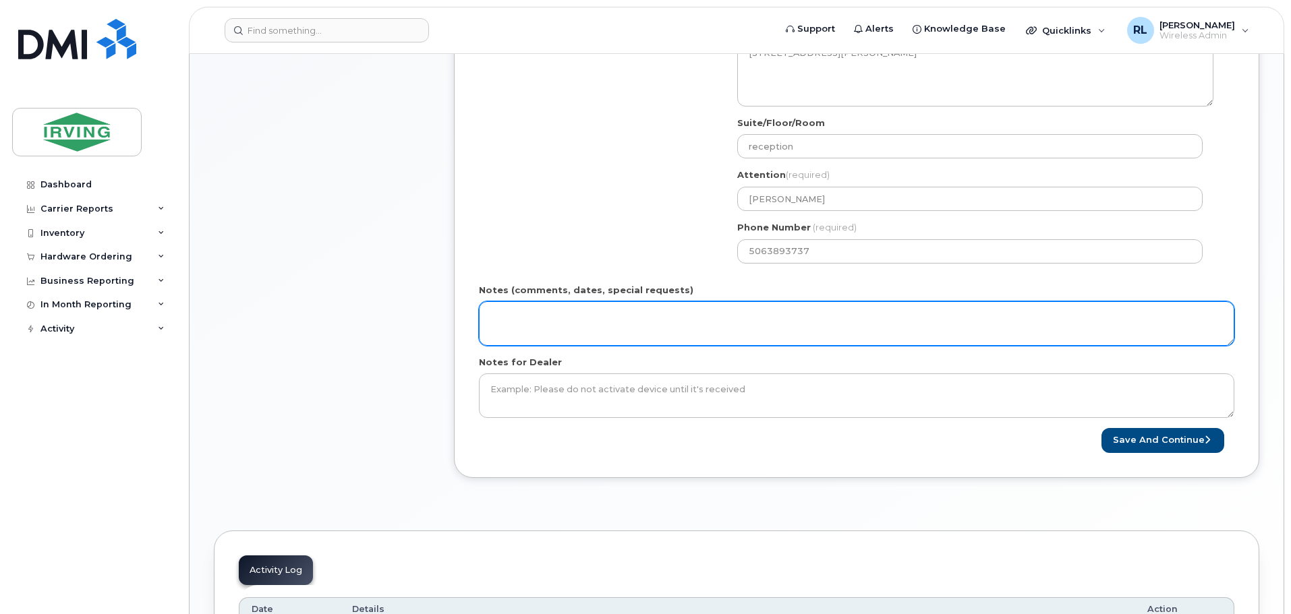
click at [535, 320] on textarea "Notes (comments, dates, special requests)" at bounding box center [856, 323] width 755 height 45
type textarea "po# 415532"
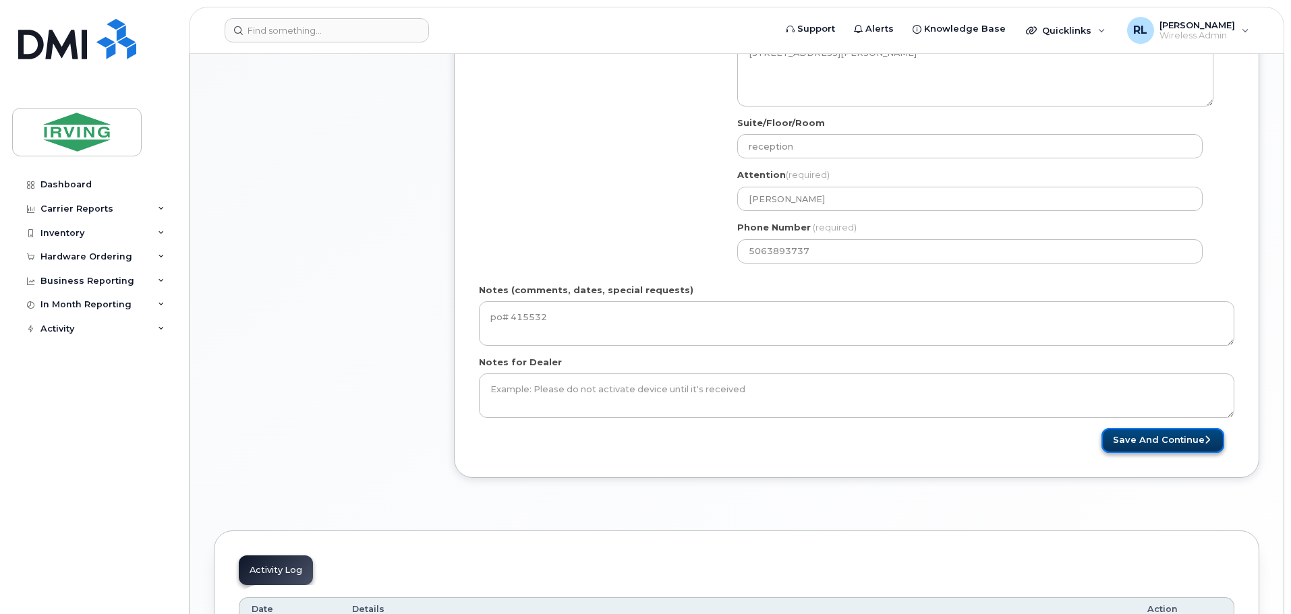
click at [1140, 437] on button "Save and Continue" at bounding box center [1162, 440] width 123 height 25
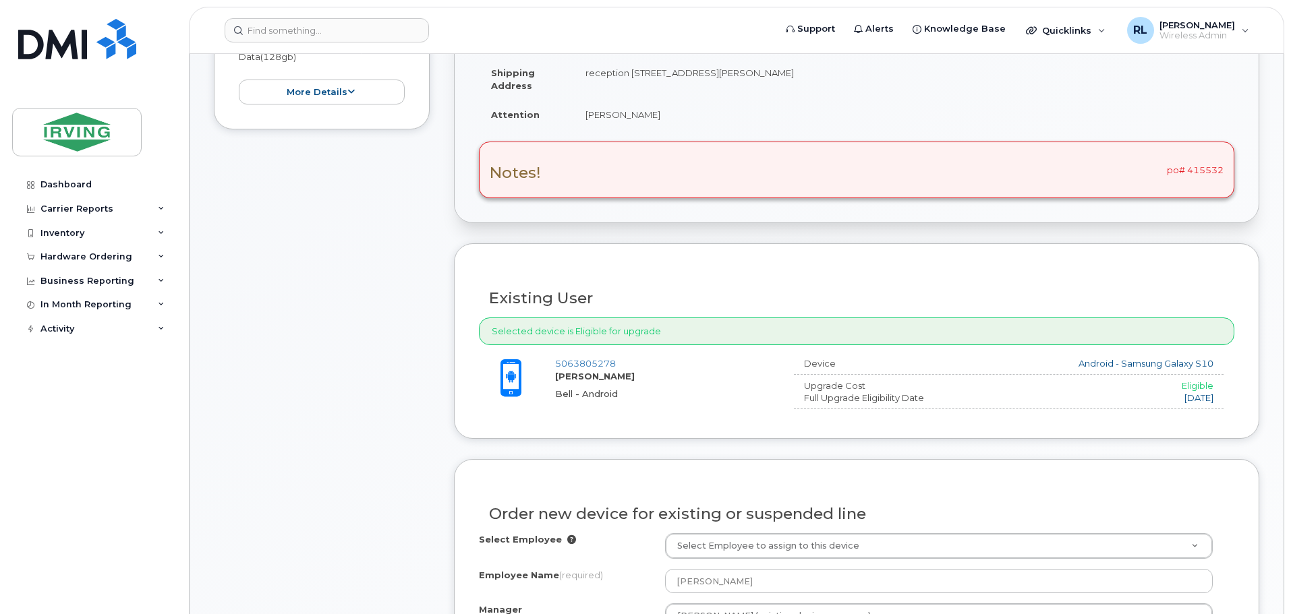
scroll to position [607, 0]
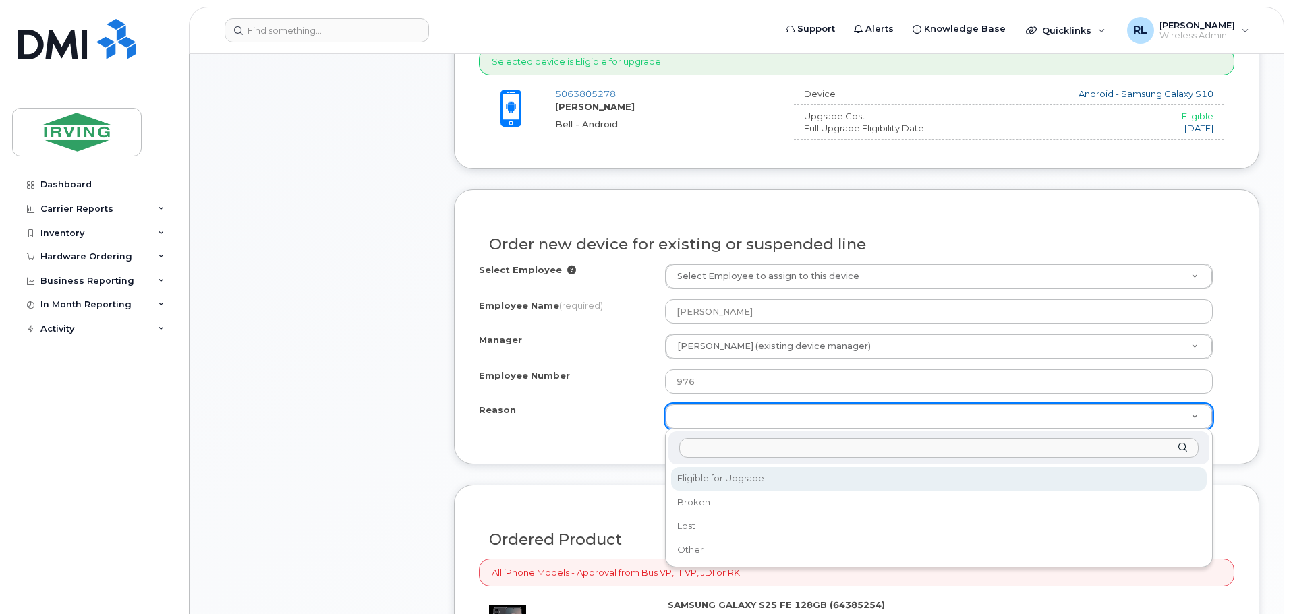
select select "eligible_for_upgrade"
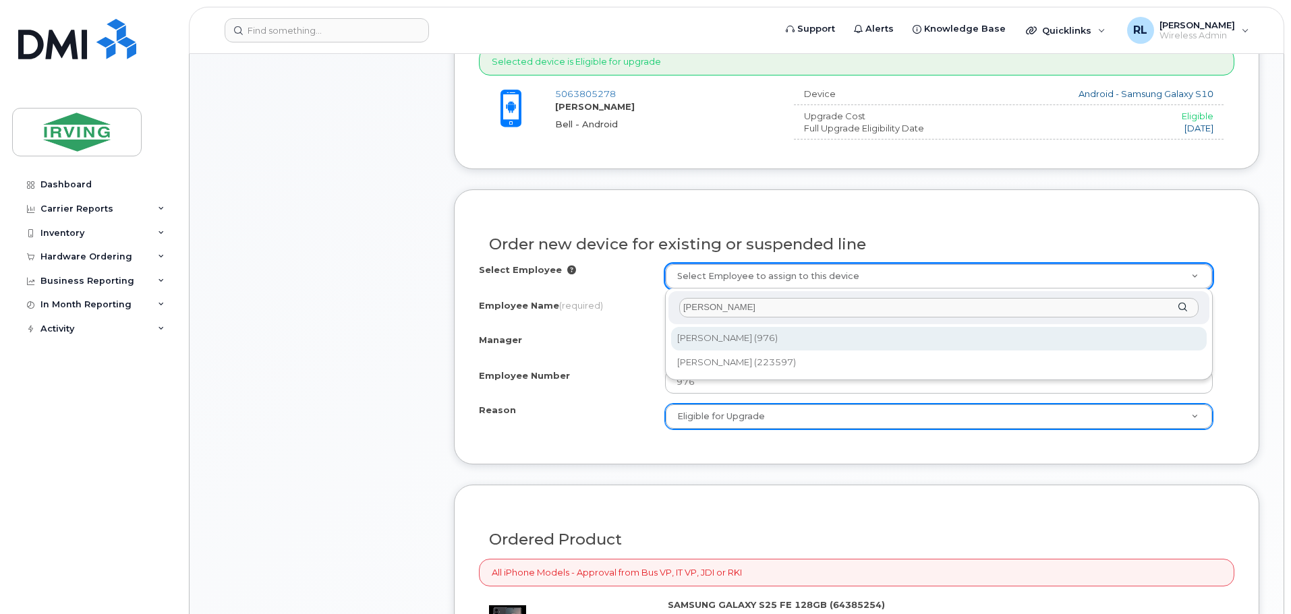
type input "[PERSON_NAME]"
type input "1541101"
select select "1761931"
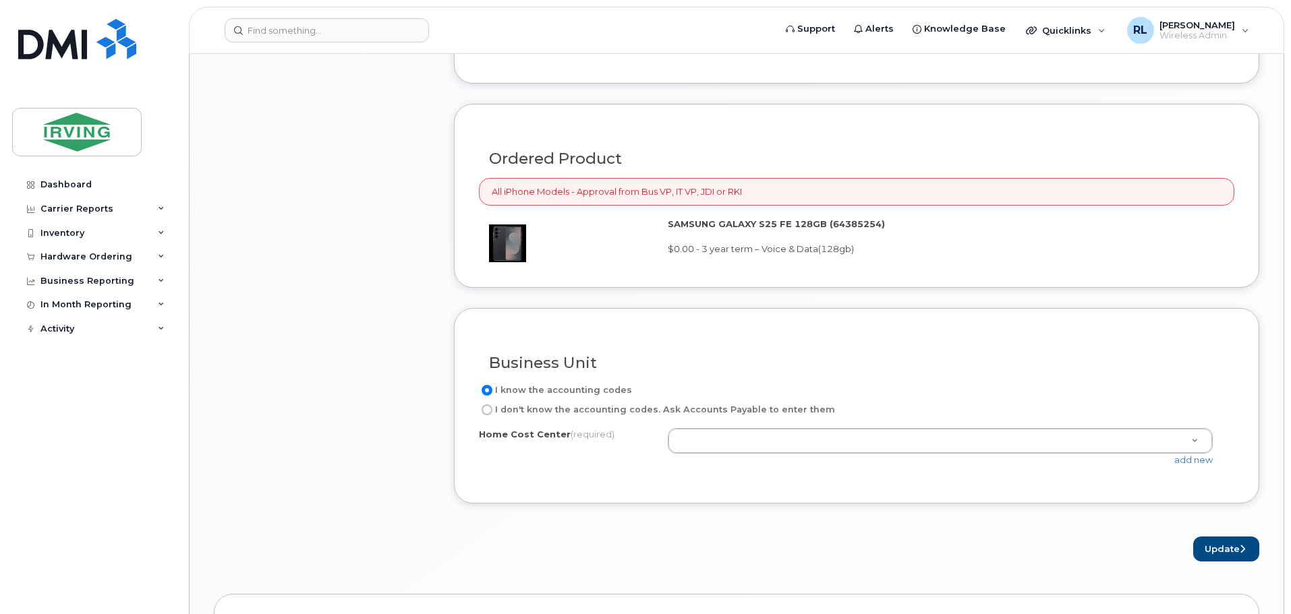
scroll to position [1012, 0]
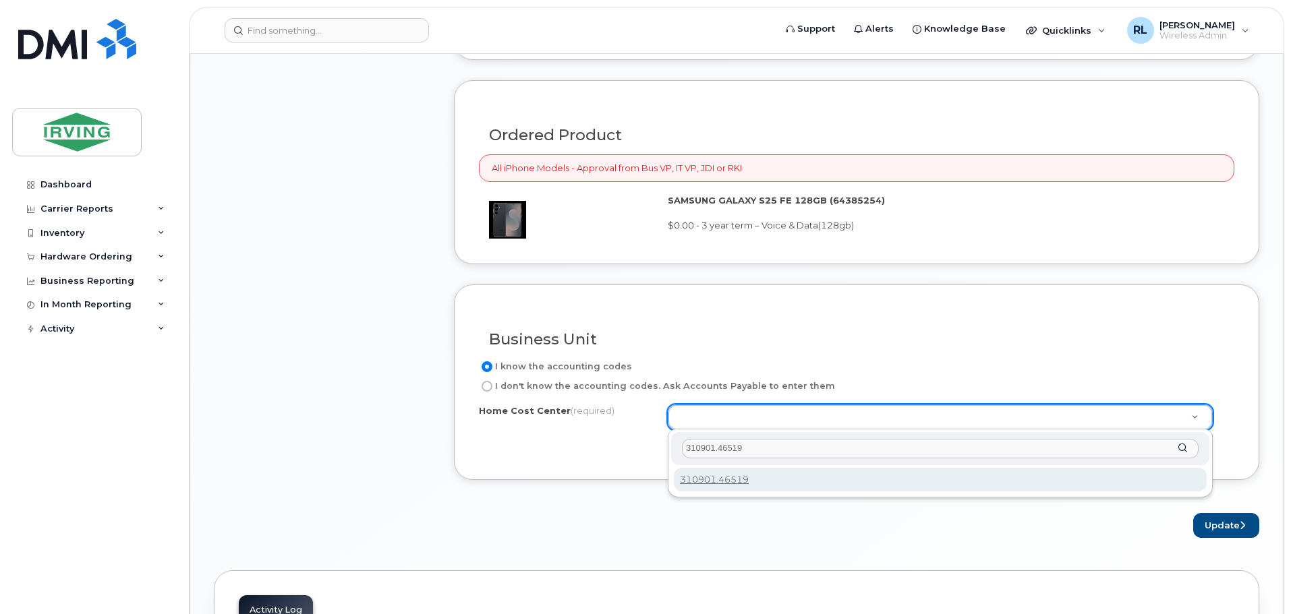
type input "310901.46519"
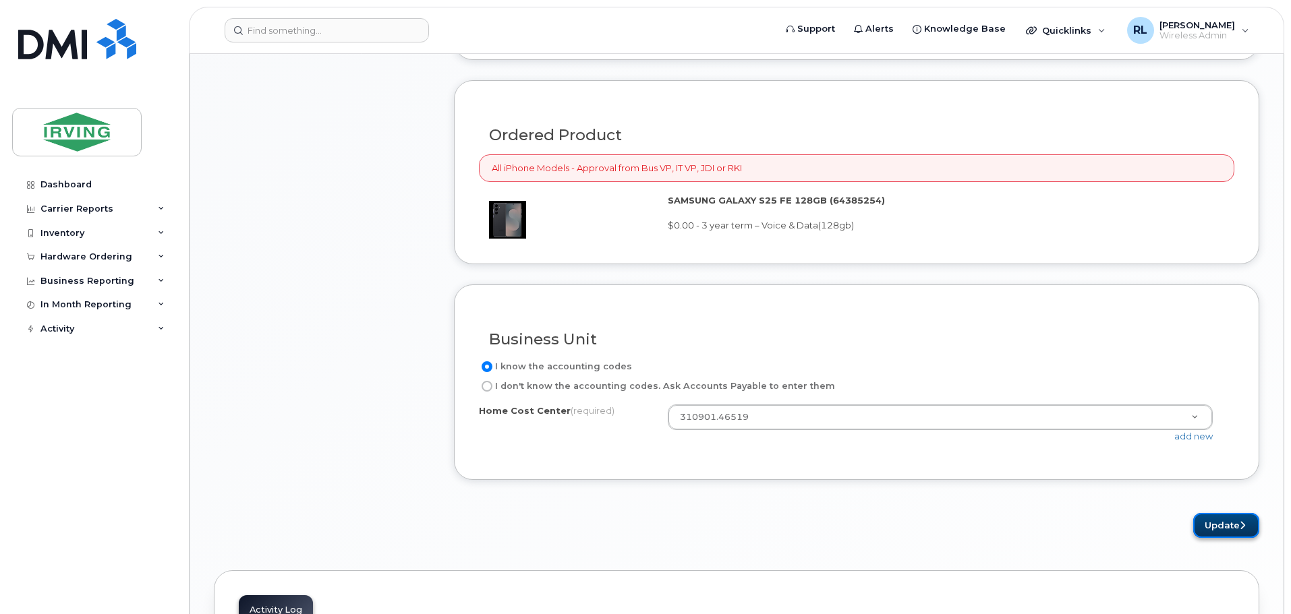
click at [1221, 516] on button "Update" at bounding box center [1226, 525] width 66 height 25
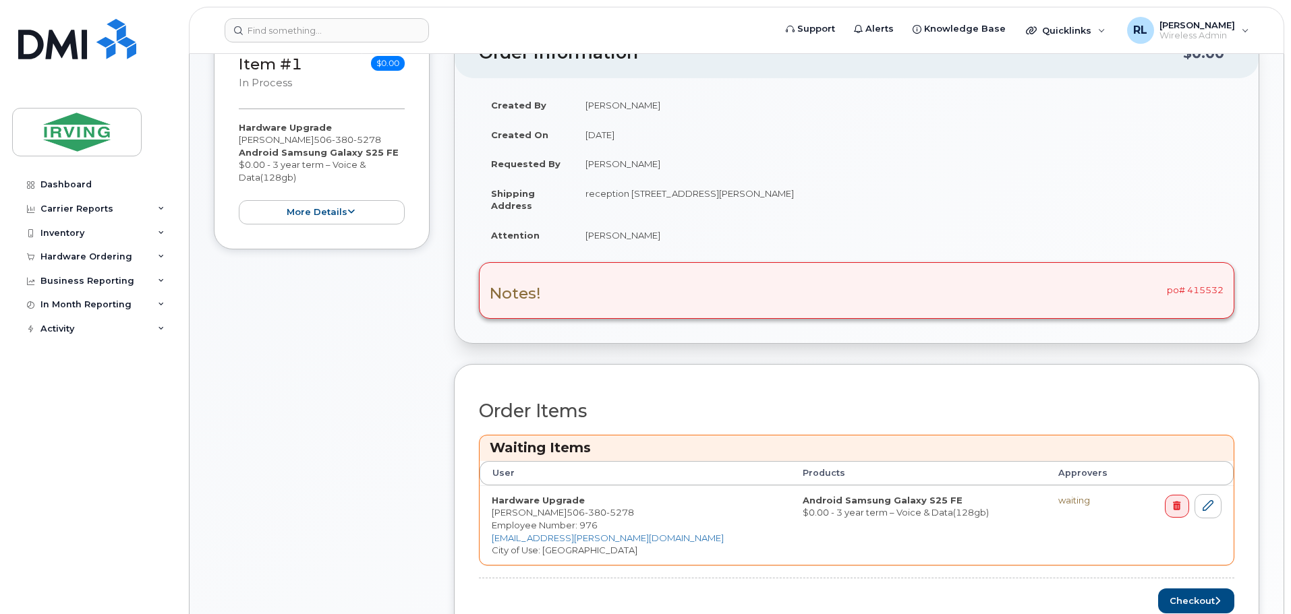
scroll to position [337, 0]
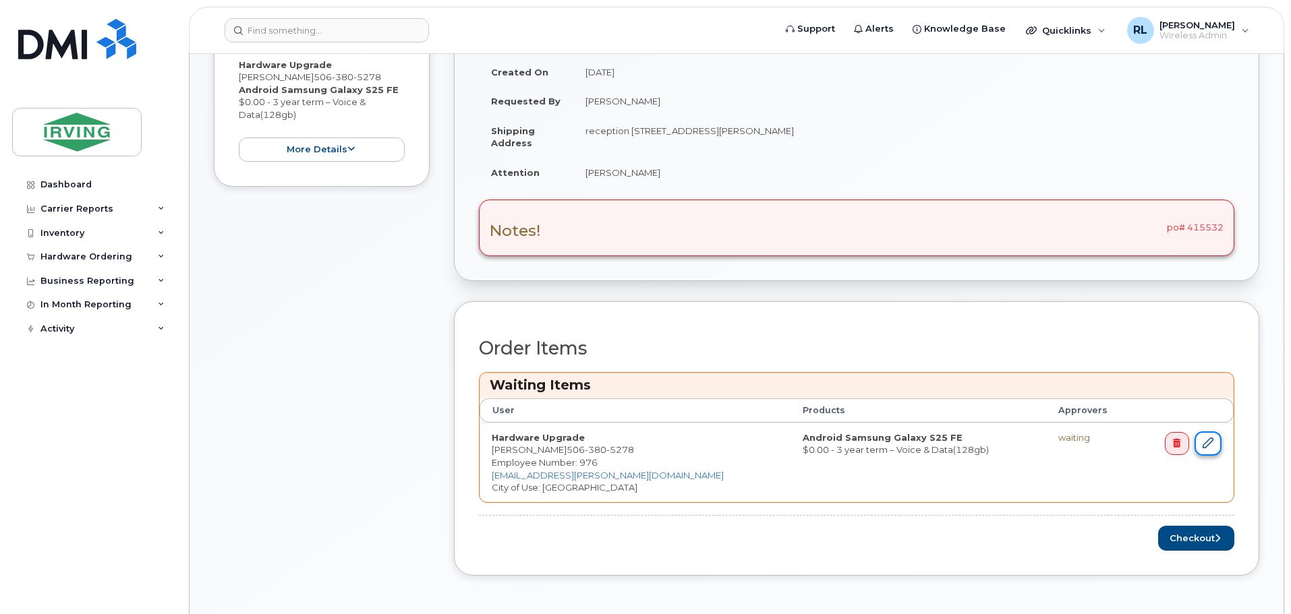
click at [1204, 439] on icon at bounding box center [1207, 443] width 11 height 11
click at [1206, 442] on icon at bounding box center [1207, 443] width 11 height 11
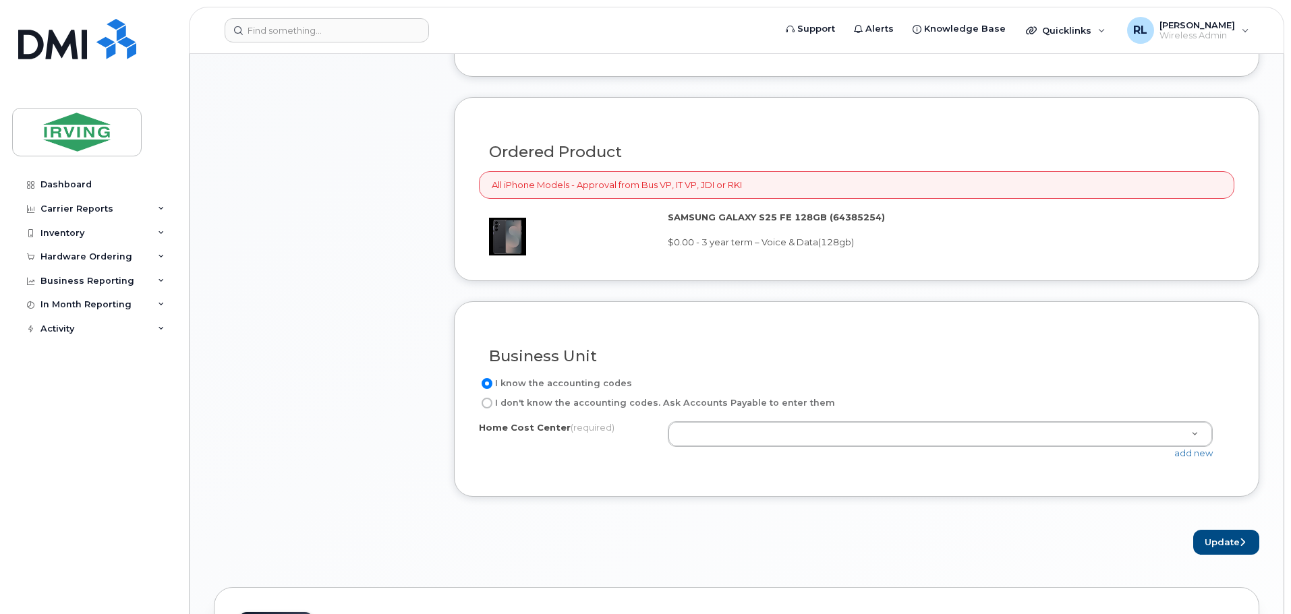
scroll to position [1012, 0]
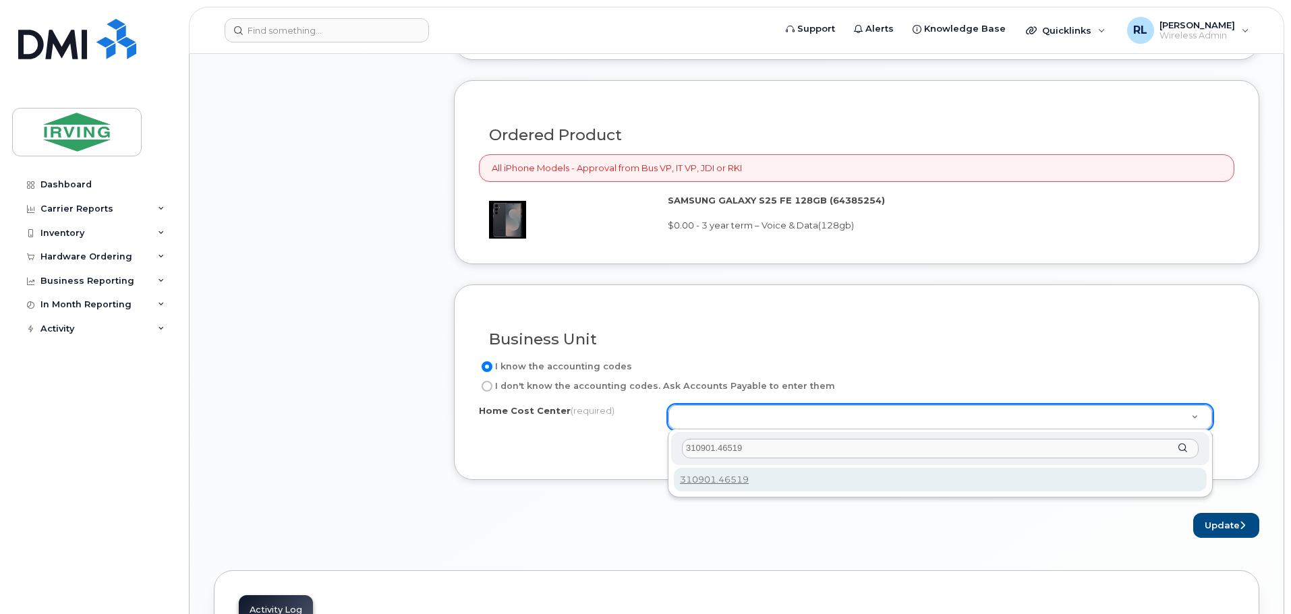
type input "310901.46519"
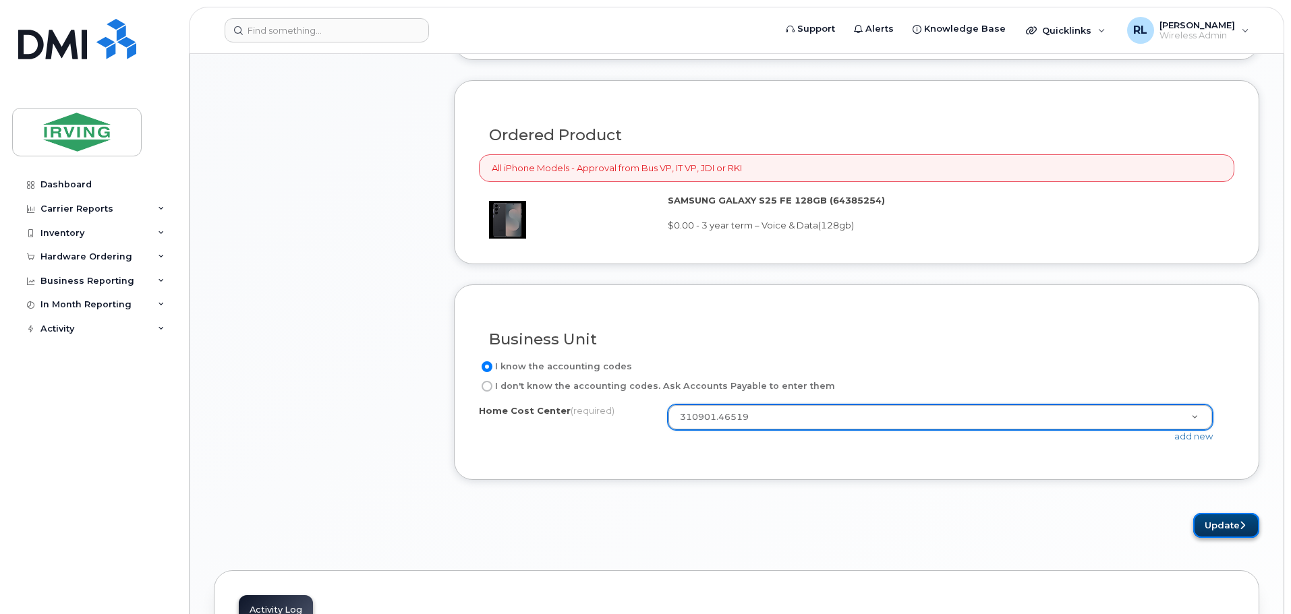
click at [1231, 521] on button "Update" at bounding box center [1226, 525] width 66 height 25
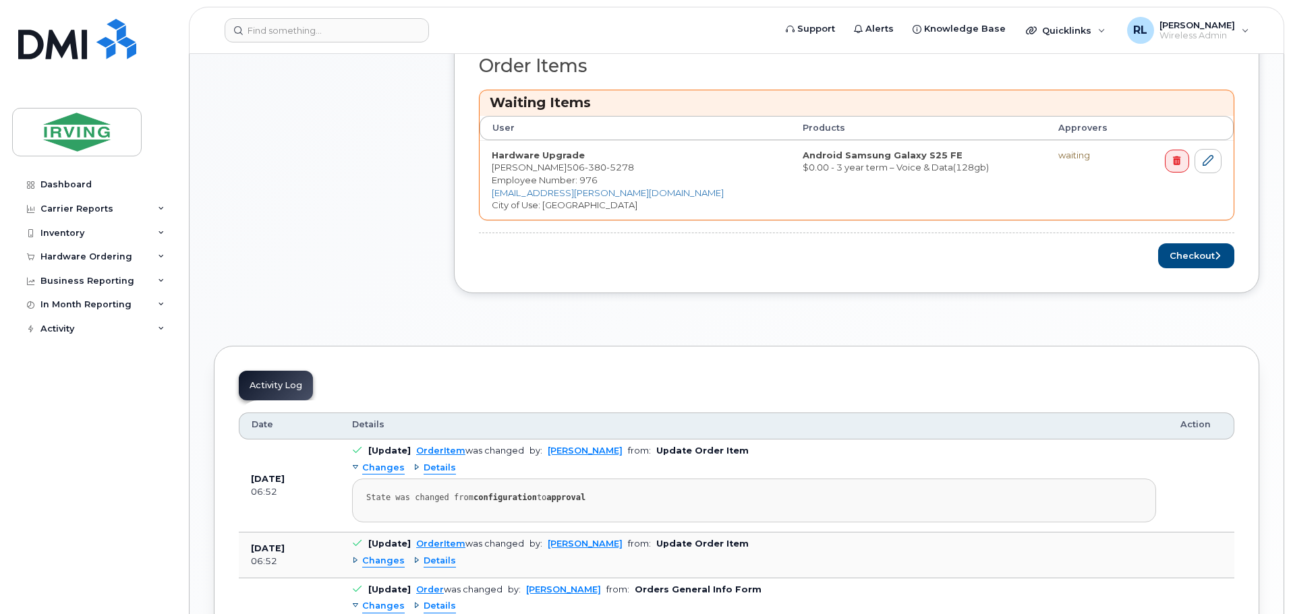
scroll to position [607, 0]
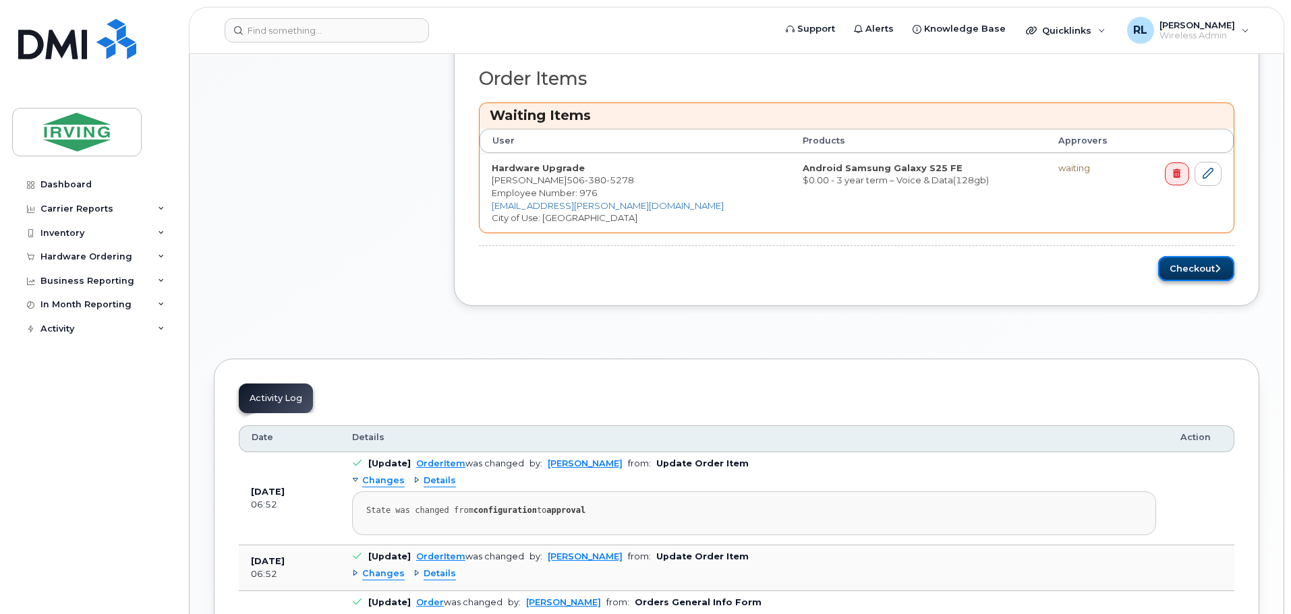
click at [1196, 266] on button "Checkout" at bounding box center [1196, 268] width 76 height 25
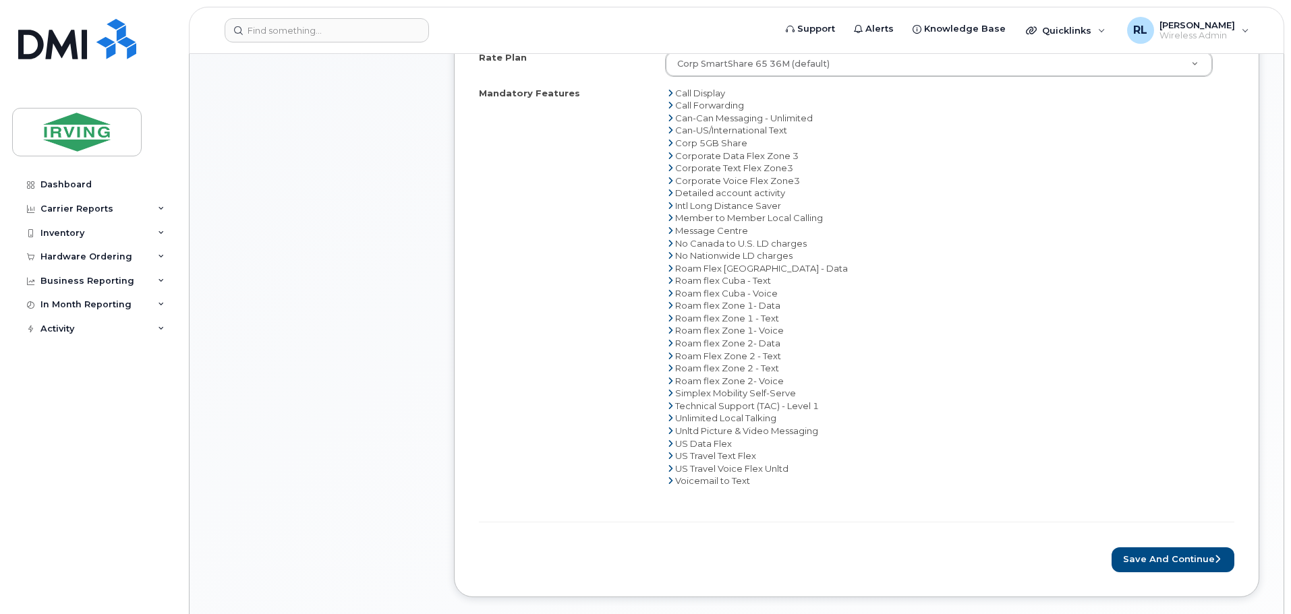
scroll to position [809, 0]
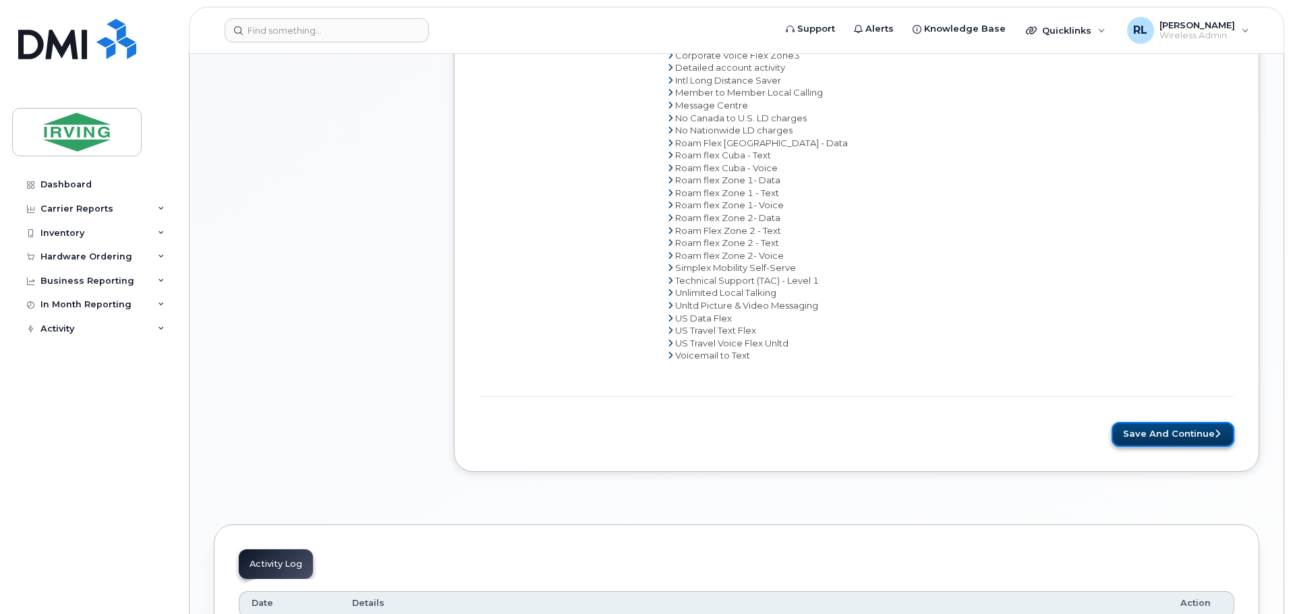
click at [1188, 438] on button "Save and Continue" at bounding box center [1172, 434] width 123 height 25
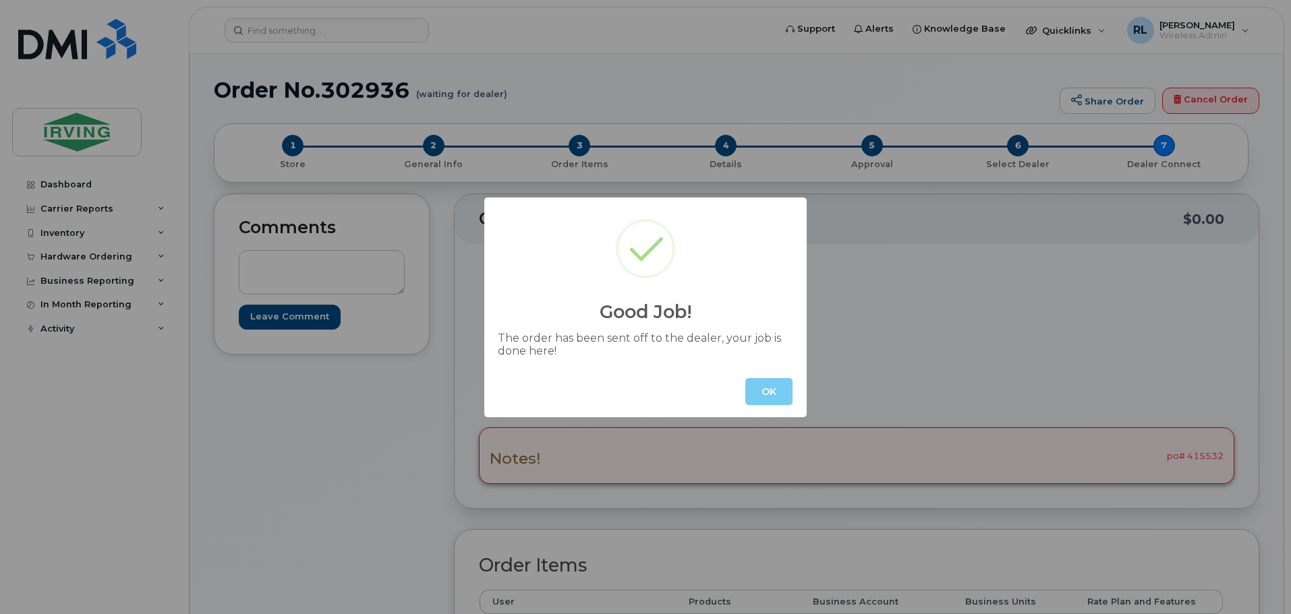
click at [766, 388] on button "OK" at bounding box center [768, 391] width 47 height 27
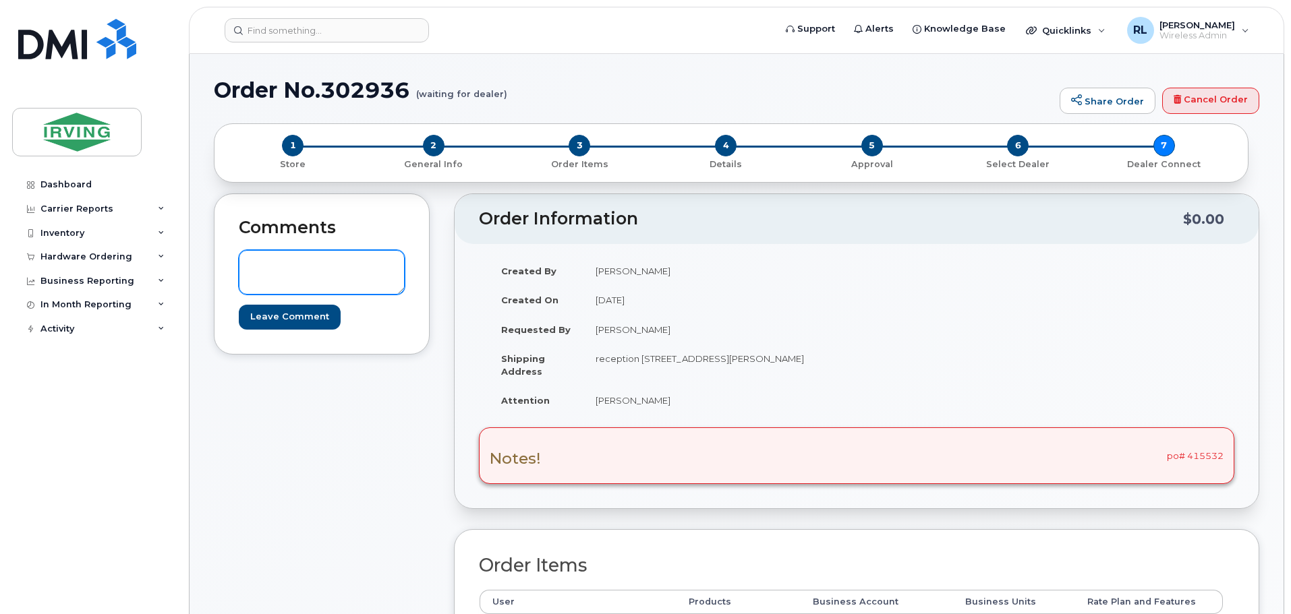
click at [336, 267] on textarea at bounding box center [322, 272] width 166 height 45
type textarea "PO# 415532"
click at [293, 320] on input "Leave Comment" at bounding box center [290, 317] width 102 height 25
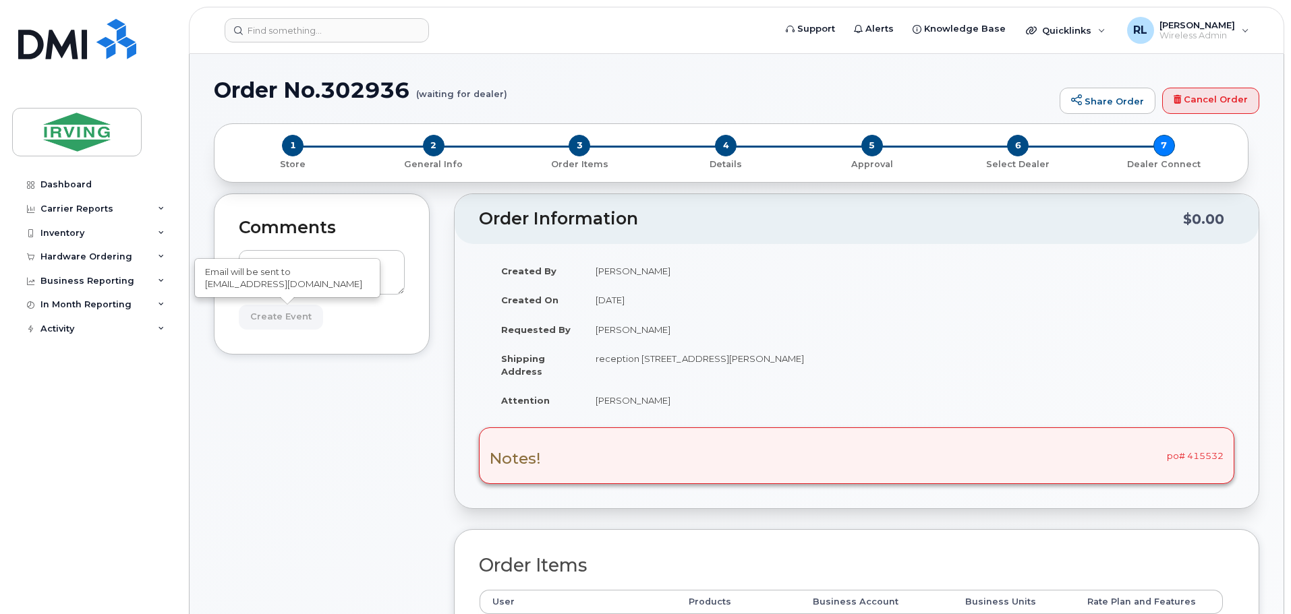
type input "Create Event"
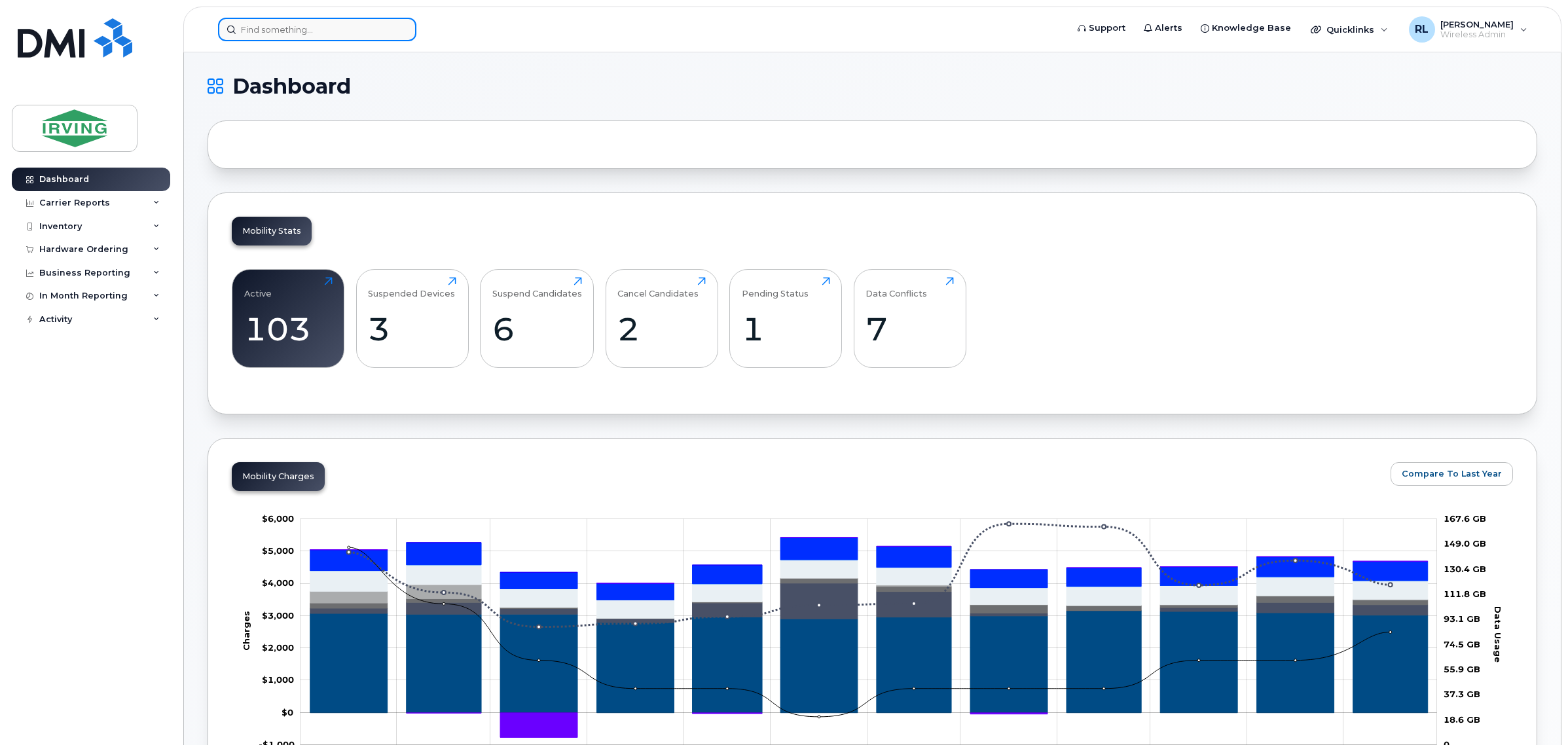
click at [298, 29] on input at bounding box center [317, 29] width 198 height 23
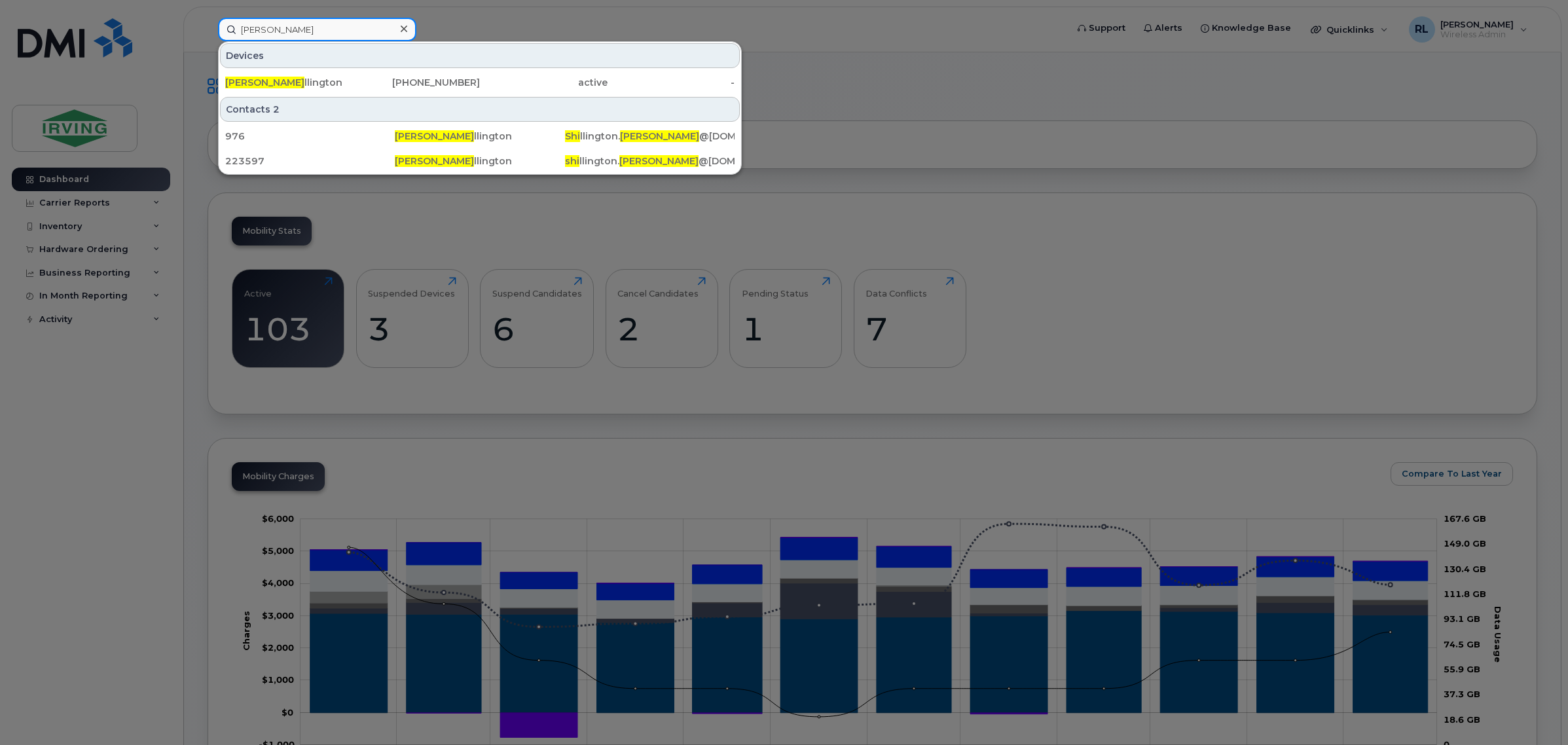
type input "jay shi"
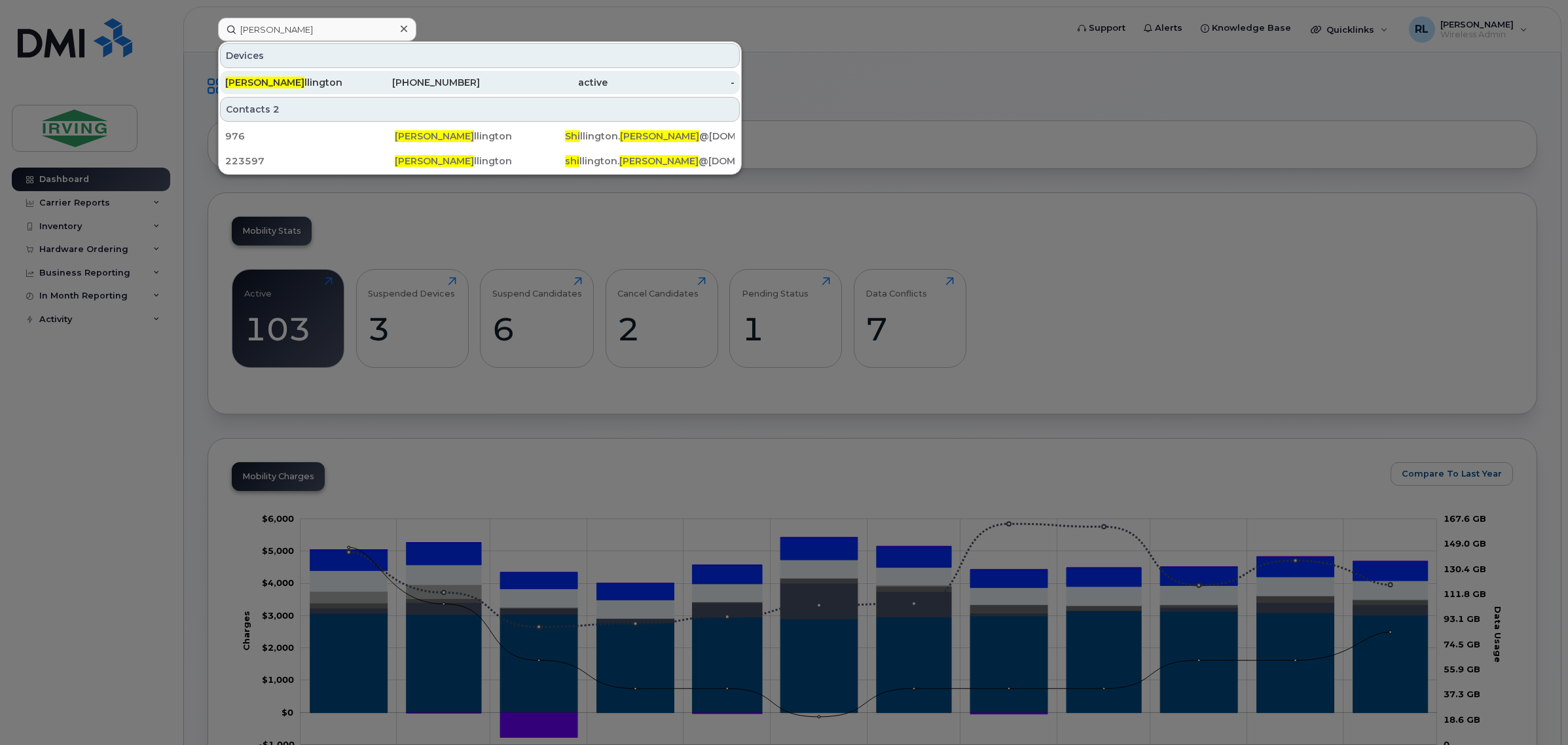
click at [317, 77] on div "Jay Shi llington" at bounding box center [288, 82] width 127 height 13
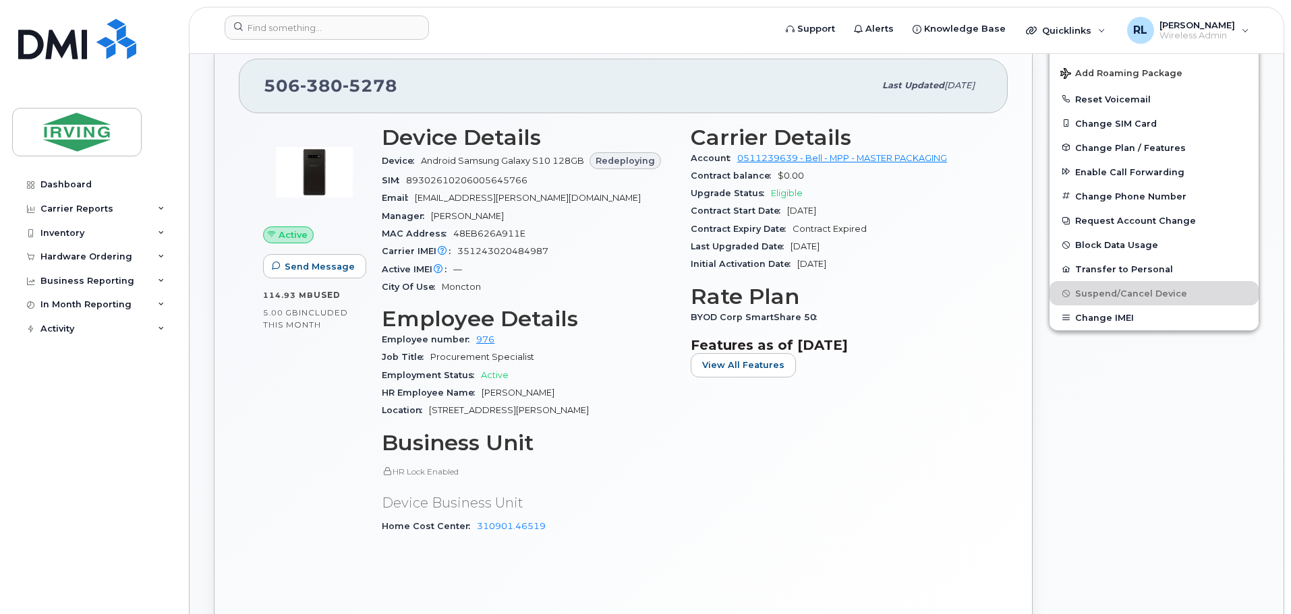
scroll to position [337, 0]
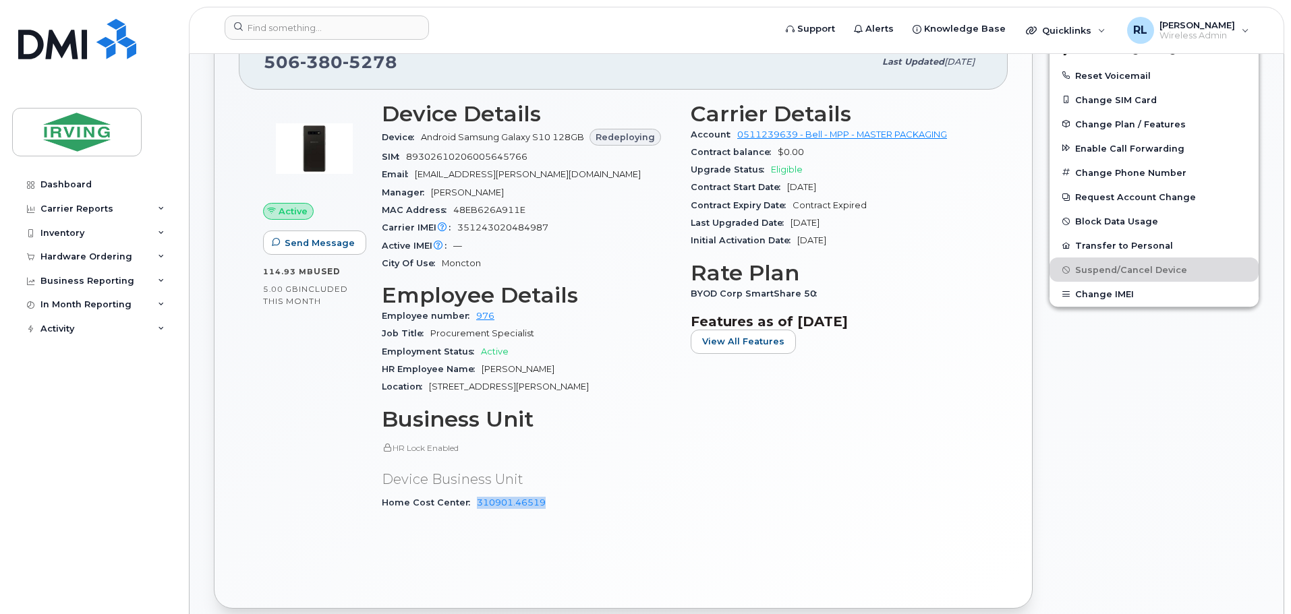
drag, startPoint x: 557, startPoint y: 510, endPoint x: 469, endPoint y: 508, distance: 87.7
click at [469, 508] on div "Home Cost Center 310901.46519" at bounding box center [528, 503] width 293 height 18
copy link "310901.46519"
click at [524, 534] on div "Active Send Message 114.93 MB  used 5.00 GB  included this month Device Details…" at bounding box center [623, 337] width 769 height 494
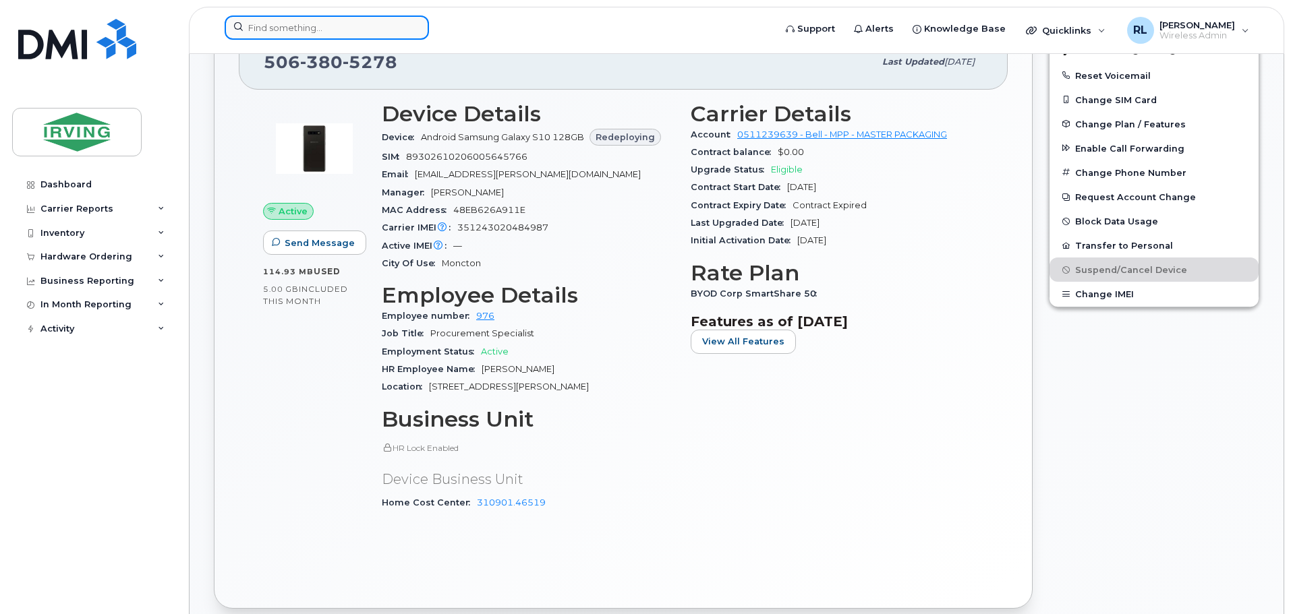
click at [284, 30] on input at bounding box center [327, 28] width 204 height 24
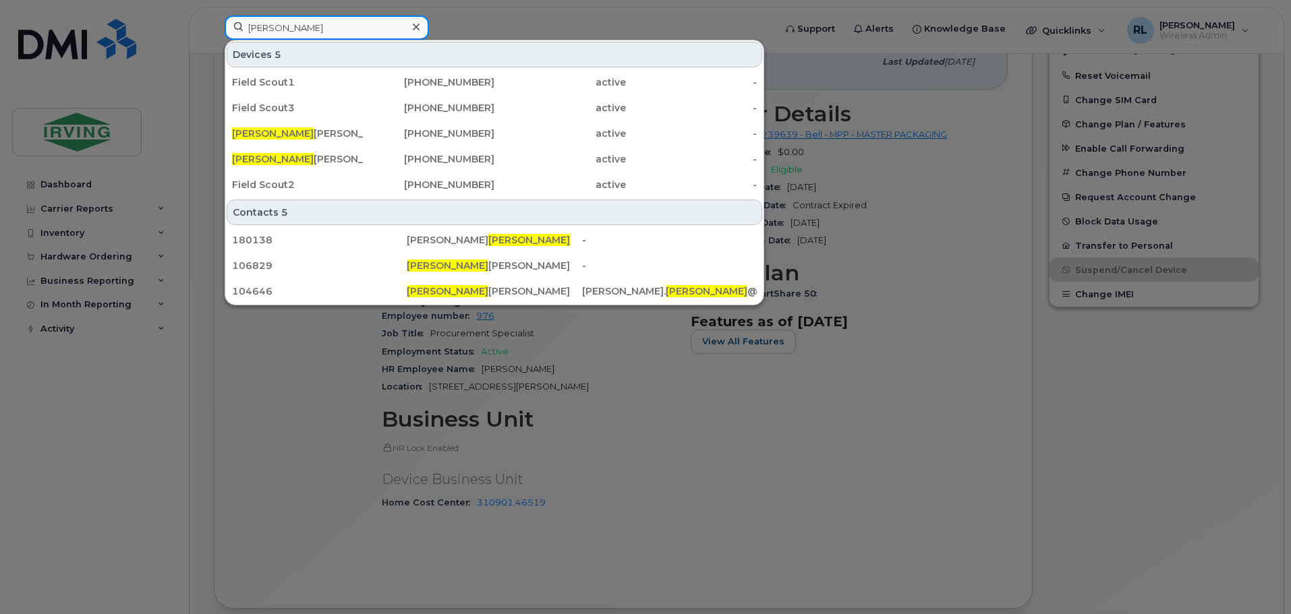
type input "rolland"
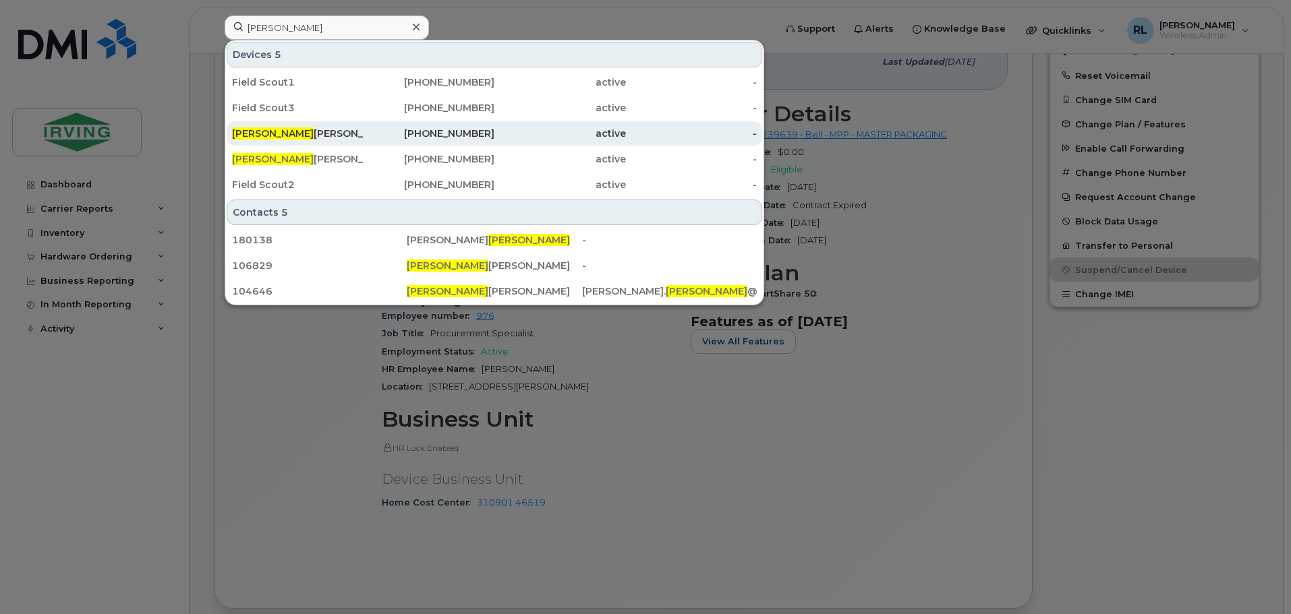
click at [453, 127] on div "782-324-1157" at bounding box center [428, 133] width 131 height 13
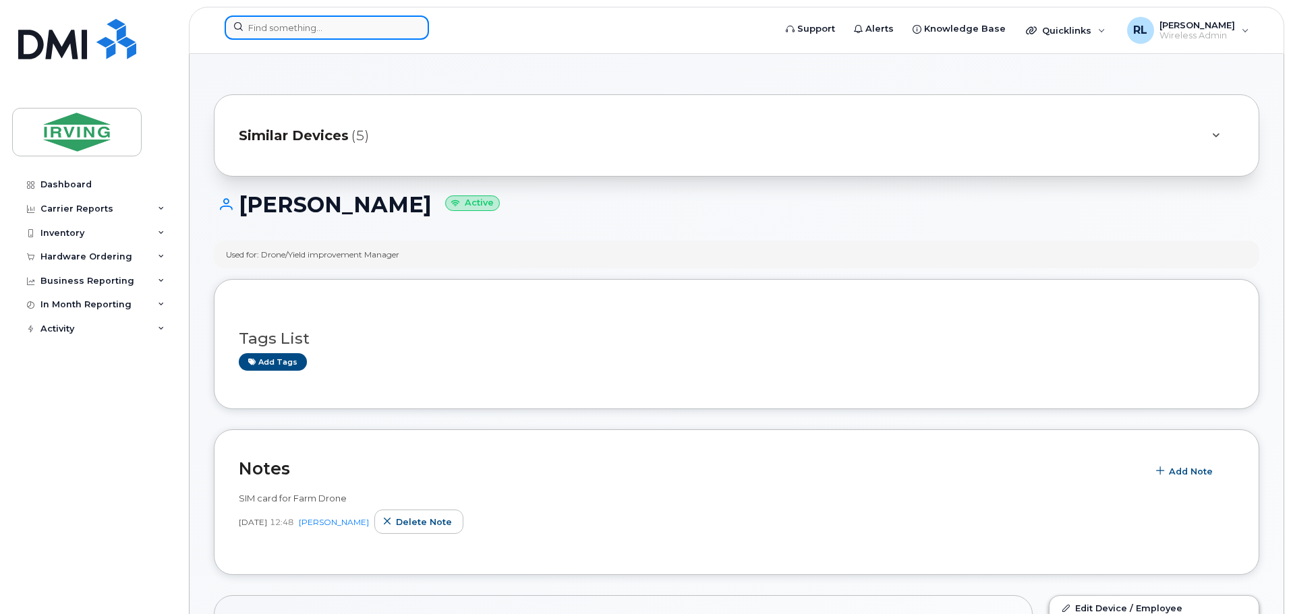
click at [291, 21] on input at bounding box center [327, 28] width 204 height 24
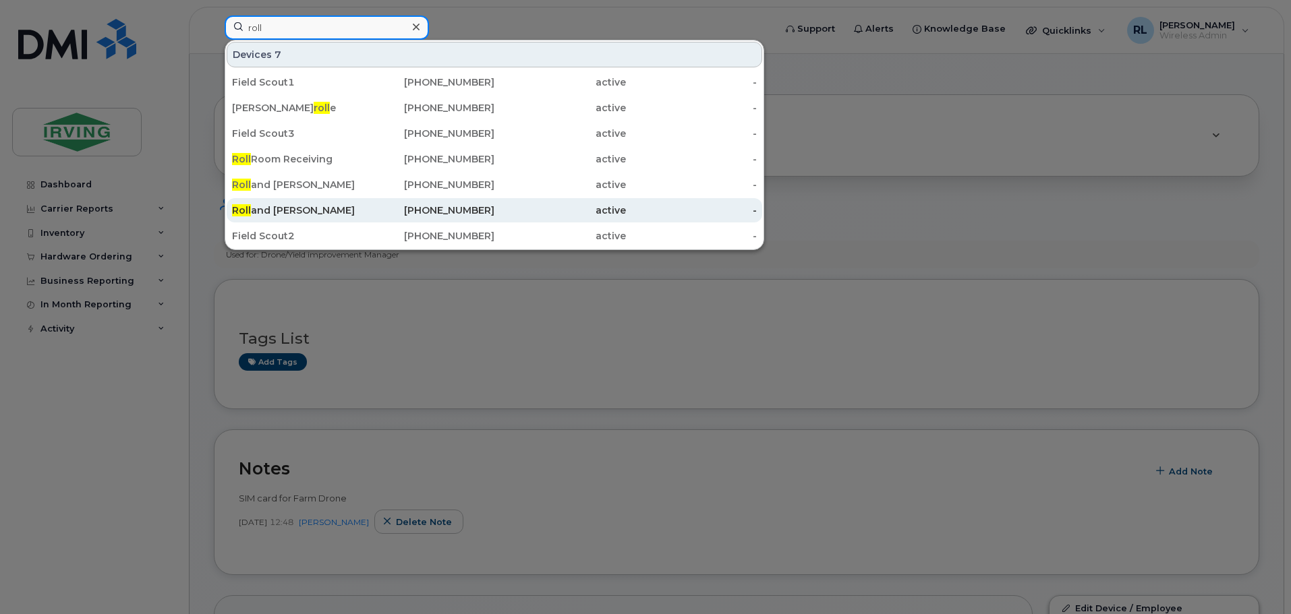
type input "roll"
click at [291, 205] on div "Roll and [PERSON_NAME]" at bounding box center [297, 210] width 131 height 13
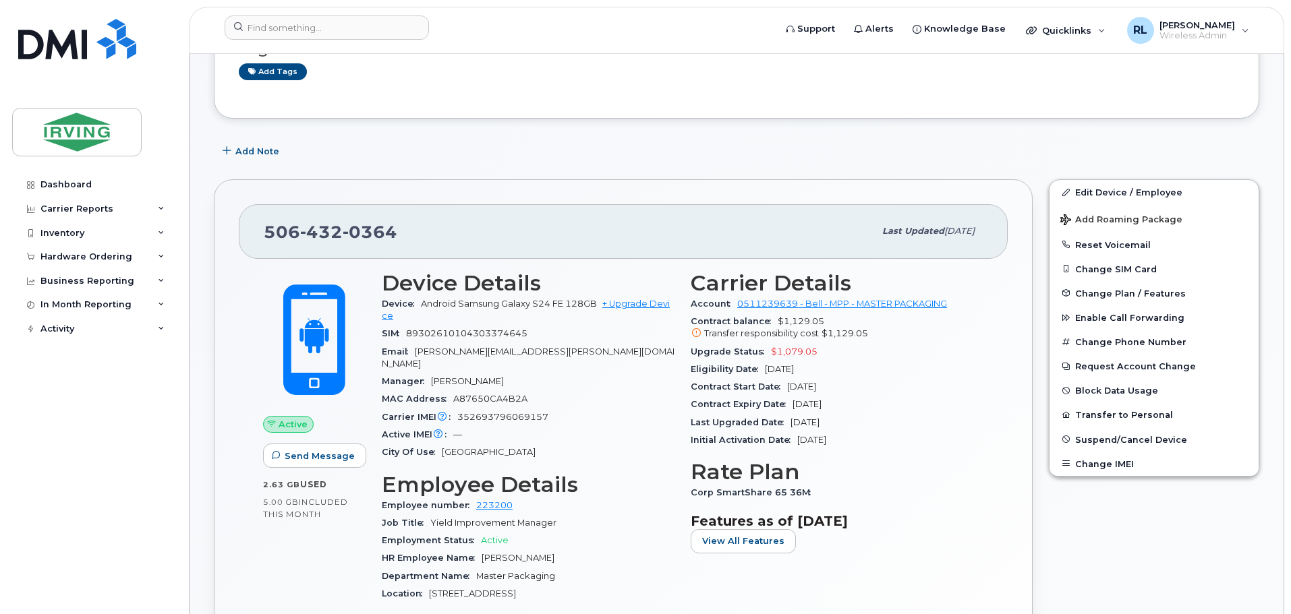
scroll to position [270, 0]
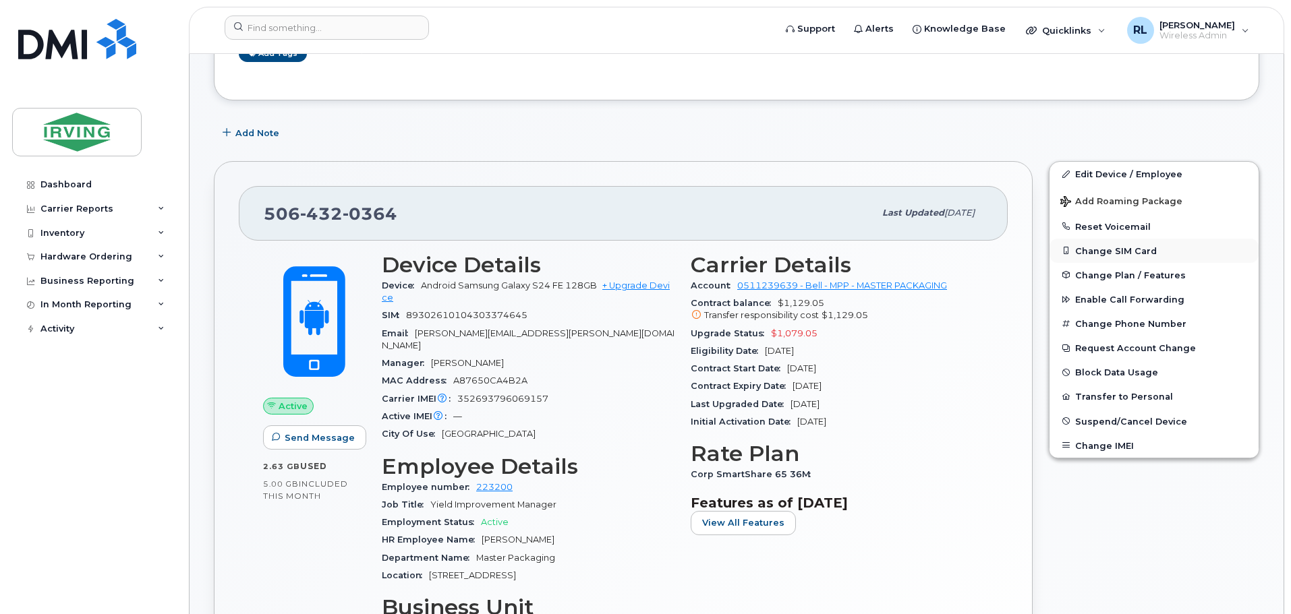
click at [1107, 250] on button "Change SIM Card" at bounding box center [1153, 251] width 209 height 24
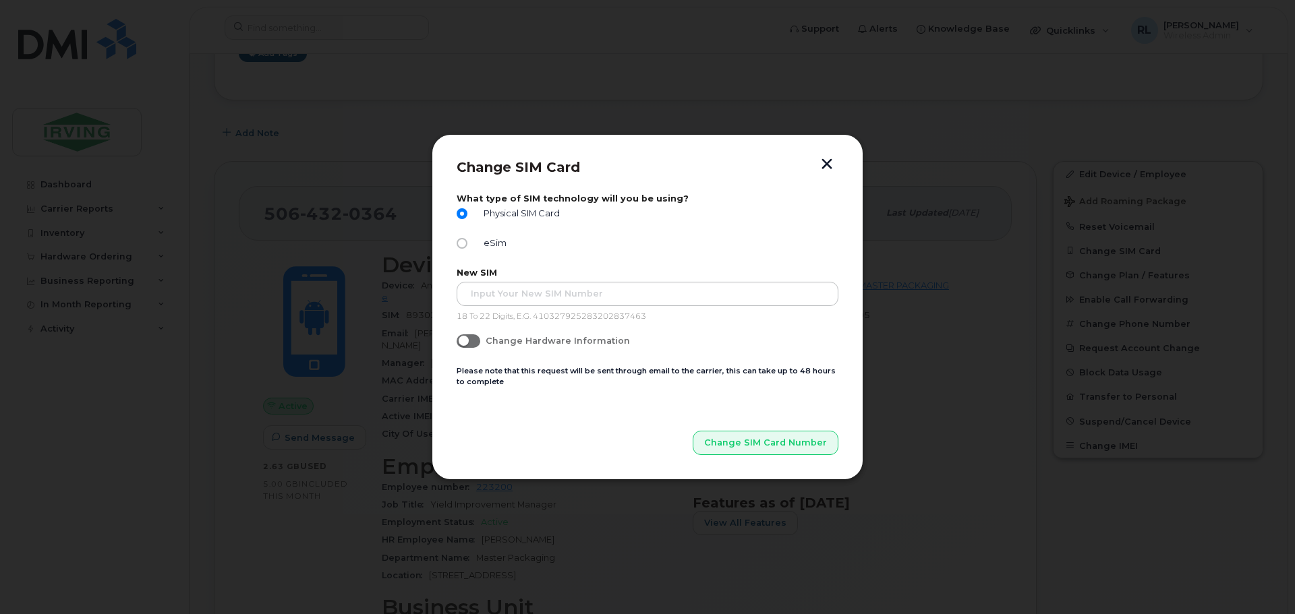
click at [825, 164] on button "button" at bounding box center [827, 165] width 20 height 14
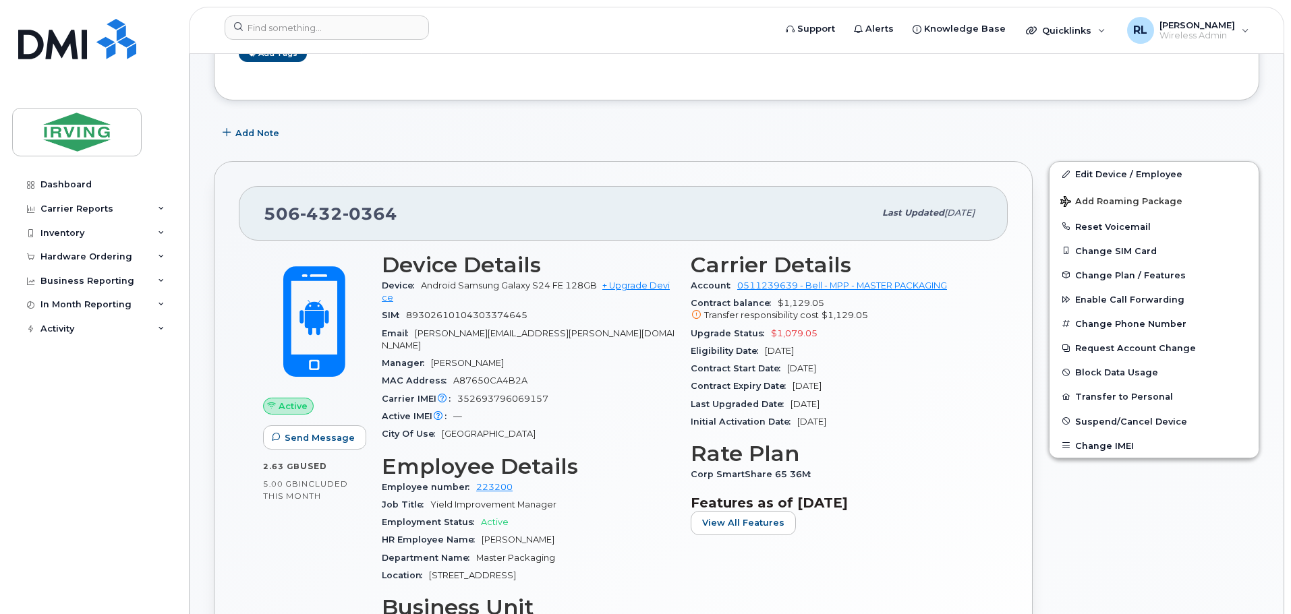
click at [1217, 529] on div "Edit Device / Employee Add Roaming Package Reset Voicemail Change SIM Card Chan…" at bounding box center [1154, 479] width 227 height 652
click at [1091, 533] on div "Edit Device / Employee Add Roaming Package Reset Voicemail Change SIM Card Chan…" at bounding box center [1154, 479] width 227 height 652
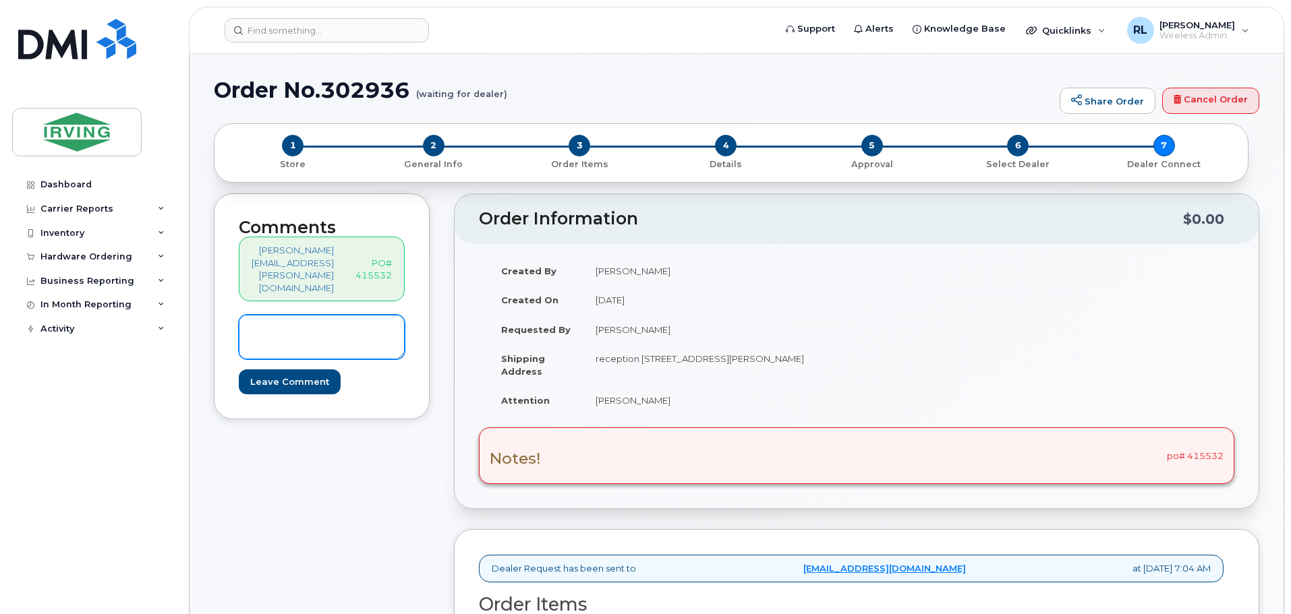
drag, startPoint x: 334, startPoint y: 305, endPoint x: 316, endPoint y: 310, distance: 18.7
click at [316, 315] on textarea at bounding box center [322, 337] width 166 height 45
